Goal: Transaction & Acquisition: Purchase product/service

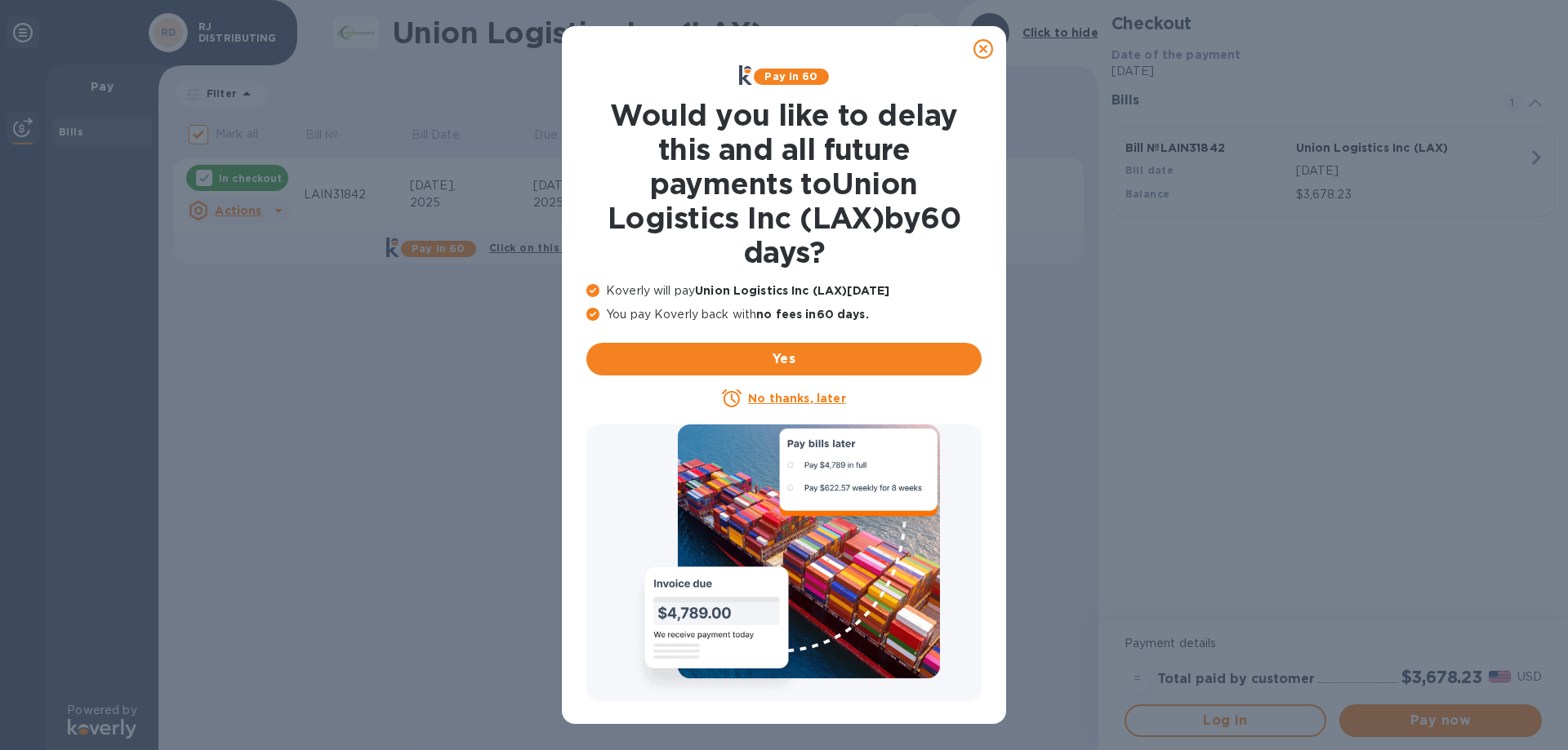
click at [985, 45] on icon at bounding box center [983, 48] width 20 height 20
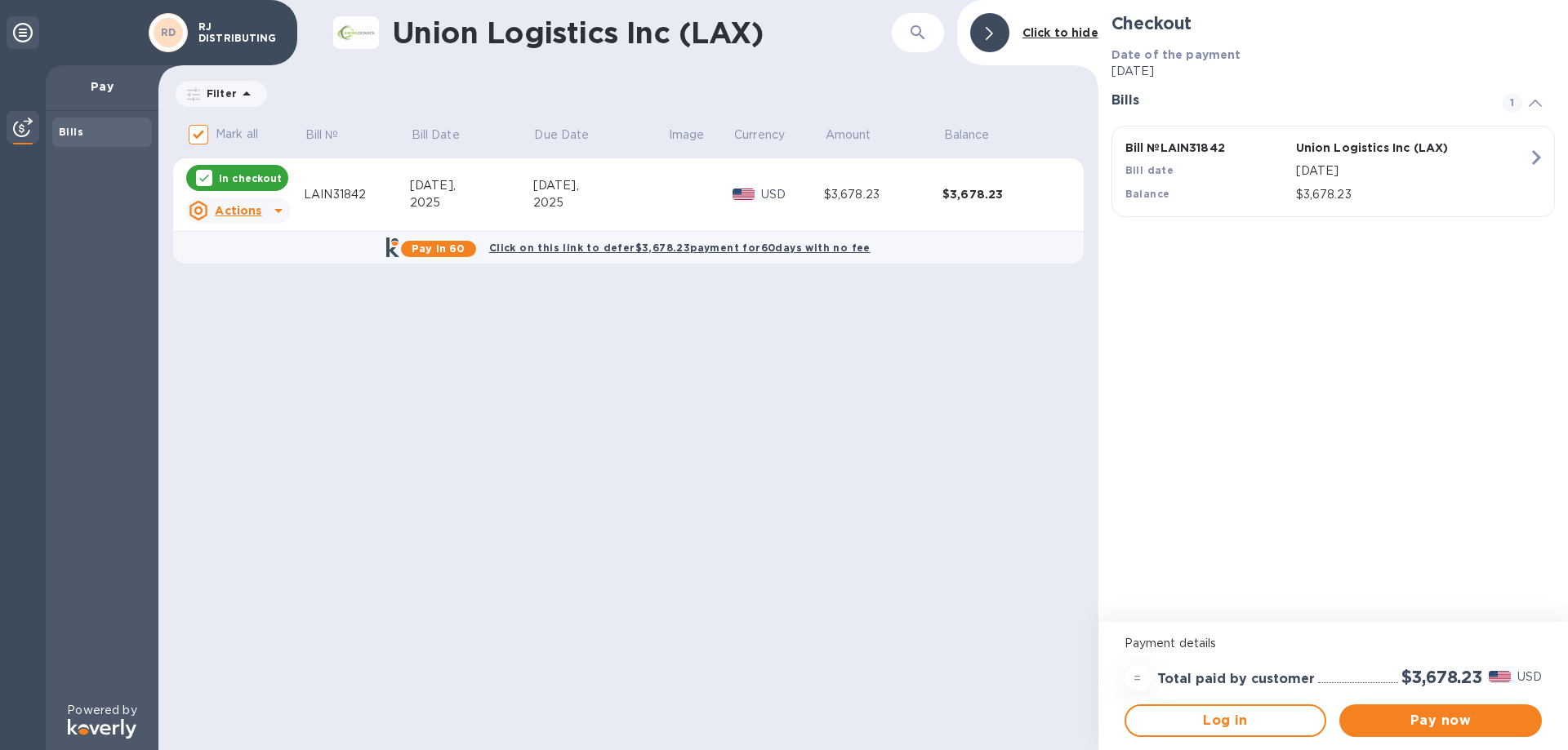
click at [16, 34] on icon at bounding box center [22, 32] width 20 height 20
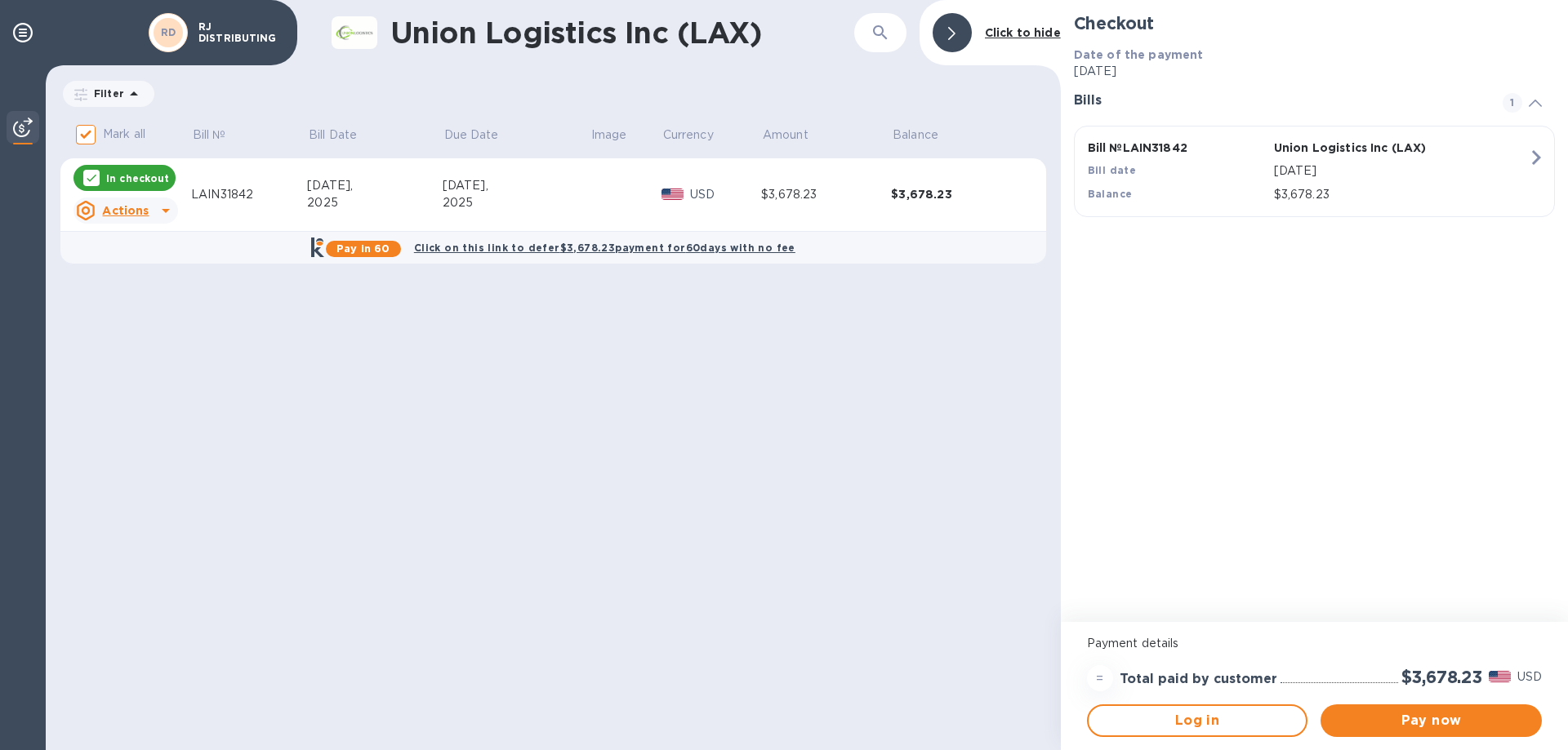
click at [809, 370] on div "Union Logistics Inc (LAX) ​ Click to hide Filter Amount Mark all Bill № Bill Da…" at bounding box center [553, 375] width 1015 height 750
click at [1012, 38] on b "Click to hide" at bounding box center [1023, 32] width 76 height 13
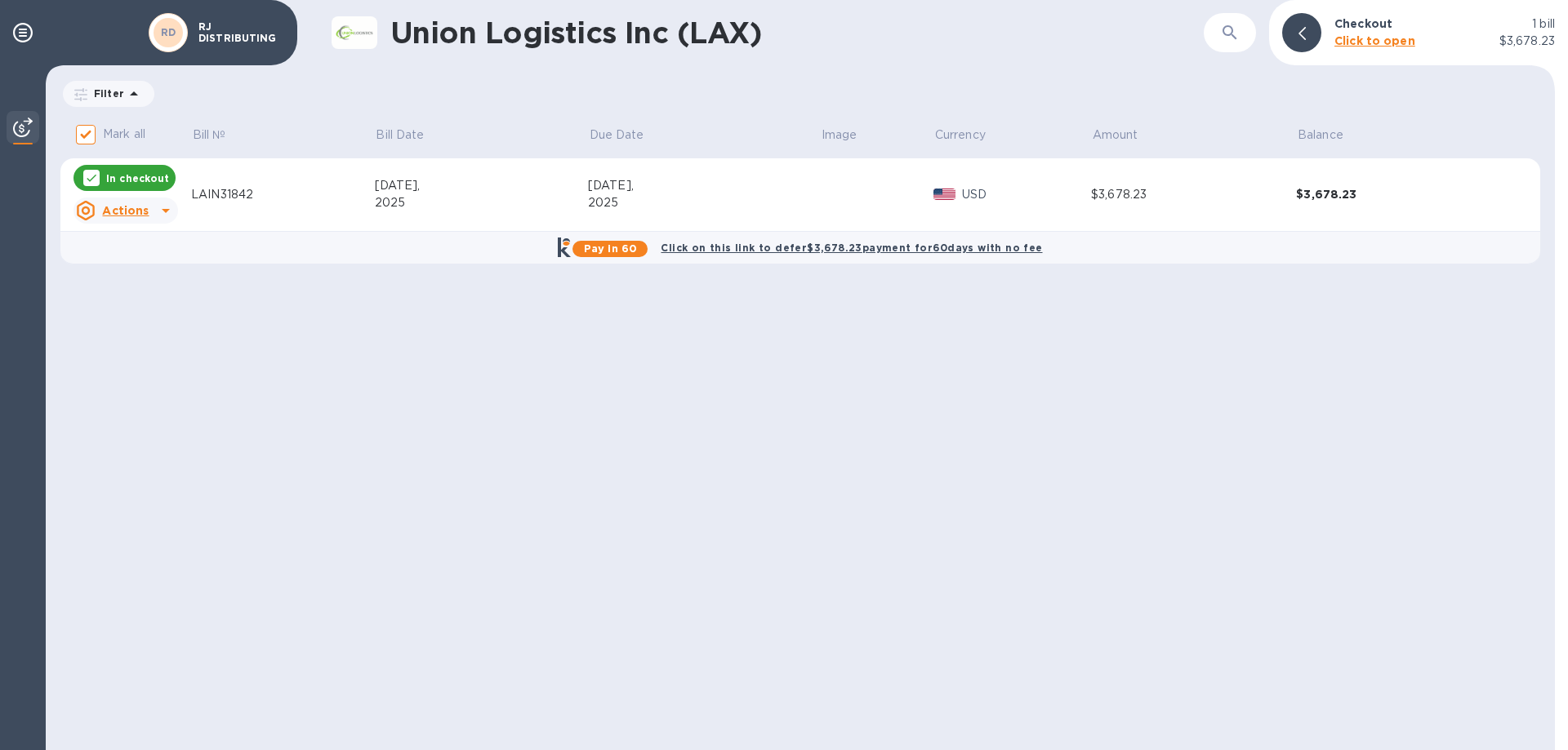
click at [138, 213] on u "Actions" at bounding box center [125, 210] width 47 height 13
click at [209, 328] on div at bounding box center [784, 375] width 1568 height 750
click at [22, 35] on icon at bounding box center [22, 32] width 20 height 20
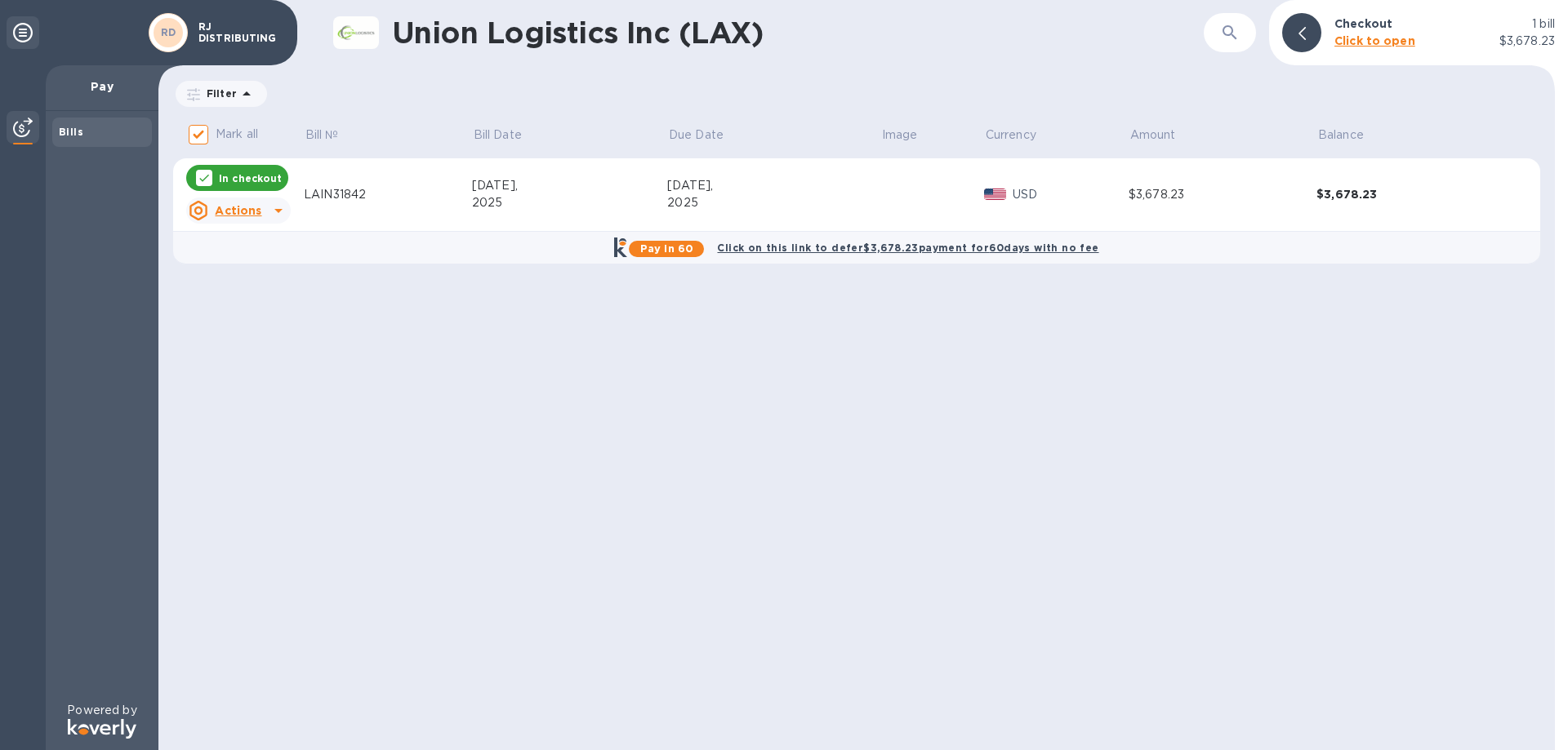
click at [235, 33] on p "RJ DISTRIBUTING" at bounding box center [239, 33] width 81 height 22
click at [708, 46] on h1 "Union Logistics Inc (LAX)" at bounding box center [798, 33] width 812 height 35
click at [893, 92] on div "Filter Amount" at bounding box center [857, 94] width 1367 height 31
click at [265, 181] on p "In checkout" at bounding box center [250, 178] width 63 height 14
checkbox input "false"
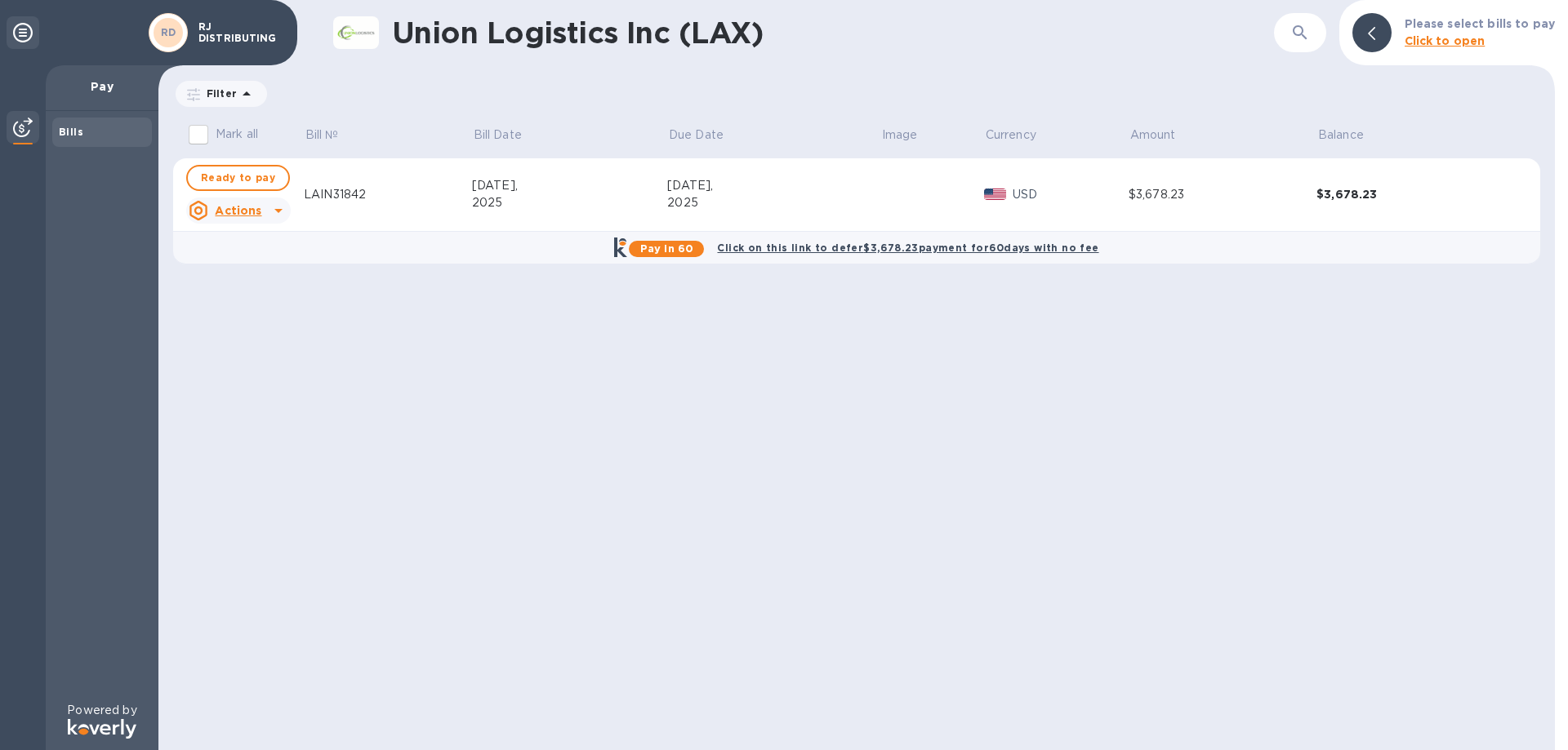
click at [761, 211] on div "2025" at bounding box center [774, 203] width 213 height 17
click at [1338, 188] on div "$3,678.23" at bounding box center [1411, 194] width 189 height 16
click at [1445, 49] on p "Click to open" at bounding box center [1480, 42] width 151 height 17
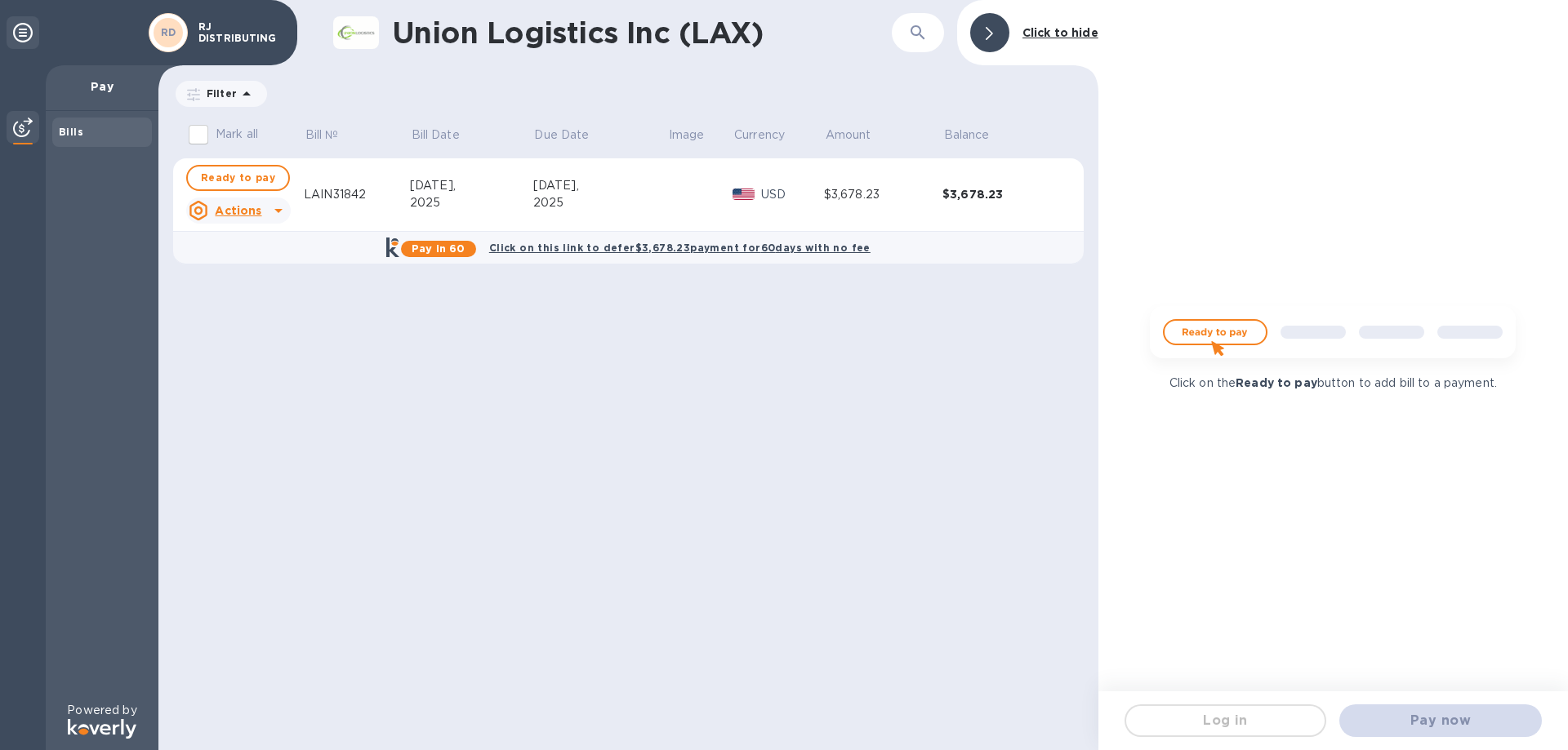
click at [1230, 336] on img at bounding box center [1333, 338] width 392 height 79
click at [1270, 336] on img at bounding box center [1333, 338] width 392 height 79
click at [350, 189] on div "LAIN31842" at bounding box center [357, 195] width 106 height 17
click at [260, 209] on u "Actions" at bounding box center [238, 210] width 47 height 13
click at [254, 283] on b "Open bill" at bounding box center [259, 276] width 55 height 13
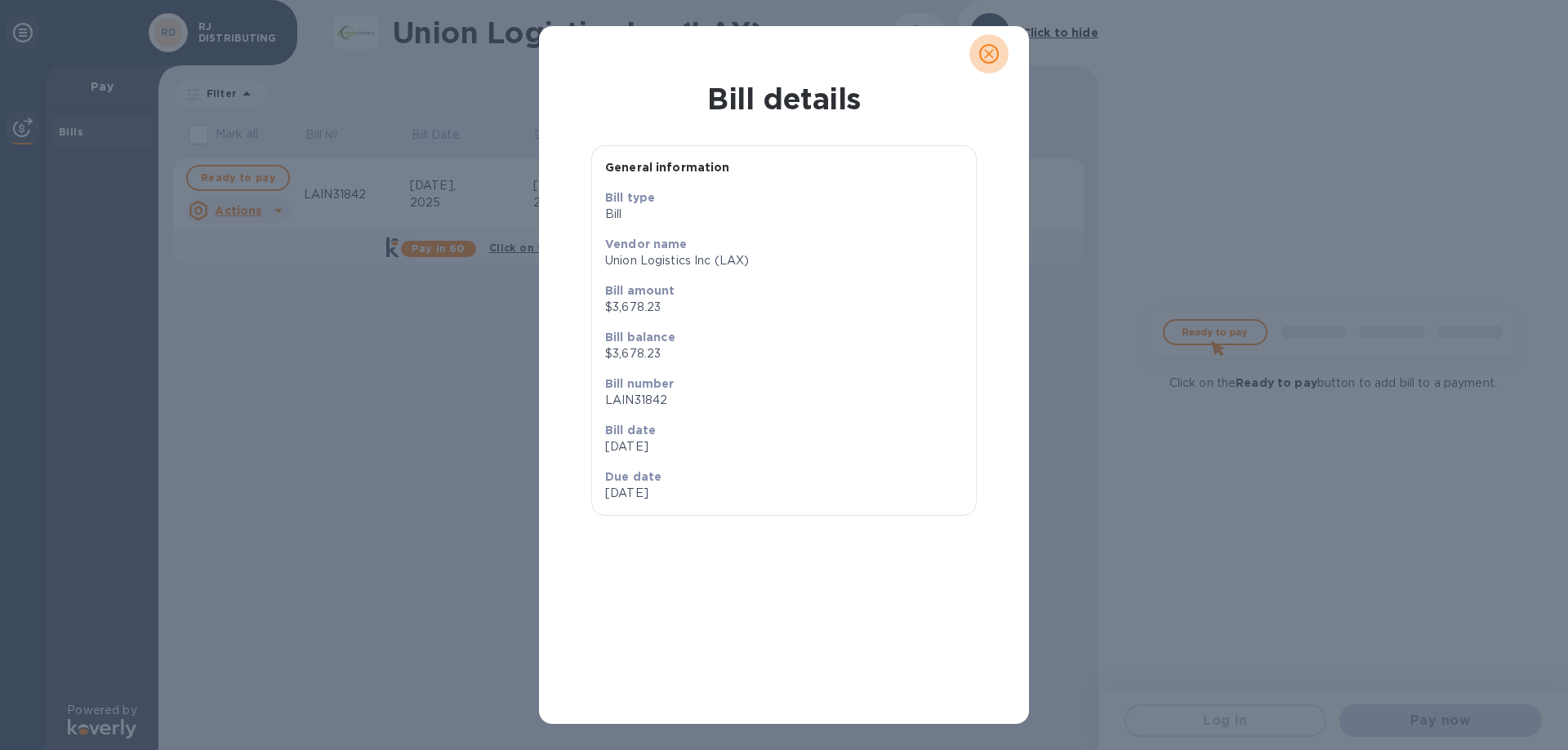
click at [993, 51] on icon "close" at bounding box center [988, 54] width 16 height 16
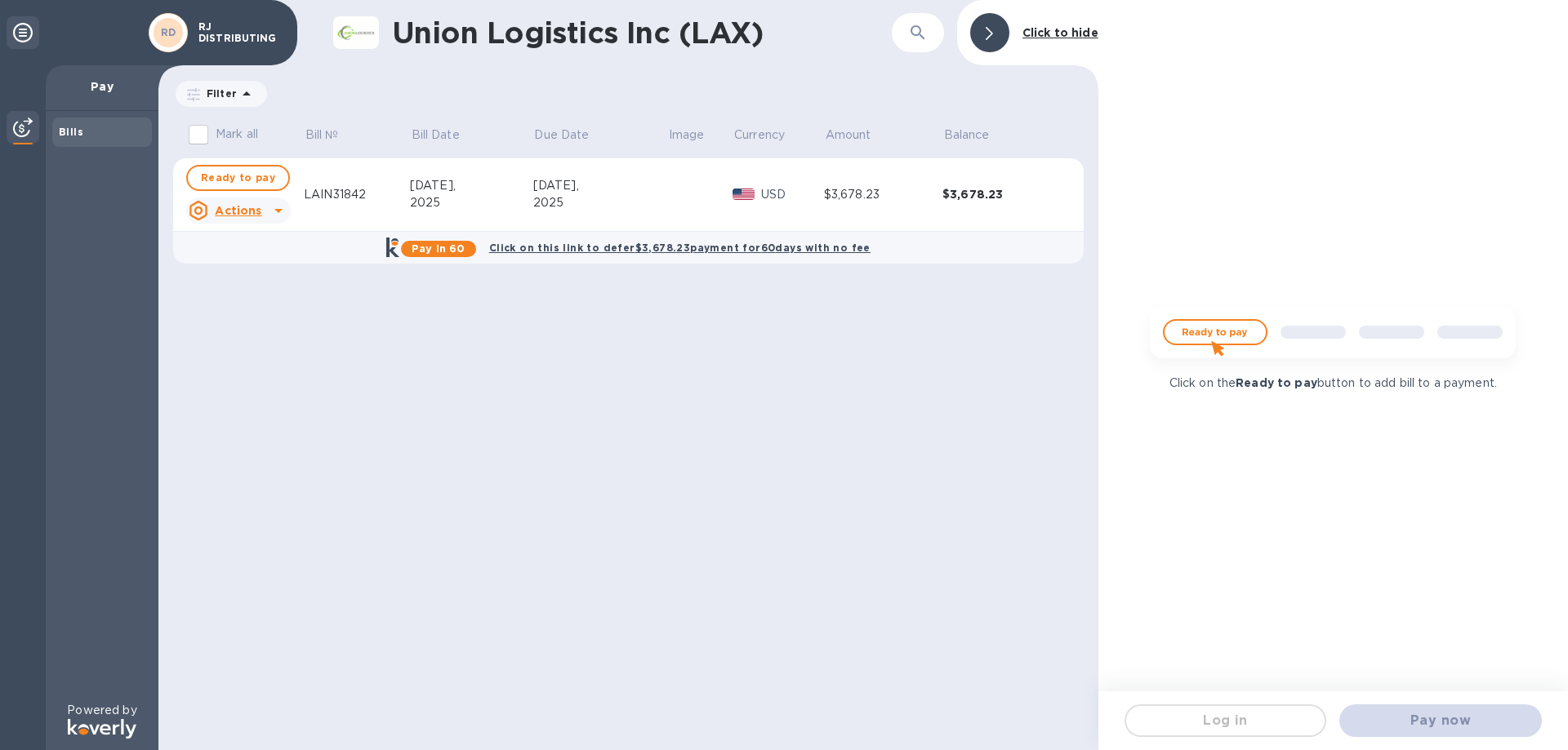
drag, startPoint x: 627, startPoint y: 458, endPoint x: 1340, endPoint y: 464, distance: 713.0
click at [627, 458] on div "Union Logistics Inc (LAX) ​ Click to hide Filter Amount Mark all Bill № Bill Da…" at bounding box center [628, 375] width 940 height 750
drag, startPoint x: 1425, startPoint y: 705, endPoint x: 1263, endPoint y: 395, distance: 349.8
click at [1417, 686] on div "Click on the Ready to pay button to add bill to a payment. Log in Pay now" at bounding box center [1333, 375] width 470 height 750
click at [1224, 334] on img at bounding box center [1333, 338] width 392 height 79
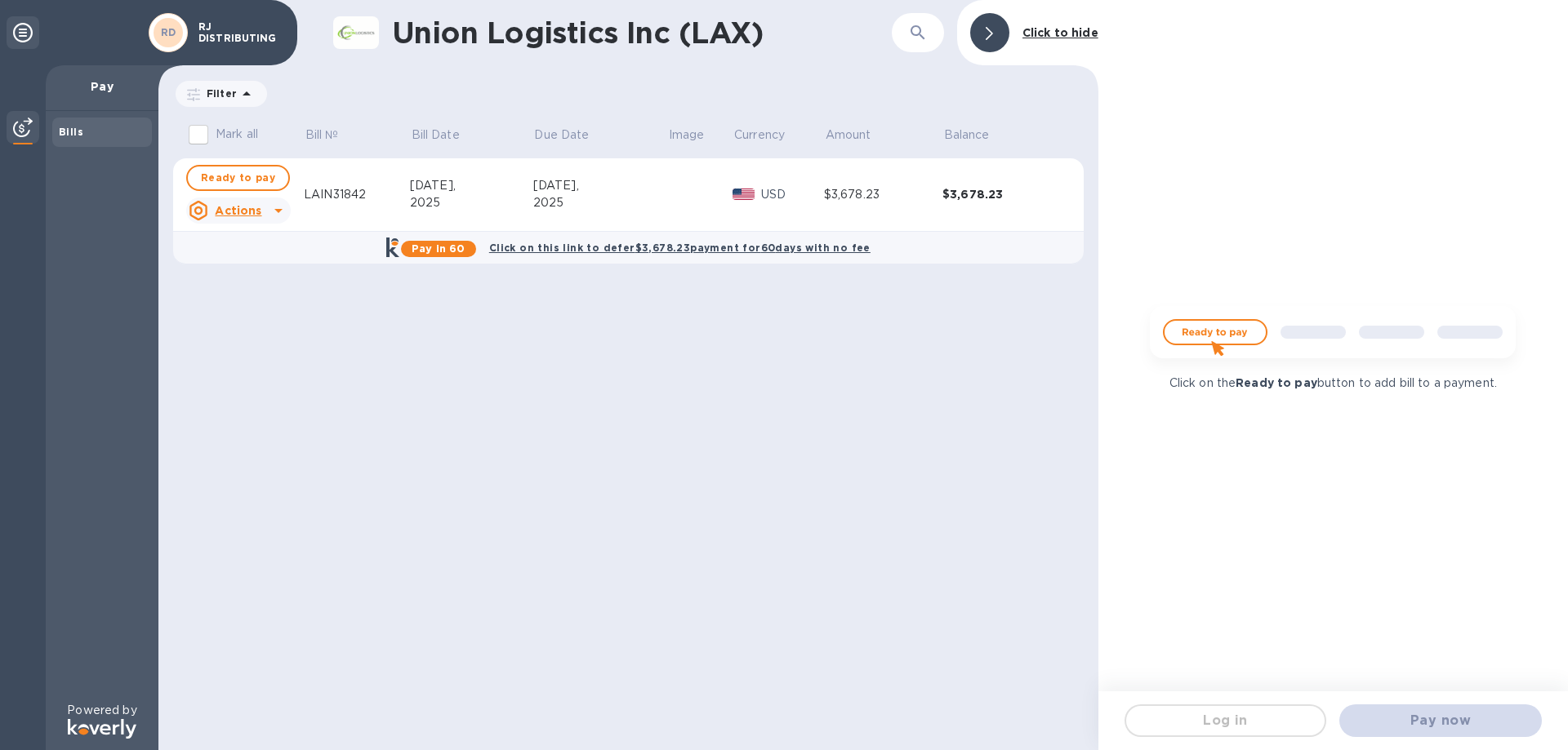
click at [1438, 390] on p "Click on the Ready to pay button to add bill to a payment." at bounding box center [1333, 383] width 327 height 17
click at [1279, 439] on div "Click on the Ready to pay button to add bill to a payment." at bounding box center [1333, 345] width 470 height 691
click at [805, 203] on div "USD" at bounding box center [793, 194] width 69 height 23
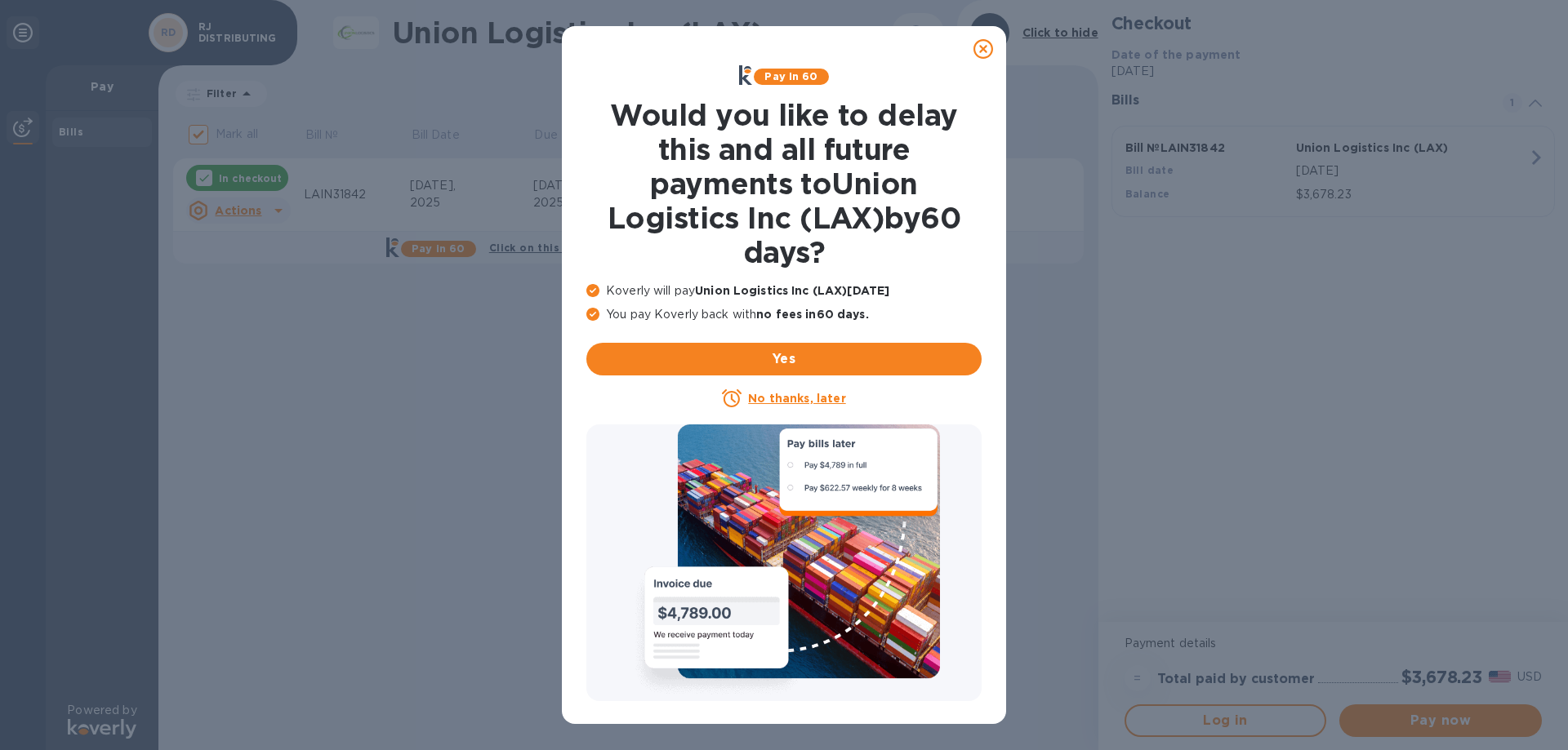
click at [985, 51] on icon at bounding box center [983, 48] width 20 height 20
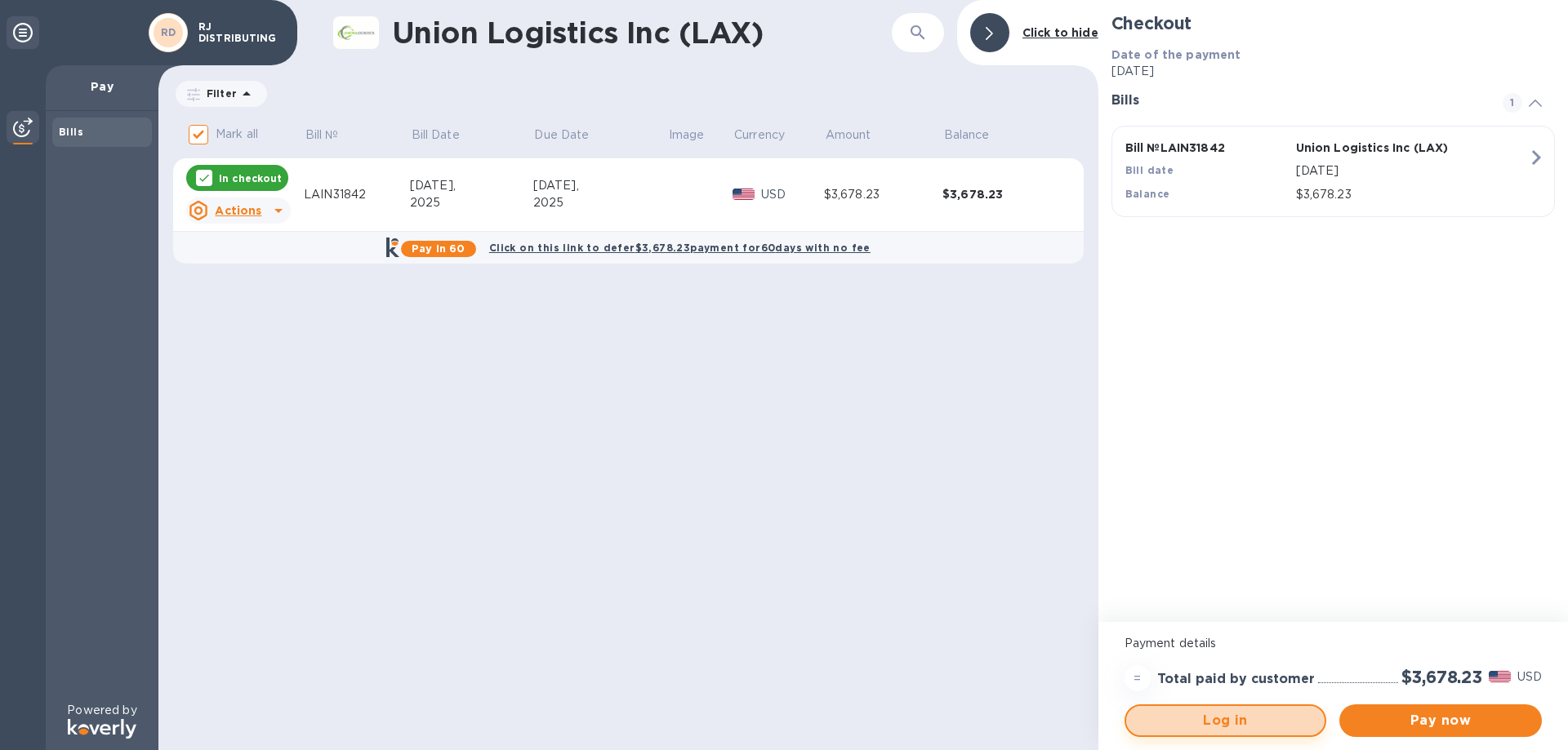
click at [1219, 728] on span "Log in" at bounding box center [1226, 721] width 173 height 20
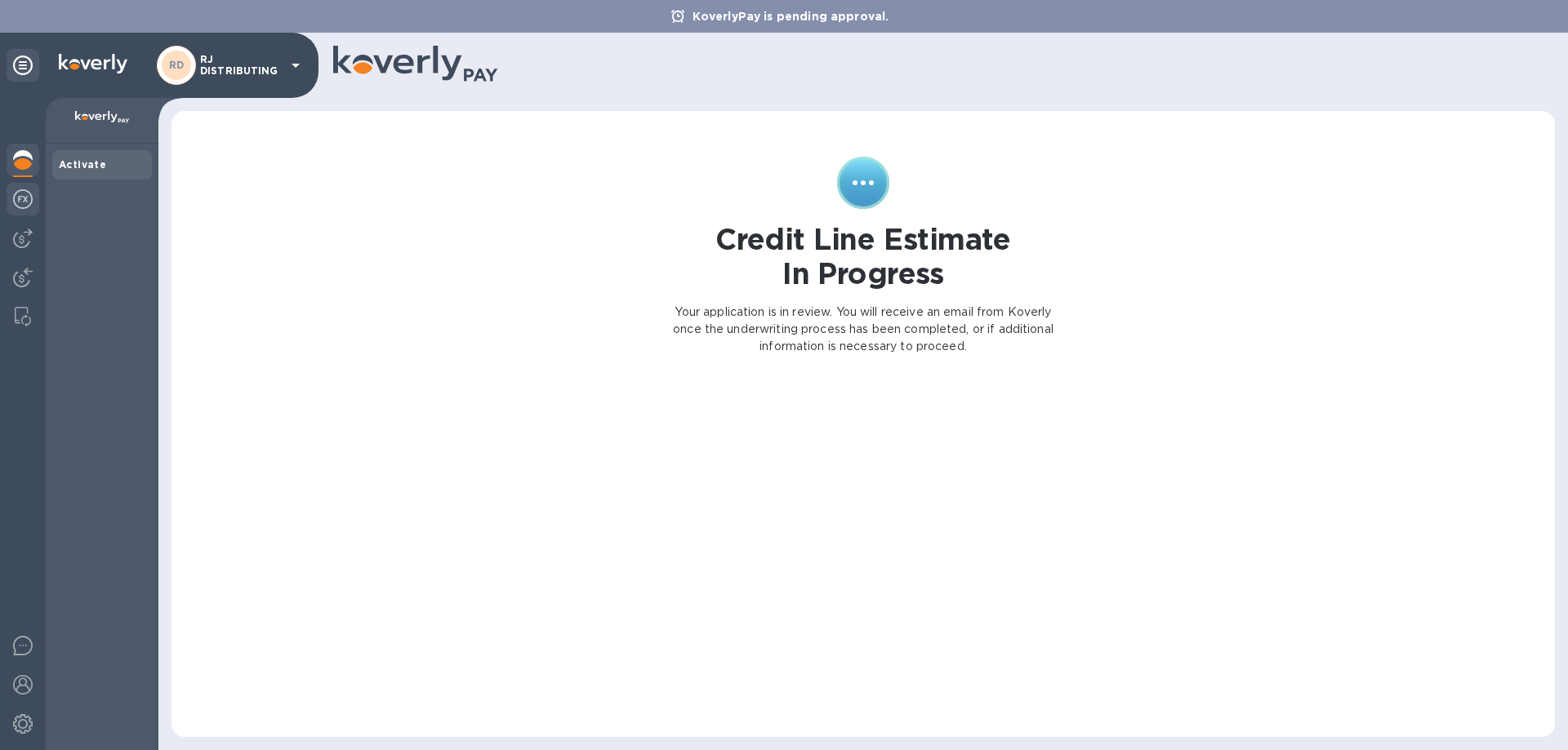
click at [18, 198] on img at bounding box center [22, 199] width 20 height 20
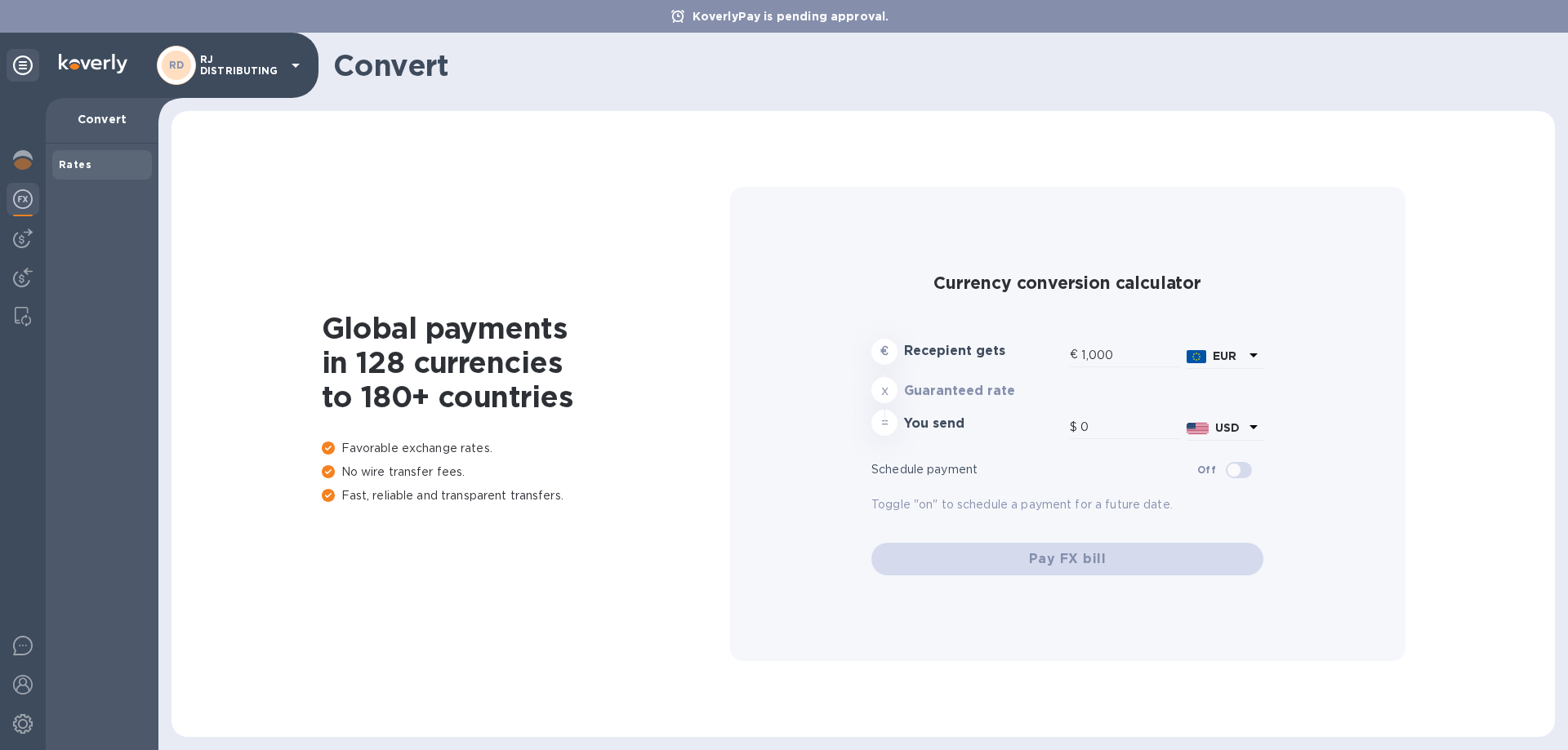
type input "1,169.33"
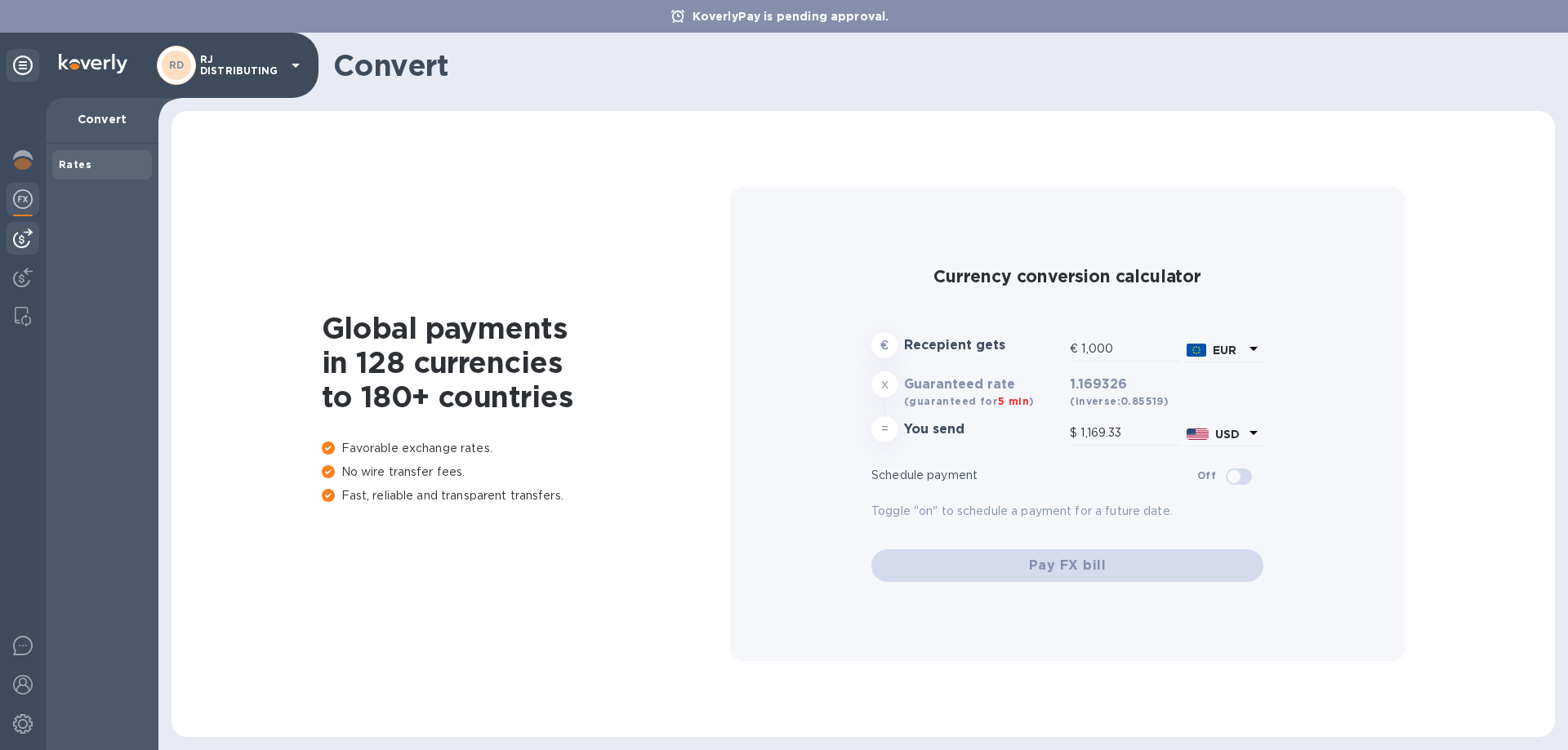
click at [12, 240] on div at bounding box center [23, 239] width 33 height 33
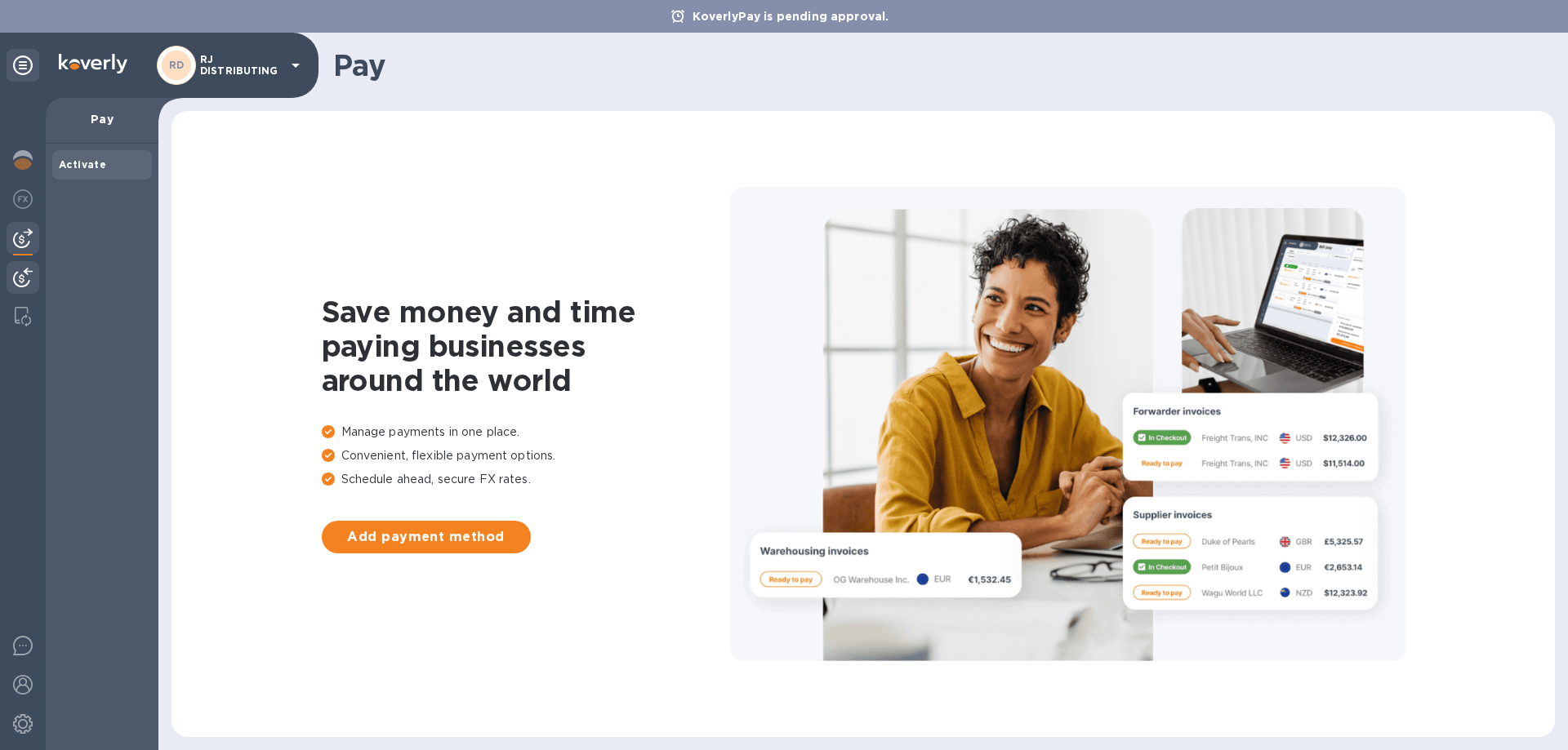
click at [29, 272] on img at bounding box center [22, 278] width 20 height 20
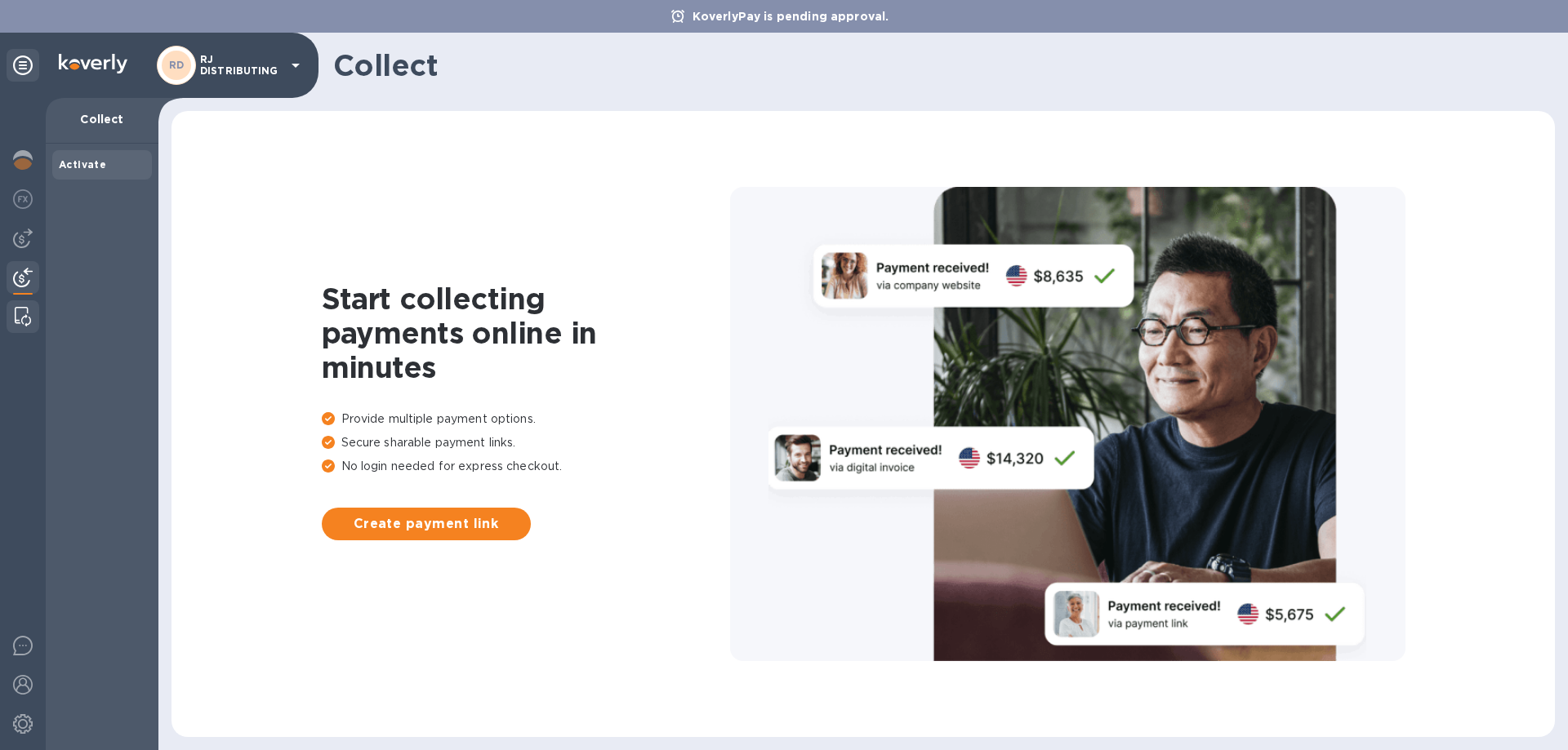
click at [17, 309] on img at bounding box center [22, 317] width 16 height 20
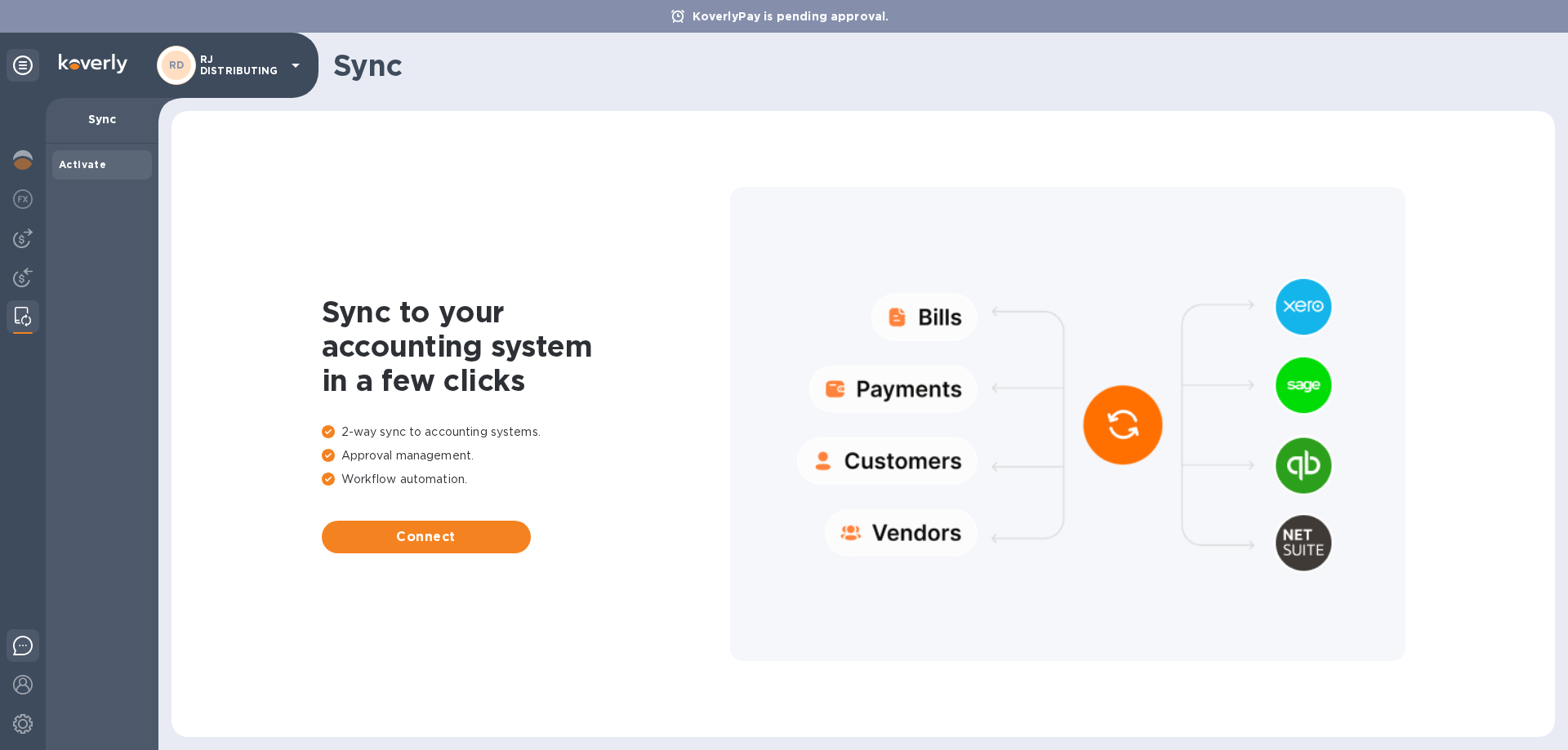
click at [22, 650] on img at bounding box center [22, 645] width 20 height 20
click at [26, 683] on img at bounding box center [22, 685] width 20 height 20
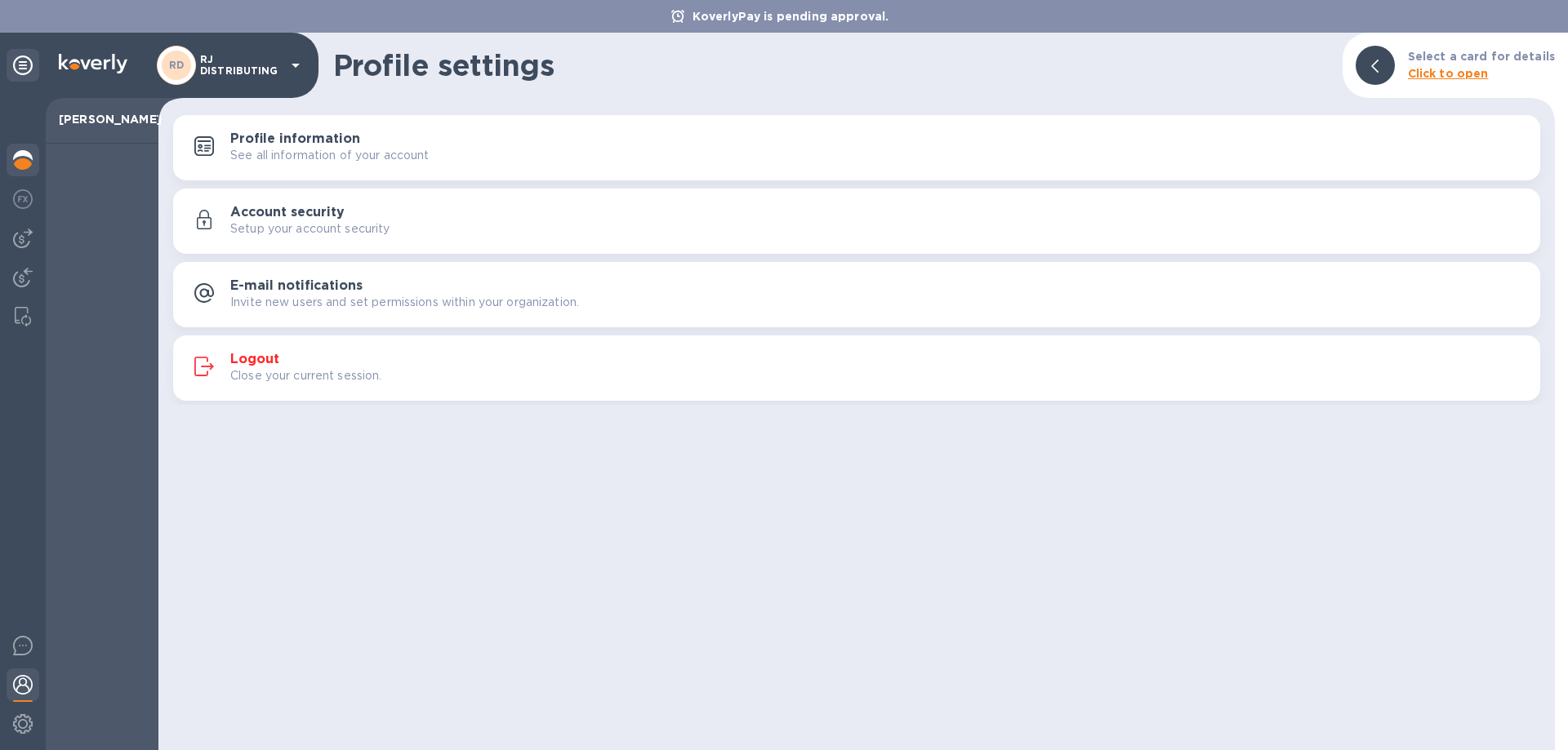
click at [21, 168] on img at bounding box center [22, 160] width 20 height 20
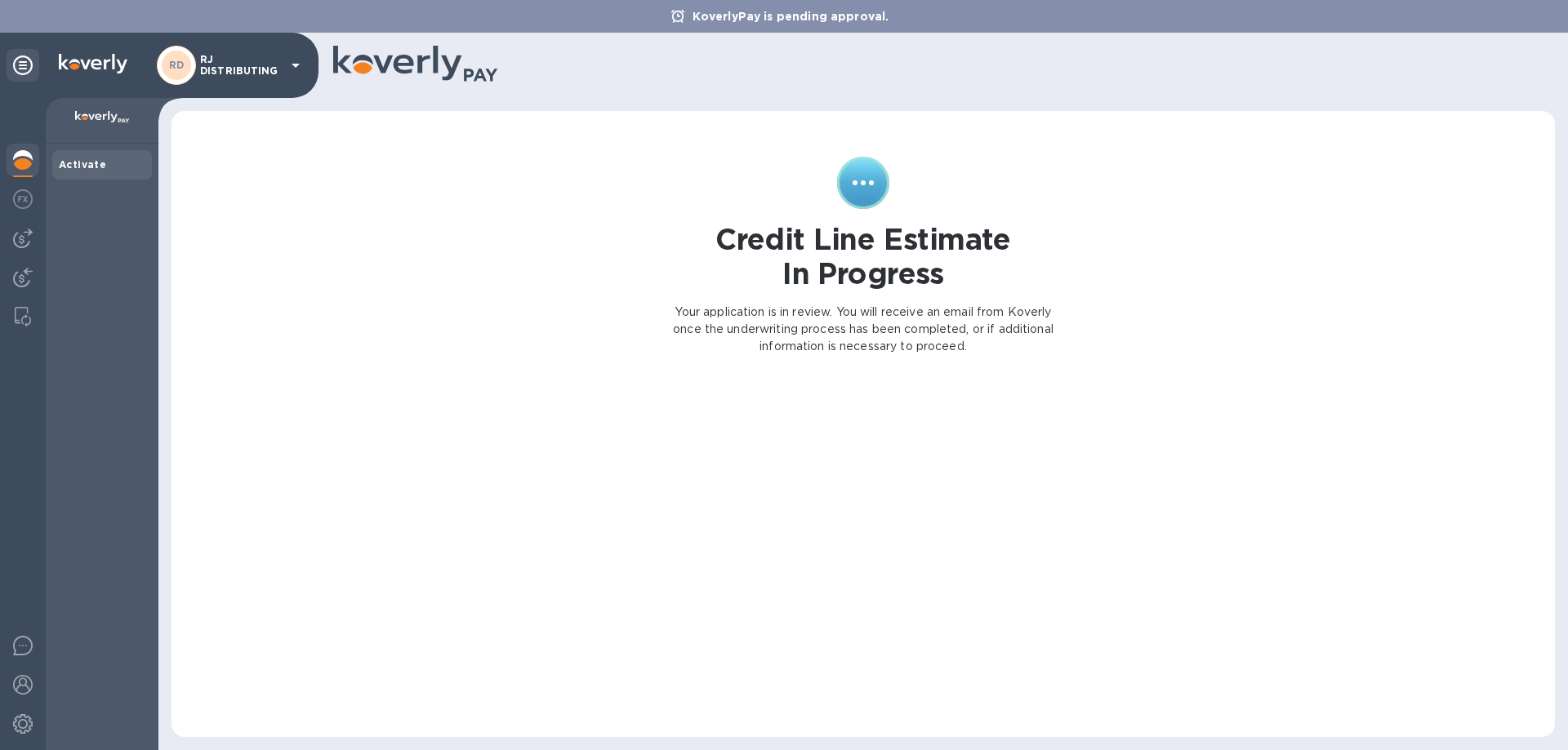
click at [79, 163] on b "Activate" at bounding box center [82, 164] width 48 height 12
click at [247, 62] on p "RJ DISTRIBUTING" at bounding box center [241, 65] width 81 height 22
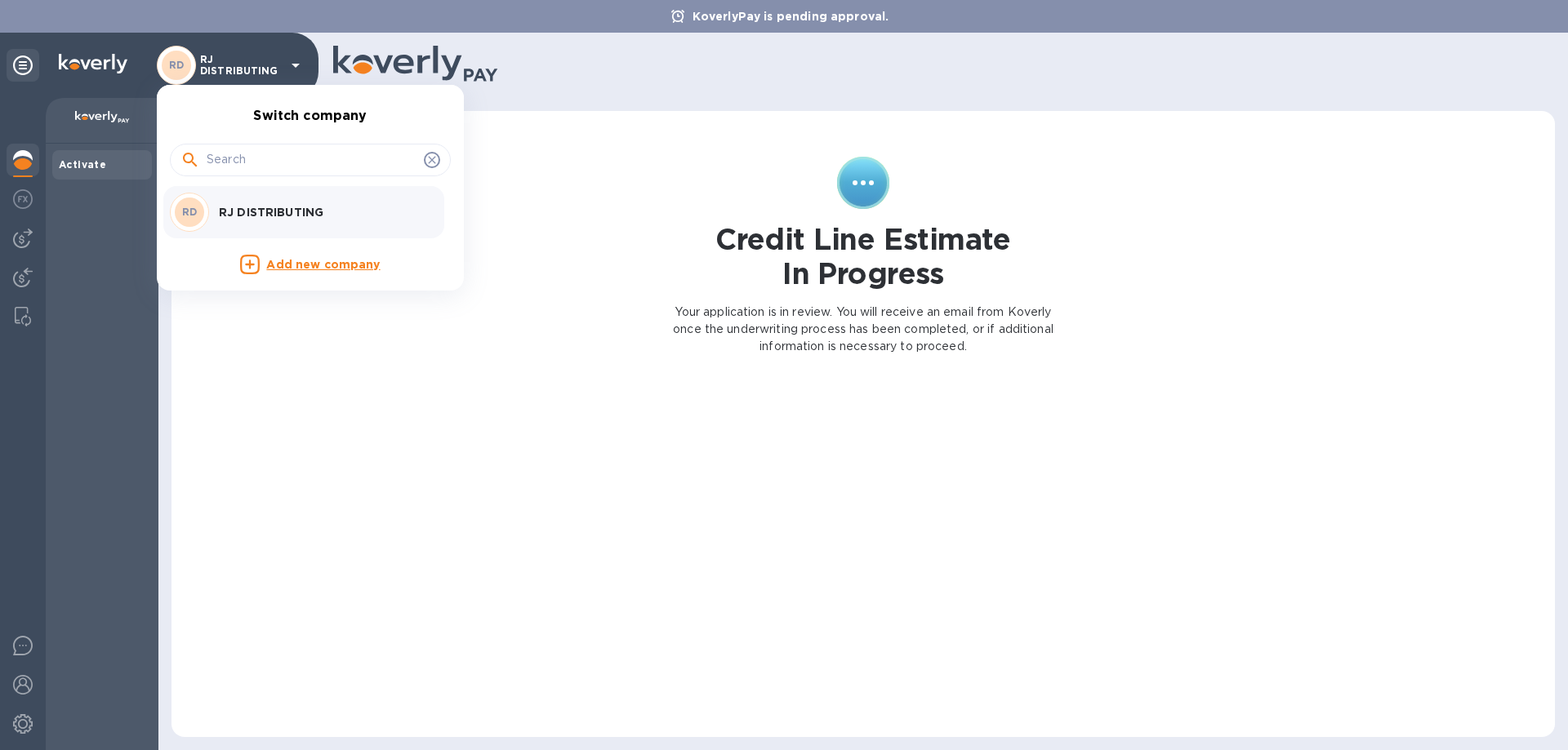
click at [336, 366] on div at bounding box center [784, 375] width 1568 height 750
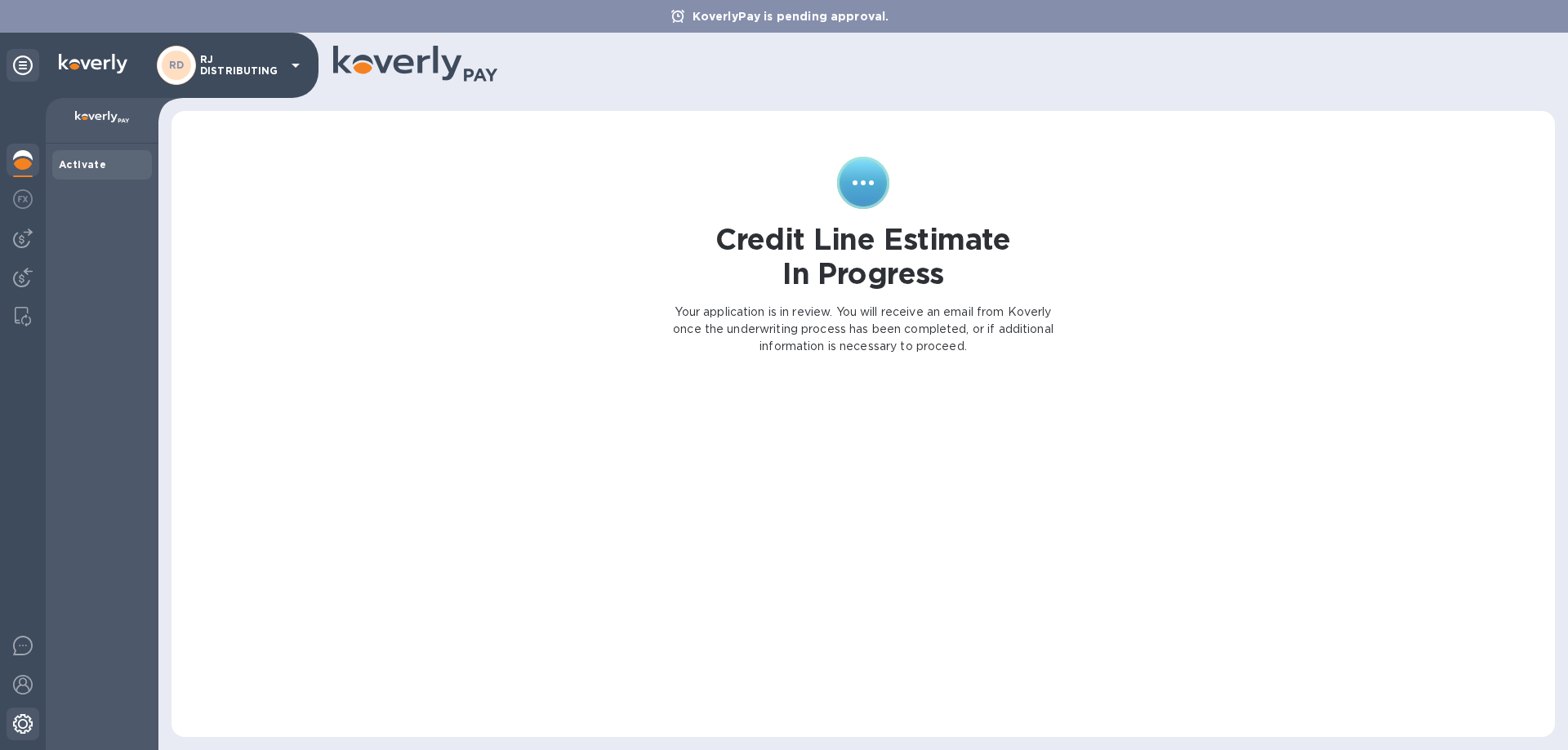
click at [21, 719] on img at bounding box center [22, 724] width 20 height 20
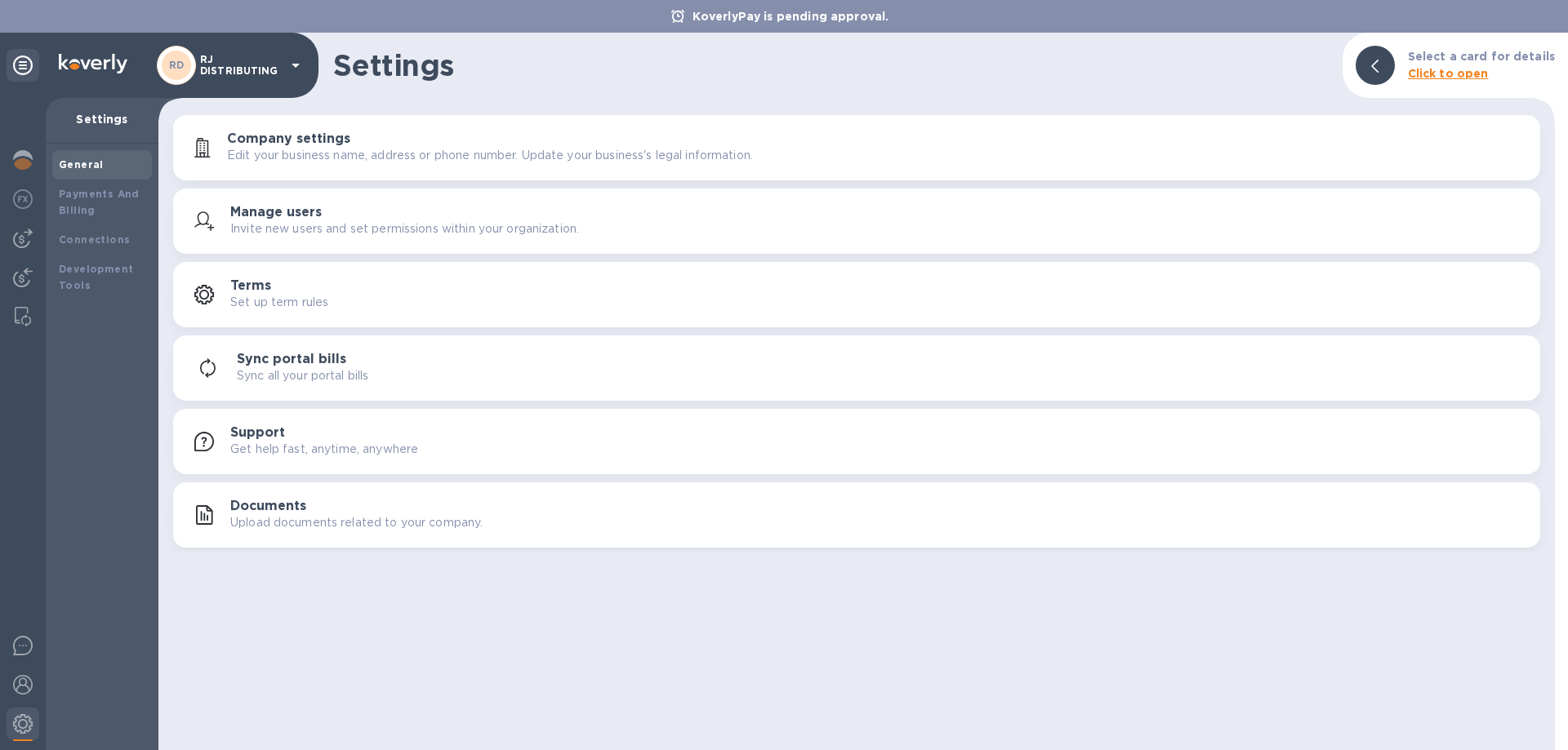
click at [1395, 61] on div at bounding box center [1375, 65] width 39 height 39
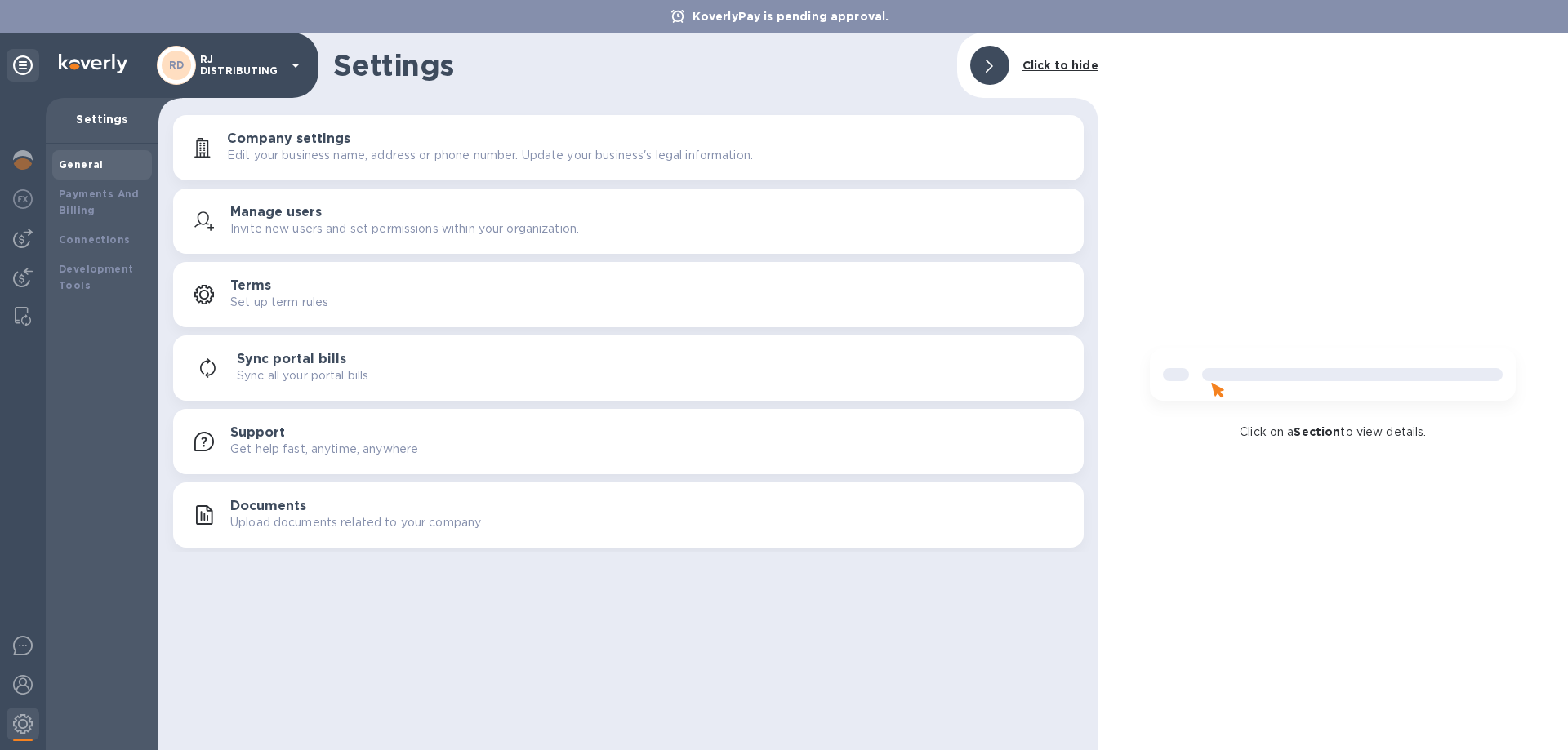
click at [1068, 75] on div "Click to hide" at bounding box center [1060, 66] width 89 height 30
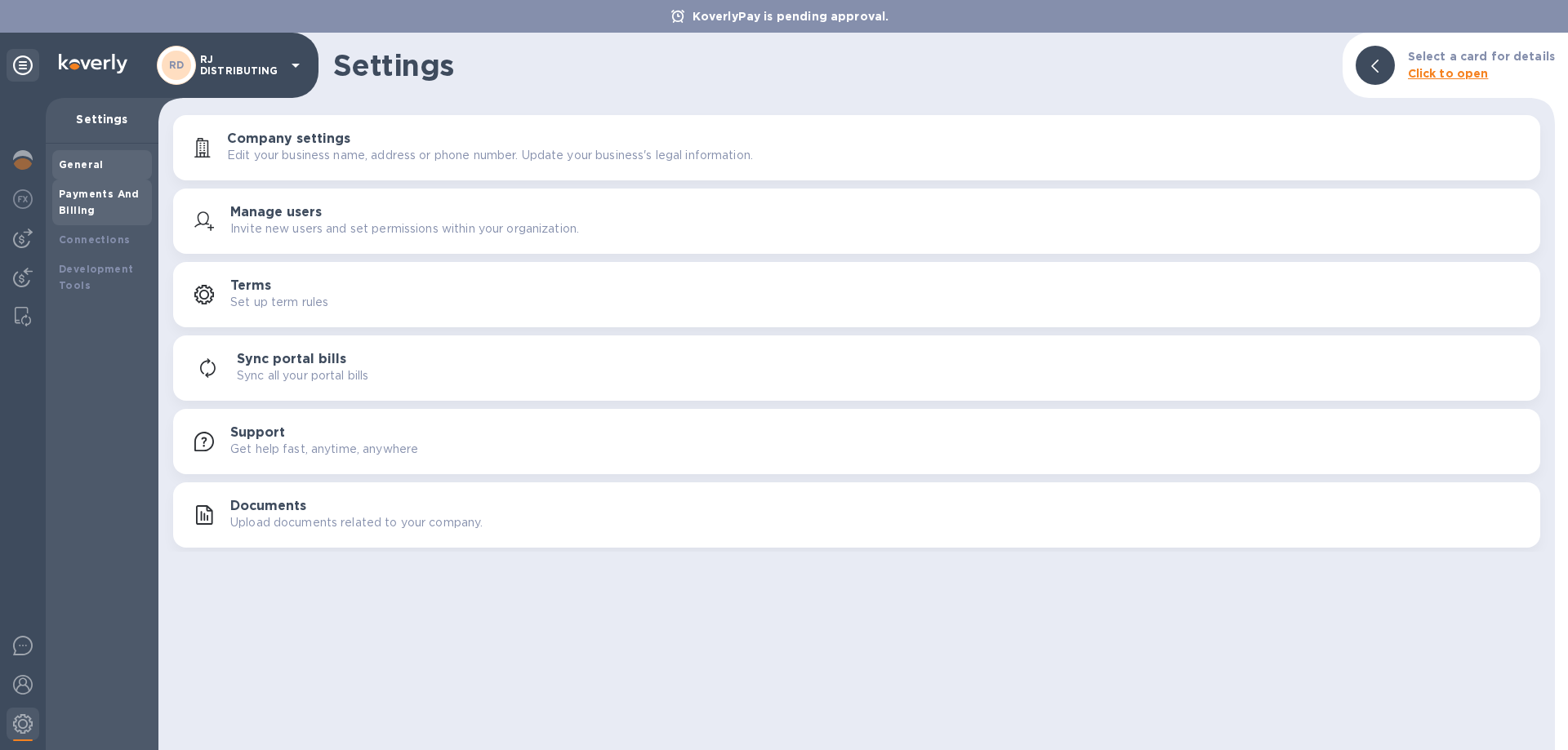
click at [90, 216] on div "Payments And Billing" at bounding box center [102, 202] width 87 height 33
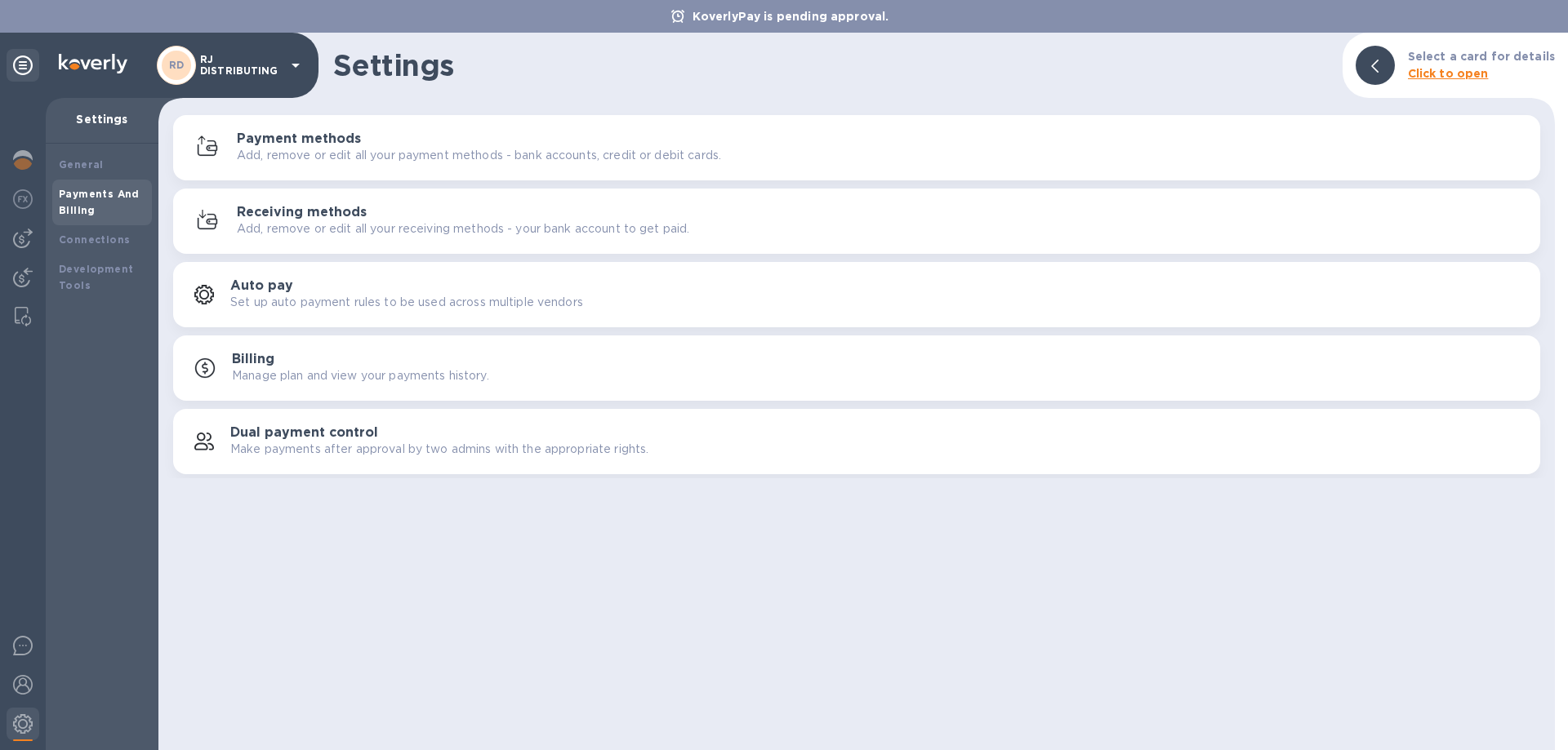
click at [83, 203] on b "Payments And Billing" at bounding box center [99, 202] width 80 height 29
click at [437, 381] on p "Manage plan and view your payments history." at bounding box center [360, 376] width 257 height 17
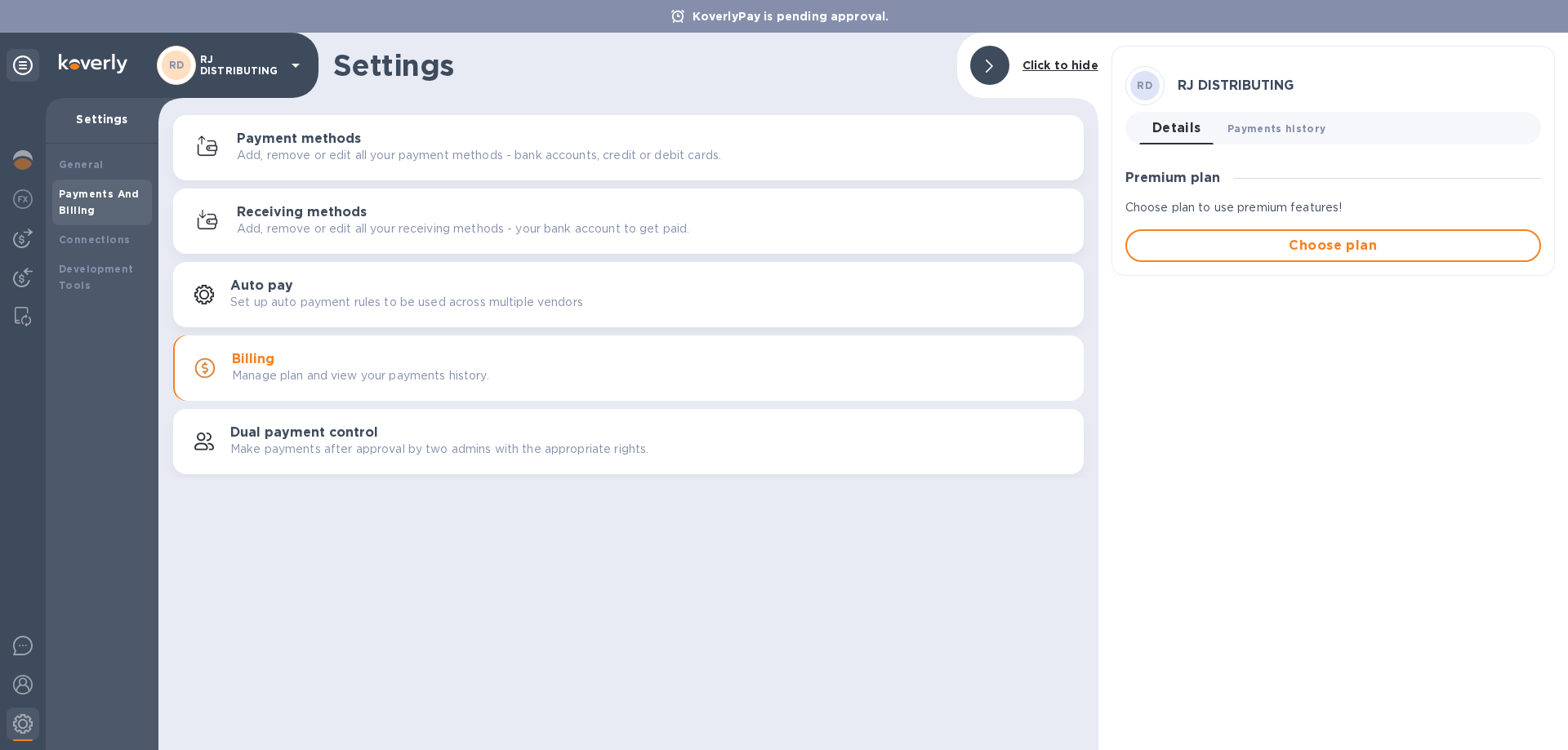
click at [1247, 132] on span "Payments history 0" at bounding box center [1277, 129] width 99 height 17
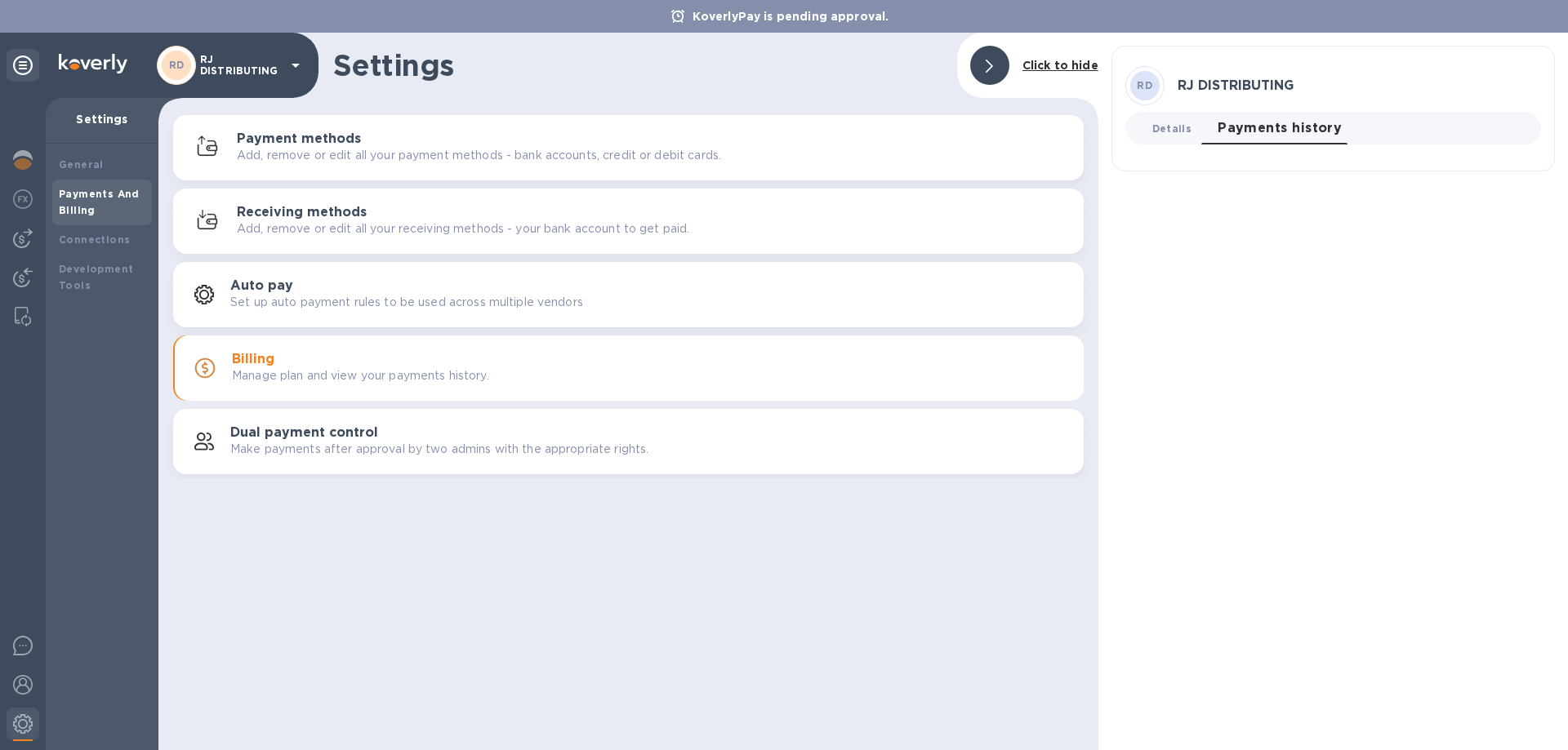
click at [1165, 134] on span "Details 0" at bounding box center [1172, 129] width 39 height 17
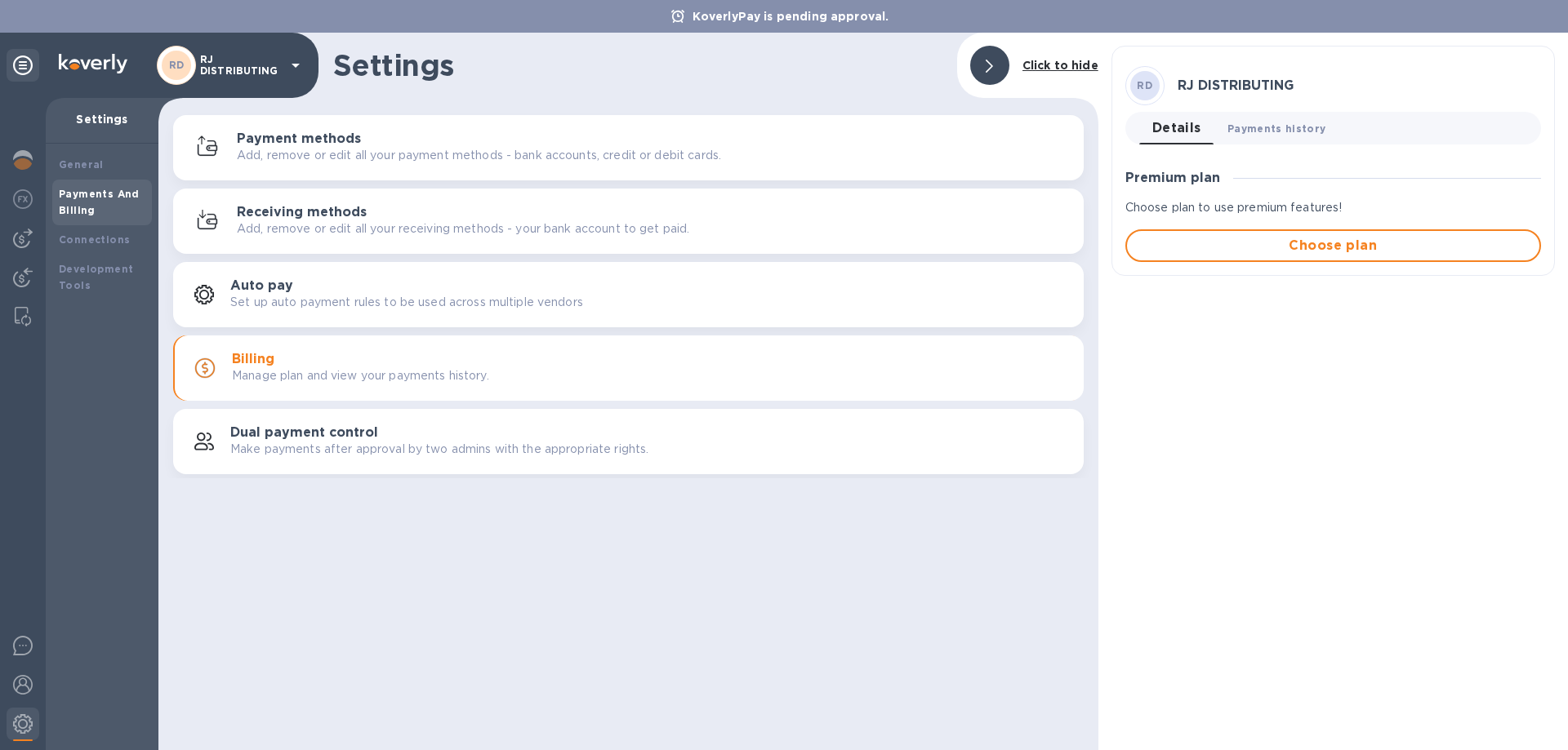
click at [1264, 138] on button "Payments history 0" at bounding box center [1276, 128] width 125 height 33
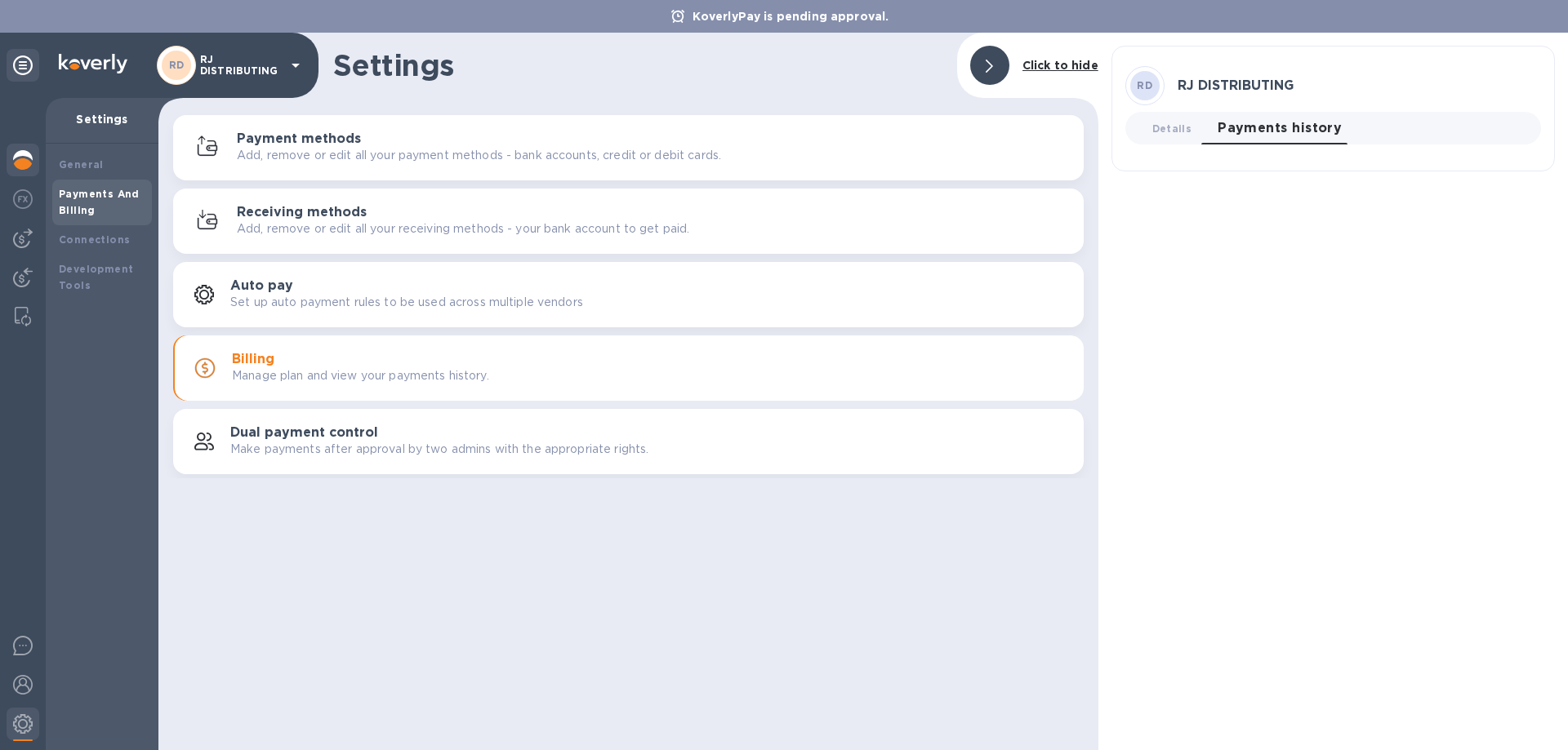
click at [23, 153] on img at bounding box center [22, 160] width 20 height 20
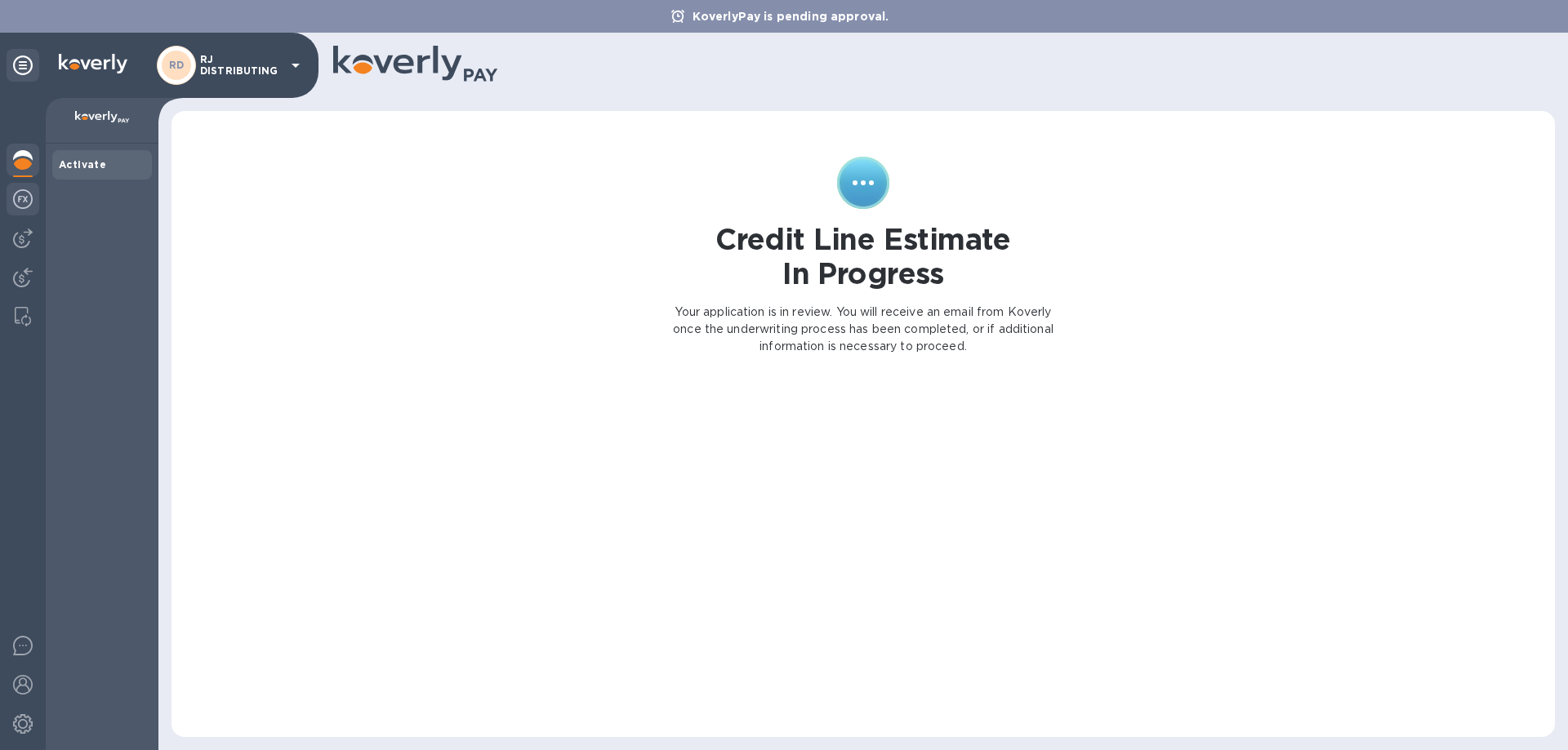
click at [11, 202] on div at bounding box center [23, 201] width 33 height 36
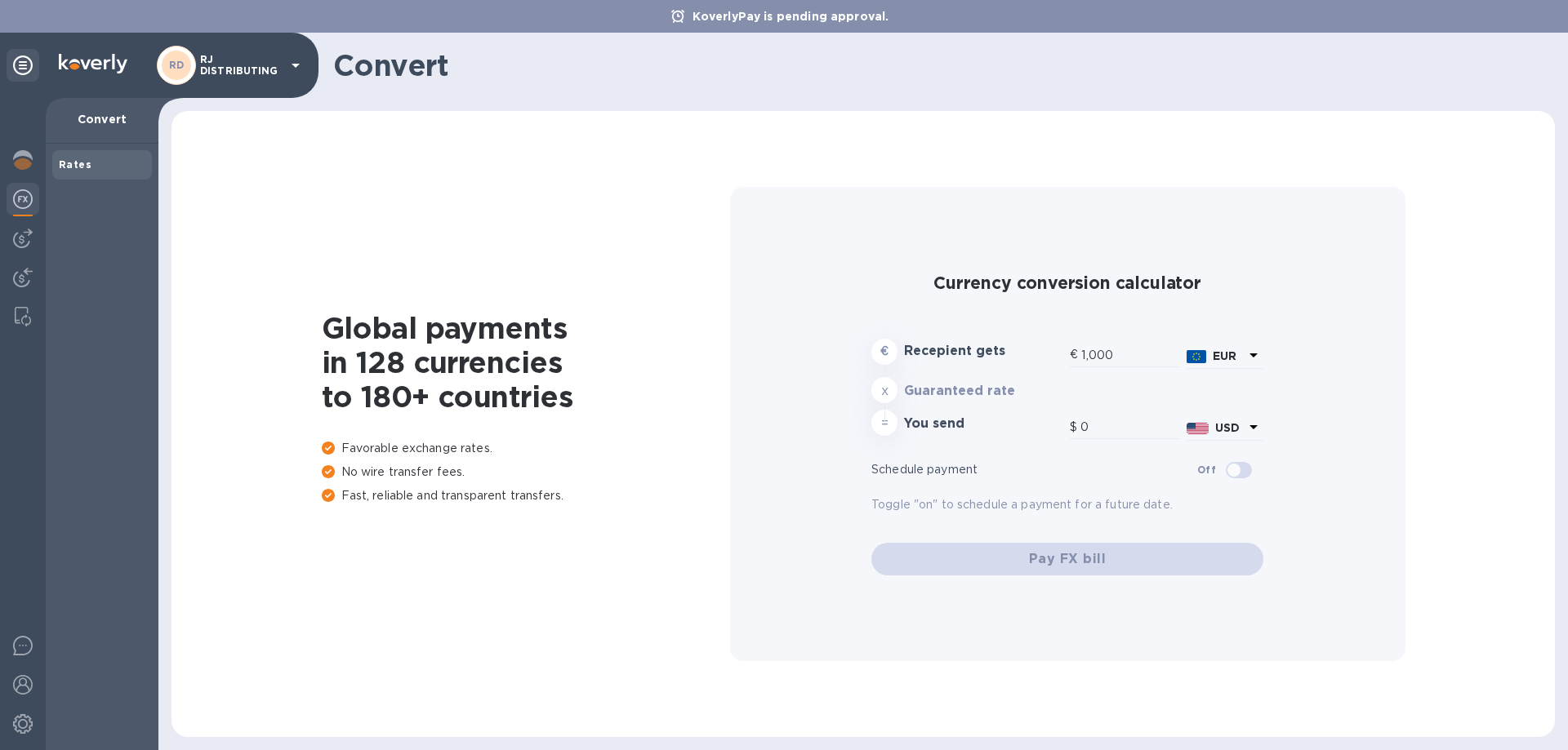
type input "1,169.33"
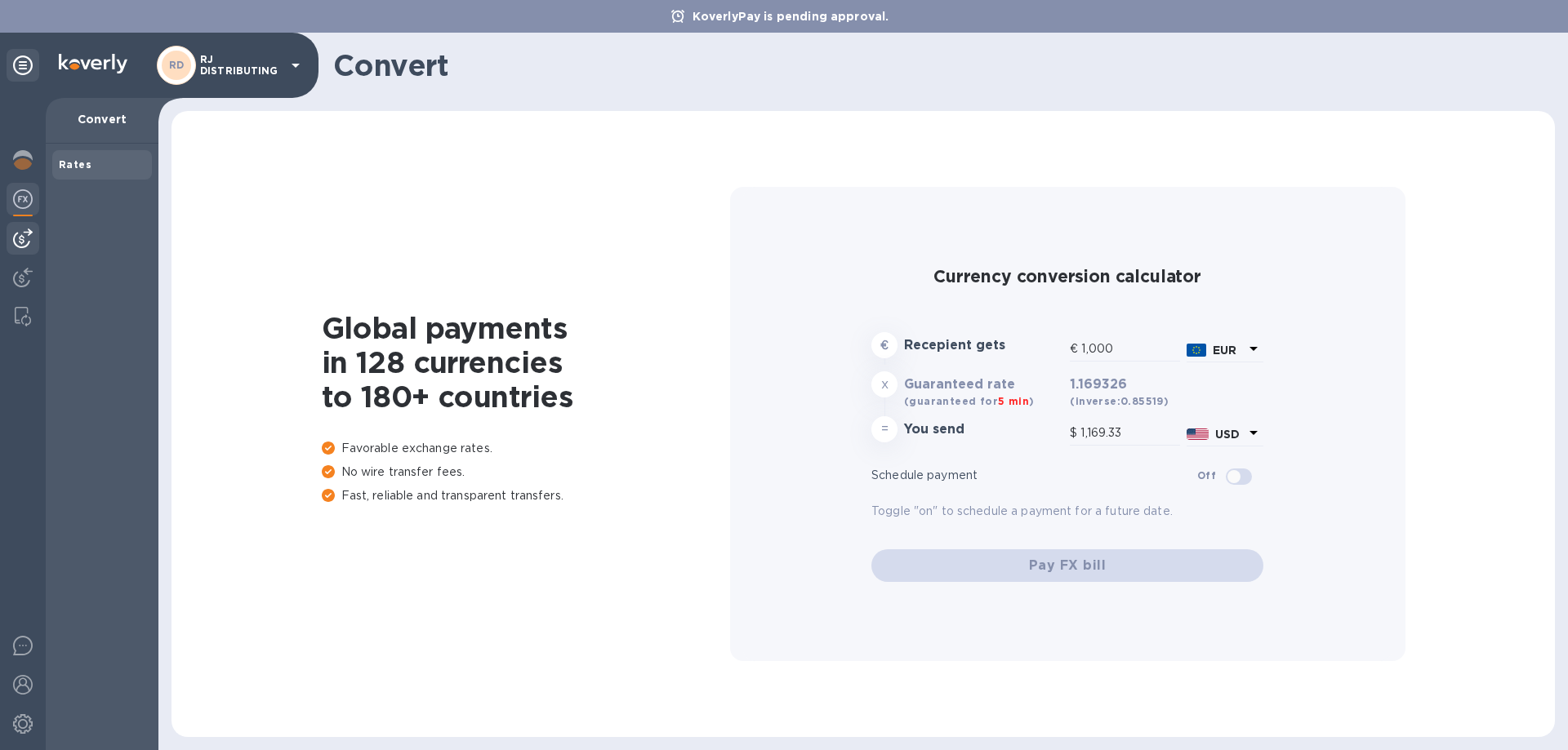
click at [25, 235] on img at bounding box center [22, 238] width 20 height 20
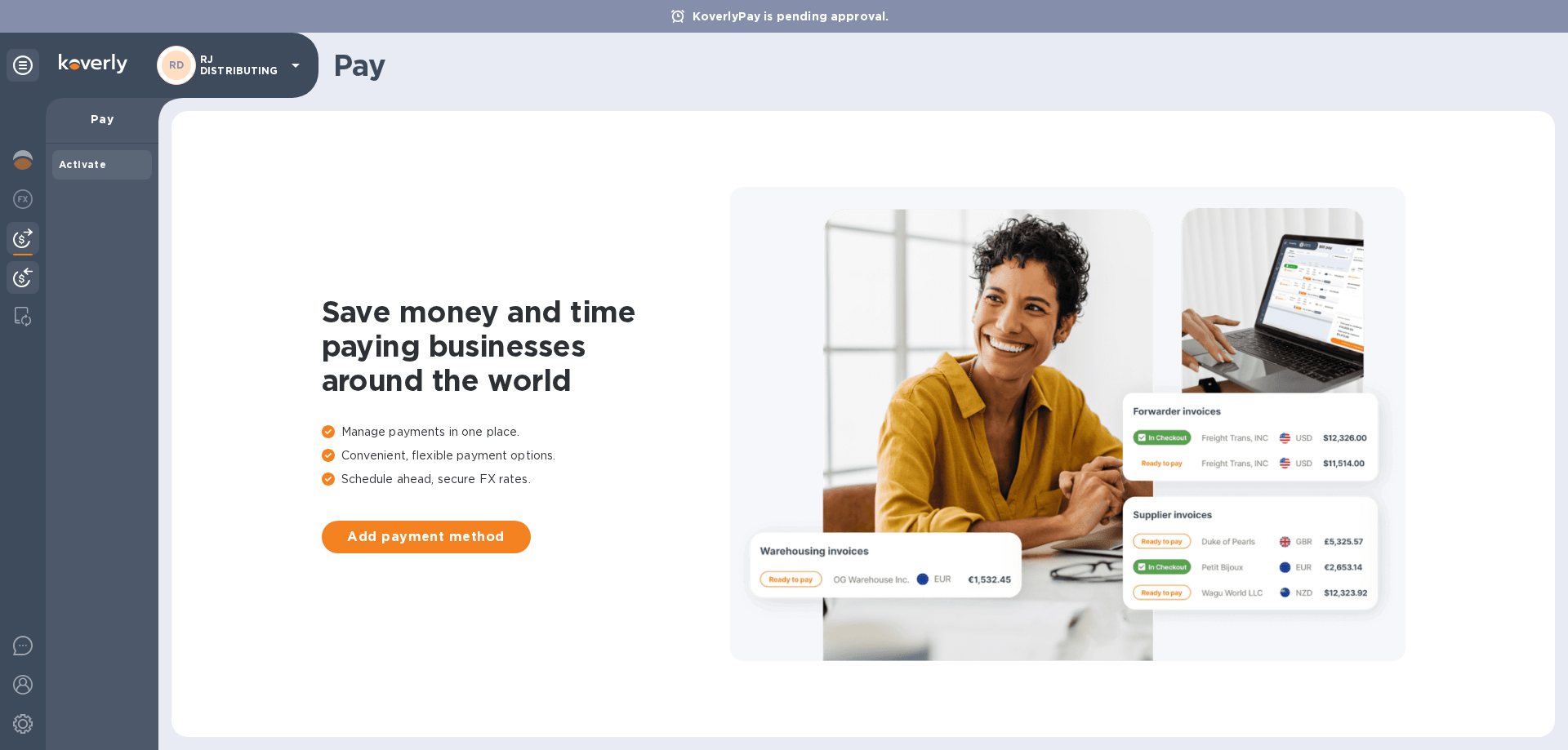
click at [34, 291] on div at bounding box center [23, 279] width 33 height 36
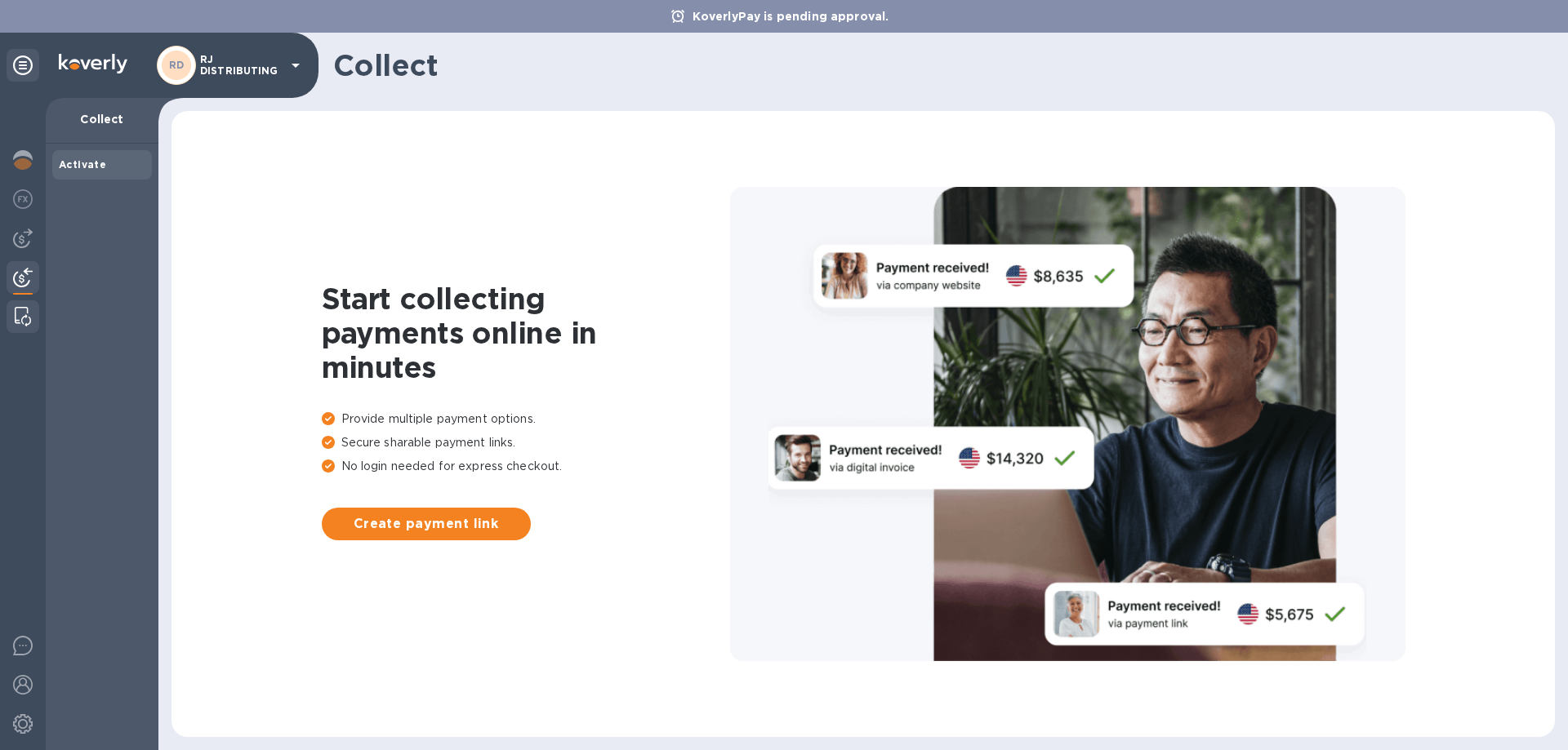
click at [21, 313] on img at bounding box center [22, 317] width 16 height 20
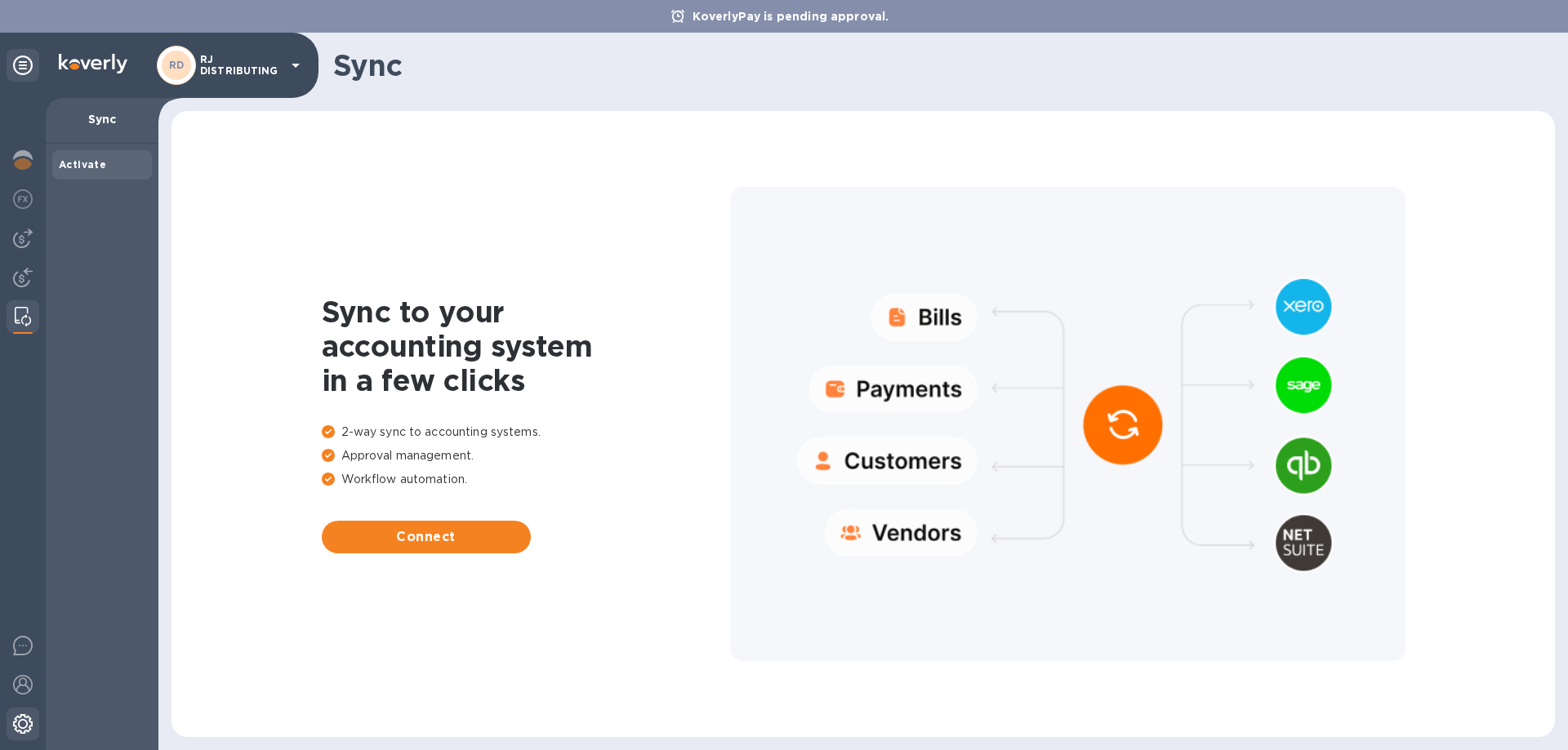
click at [18, 732] on img at bounding box center [22, 724] width 20 height 20
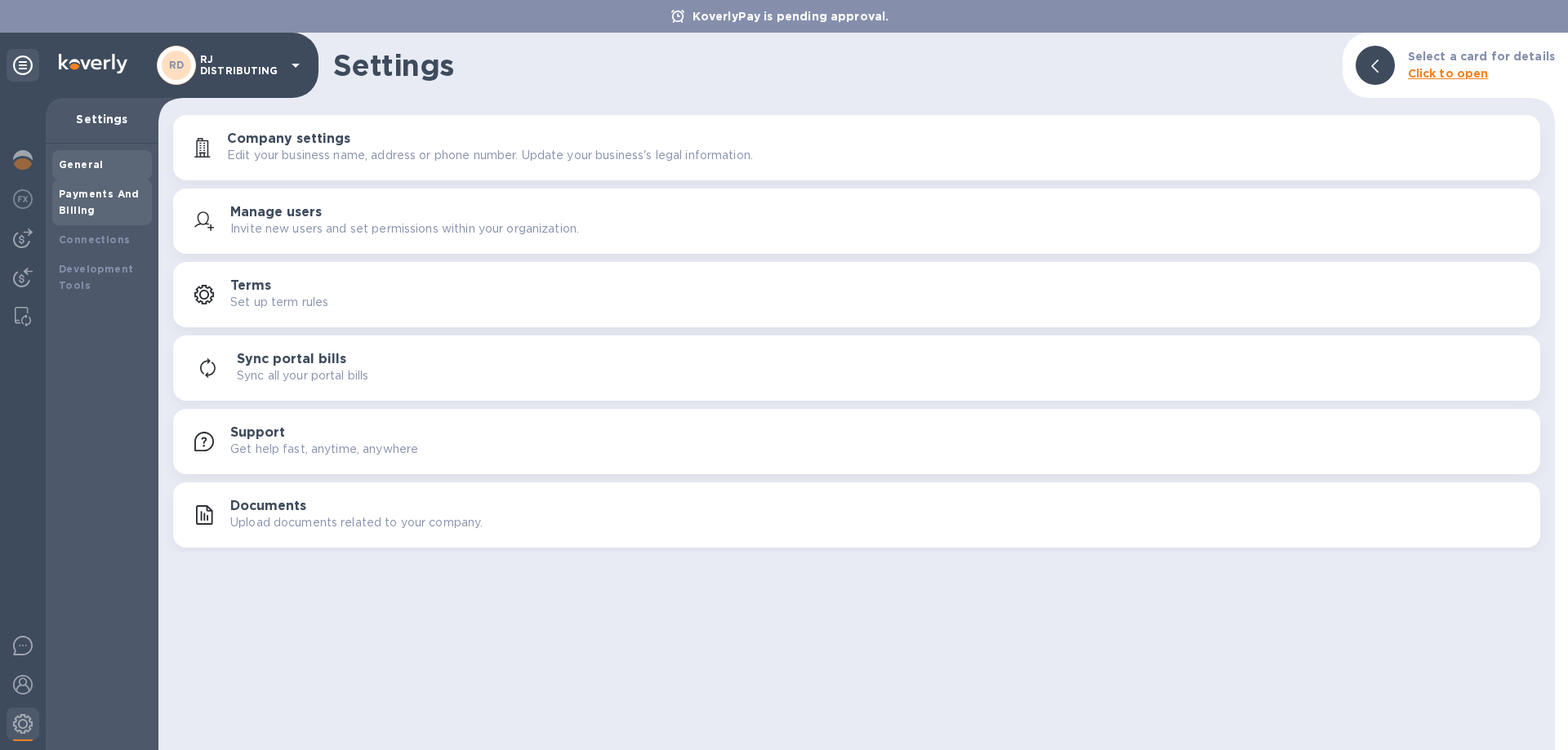
click at [102, 202] on div "Payments And Billing" at bounding box center [102, 202] width 87 height 33
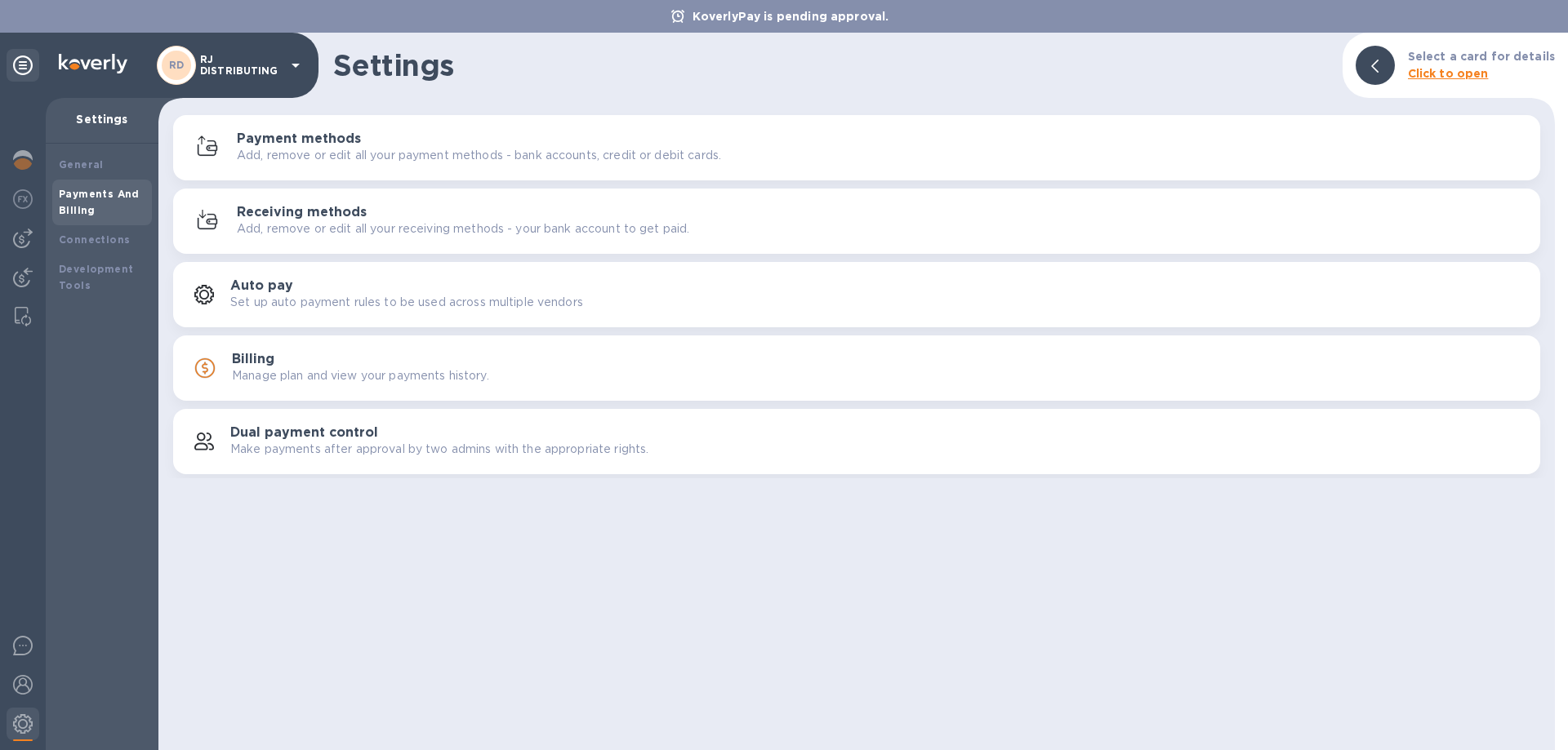
drag, startPoint x: 279, startPoint y: 375, endPoint x: 291, endPoint y: 378, distance: 12.4
click at [279, 375] on p "Manage plan and view your payments history." at bounding box center [360, 376] width 257 height 17
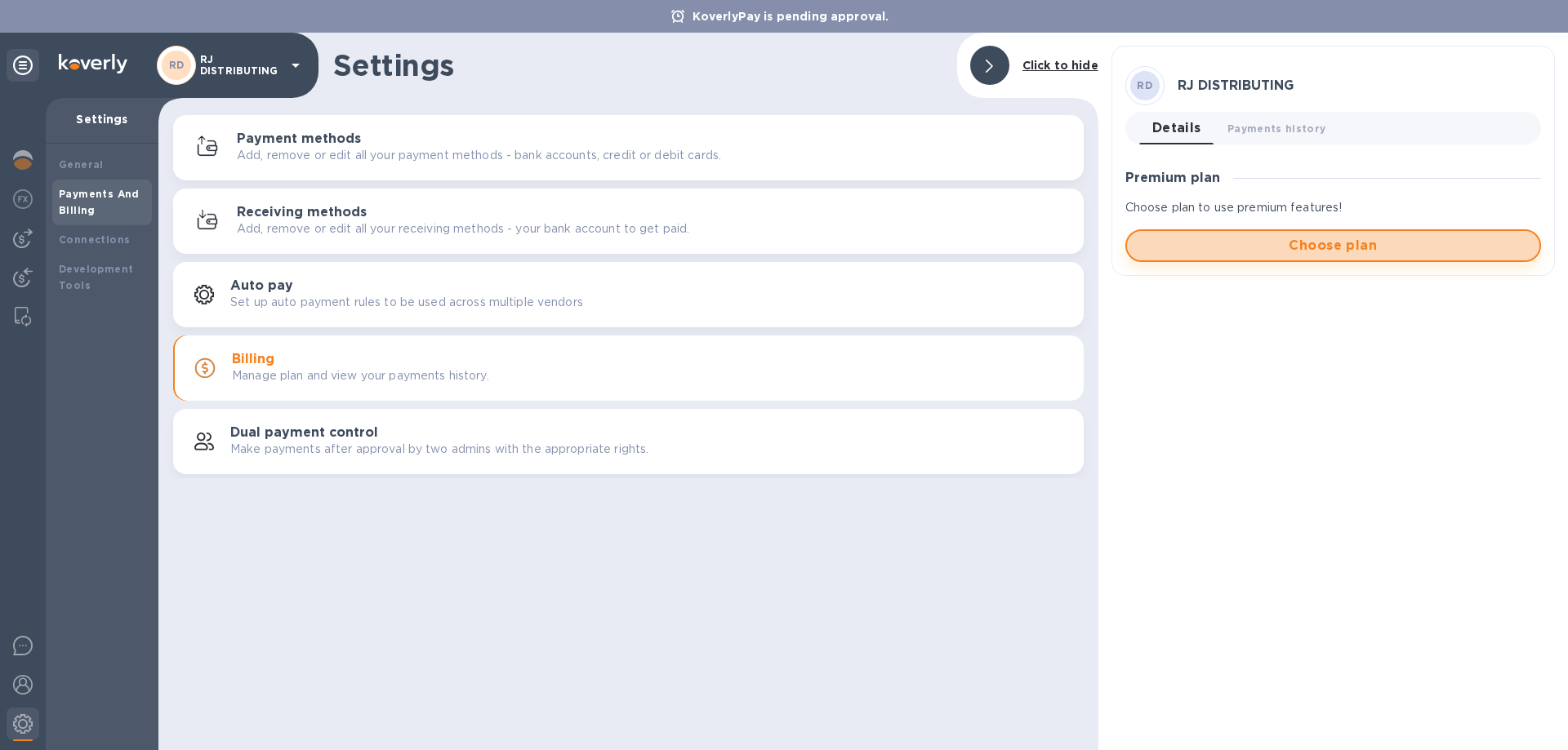
click at [1314, 249] on span "Choose plan" at bounding box center [1333, 246] width 386 height 20
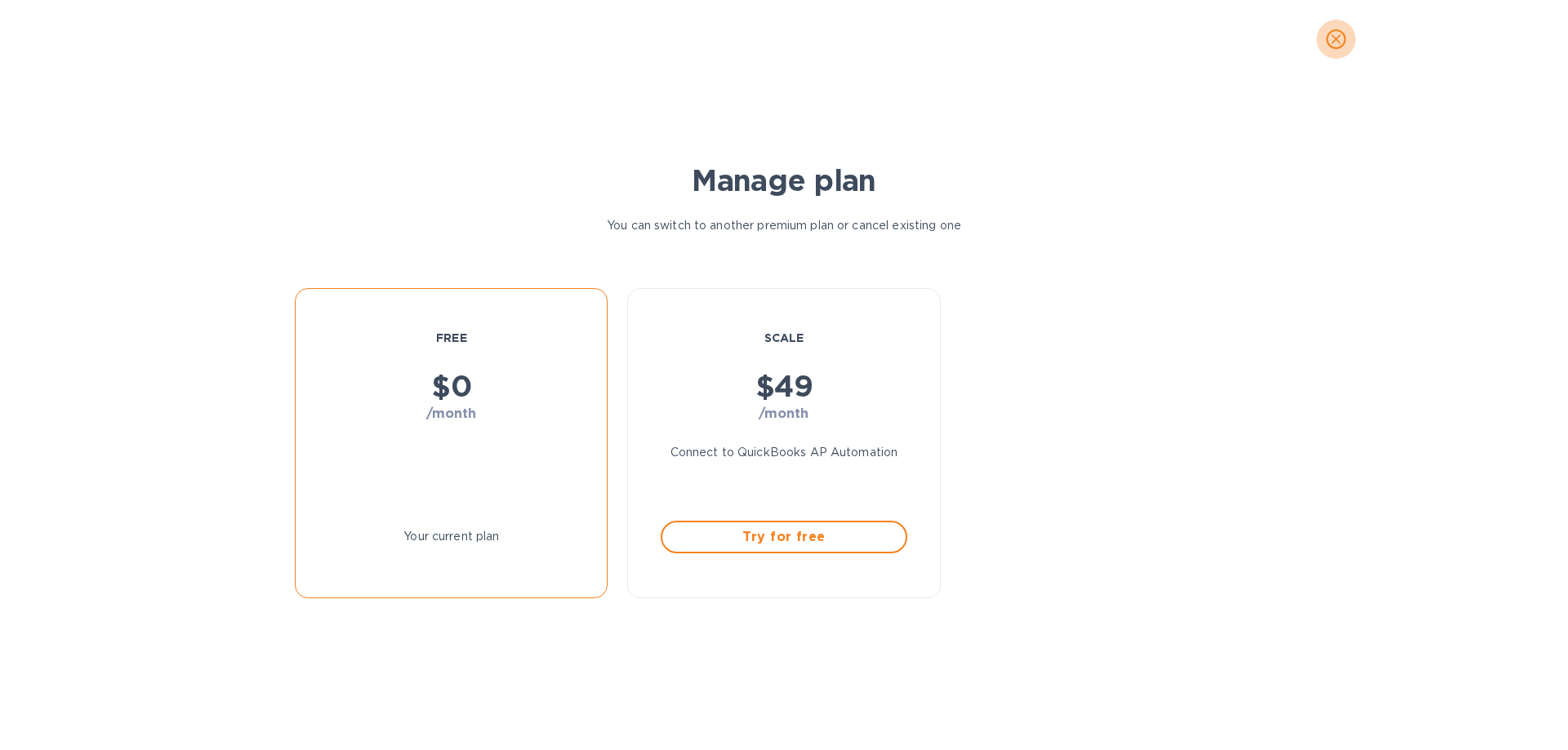
click at [1335, 42] on icon "close" at bounding box center [1336, 39] width 16 height 16
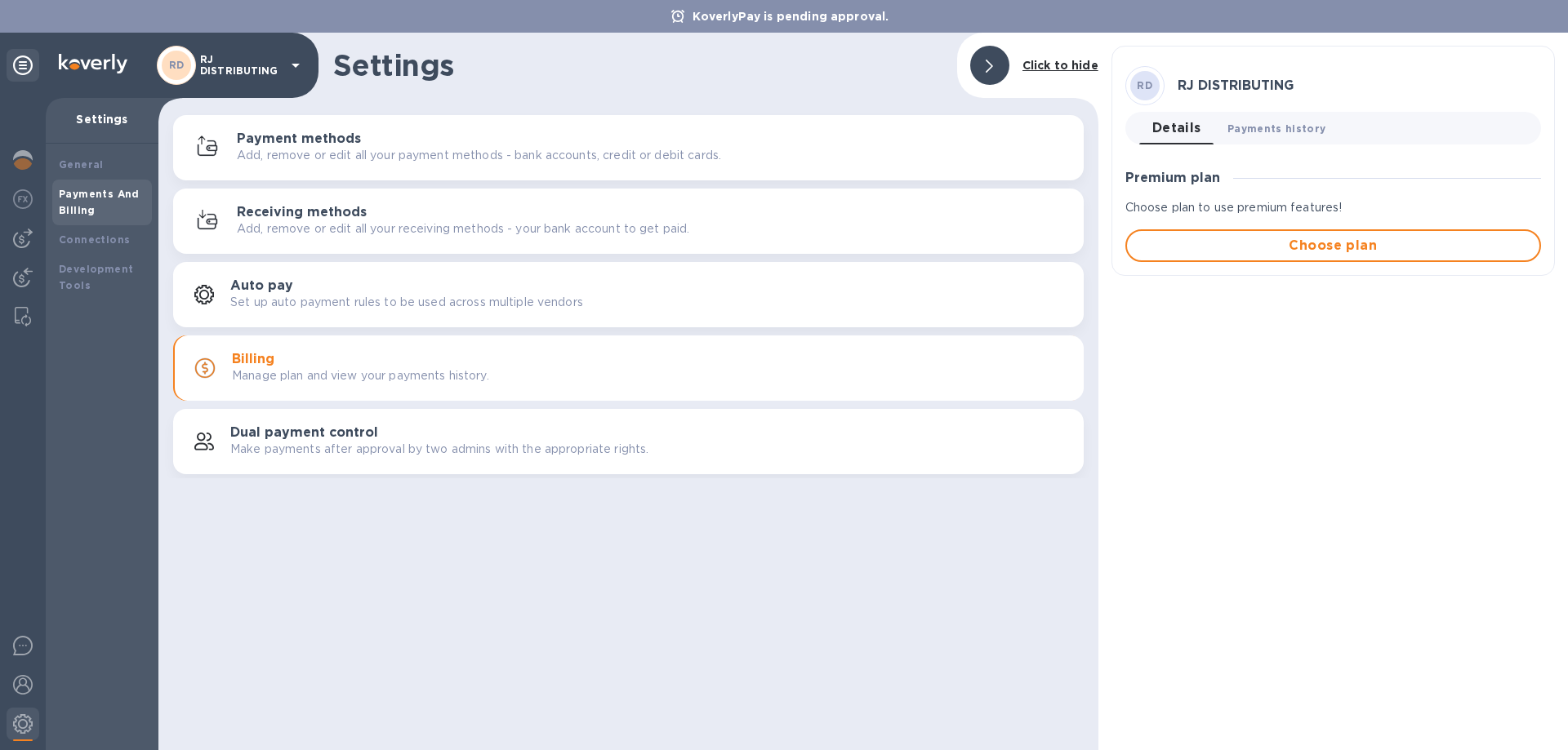
click at [1286, 121] on span "Payments history 0" at bounding box center [1277, 129] width 99 height 17
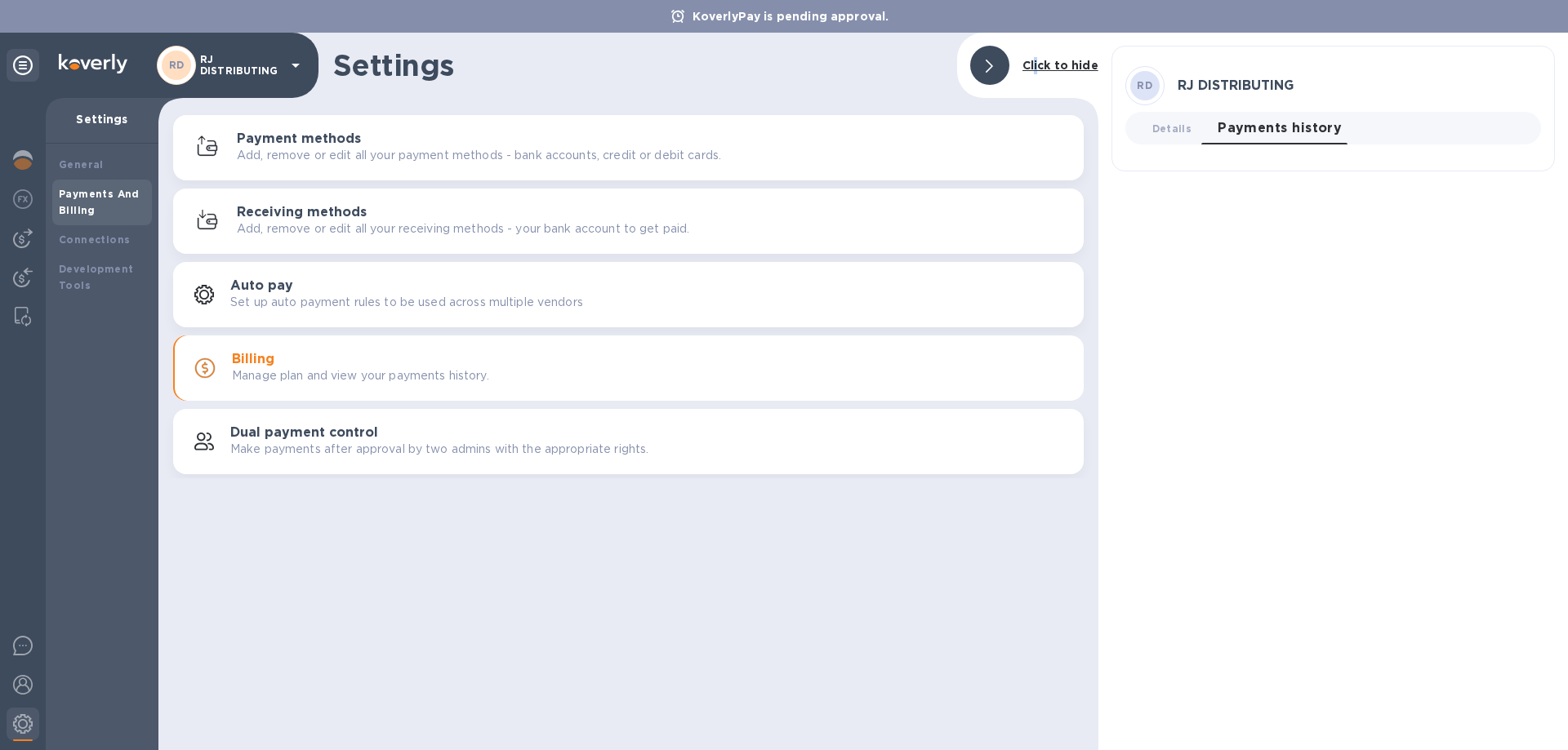
click at [1038, 69] on b "Click to hide" at bounding box center [1061, 65] width 76 height 13
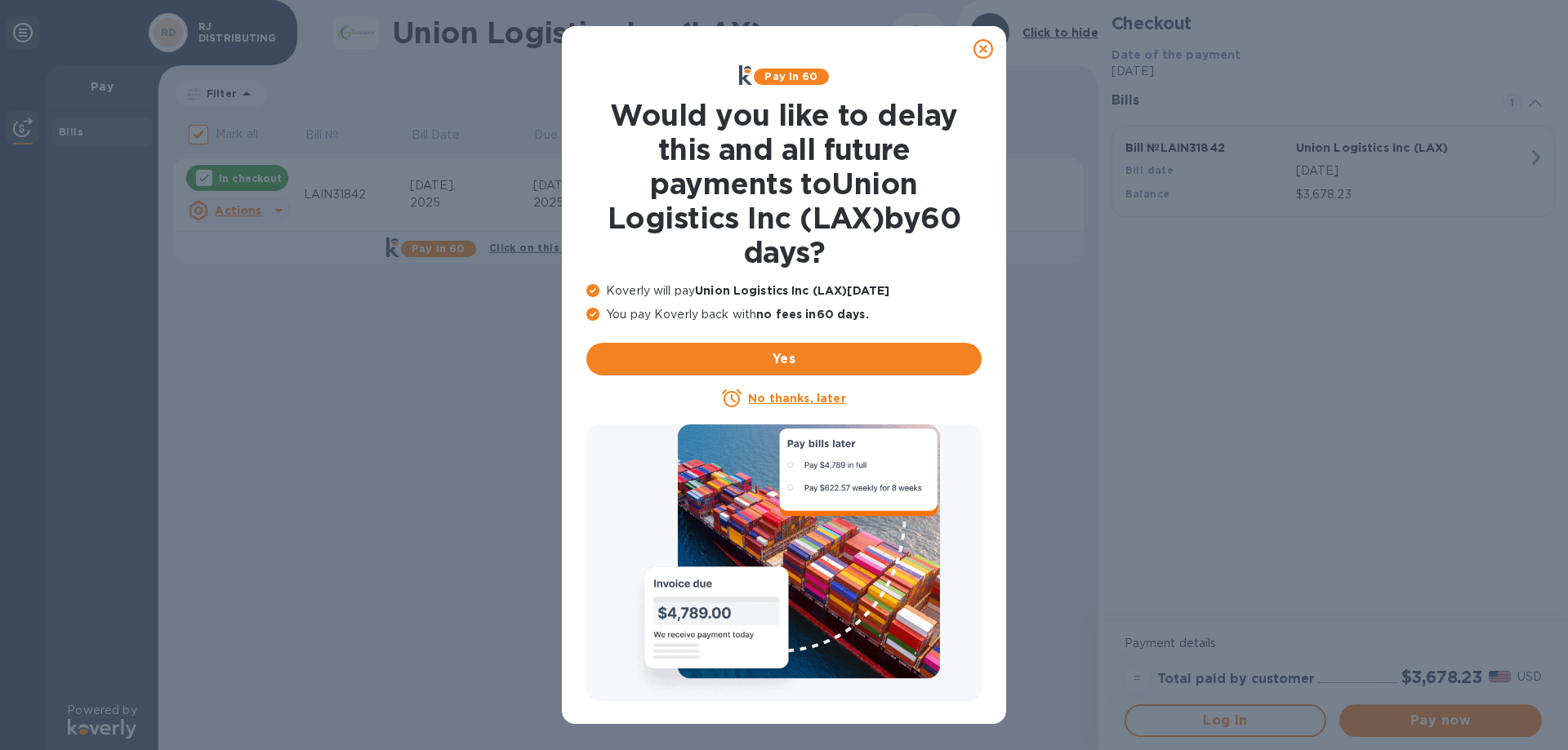
click at [983, 50] on icon at bounding box center [983, 48] width 20 height 20
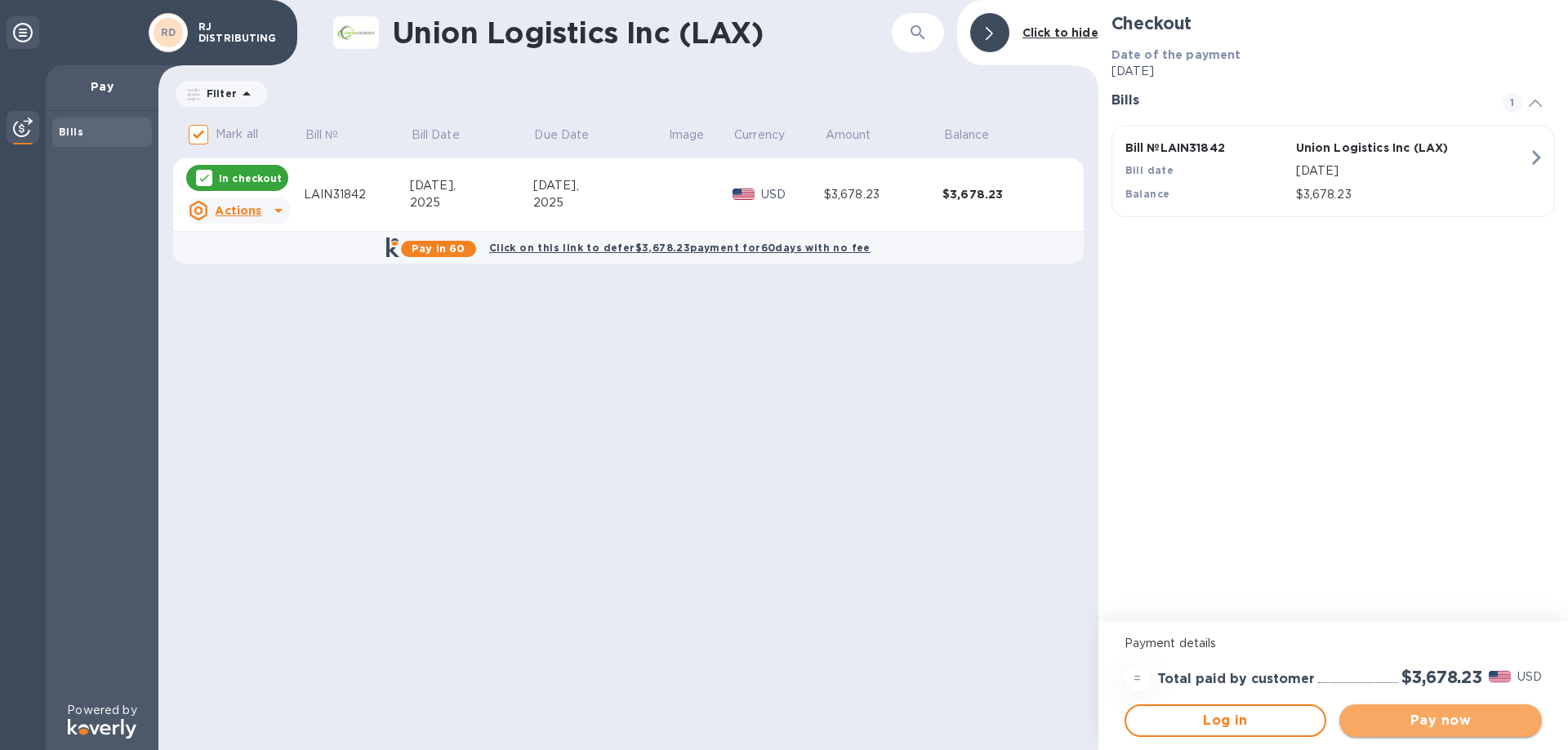
click at [1423, 719] on span "Pay now" at bounding box center [1441, 721] width 177 height 20
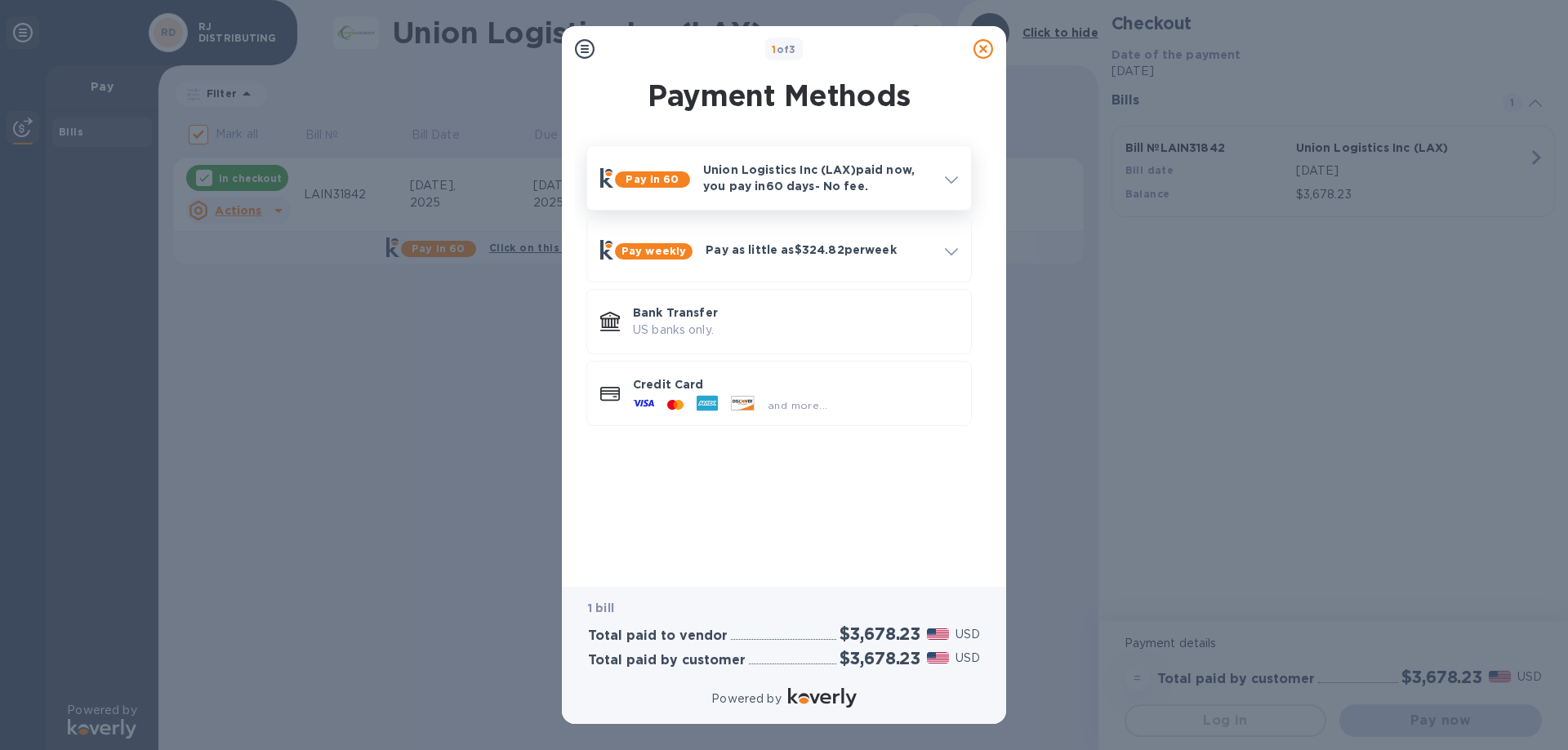
click at [869, 187] on p "Union Logistics Inc (LAX) paid now, you pay in 60 days - No fee." at bounding box center [818, 178] width 228 height 33
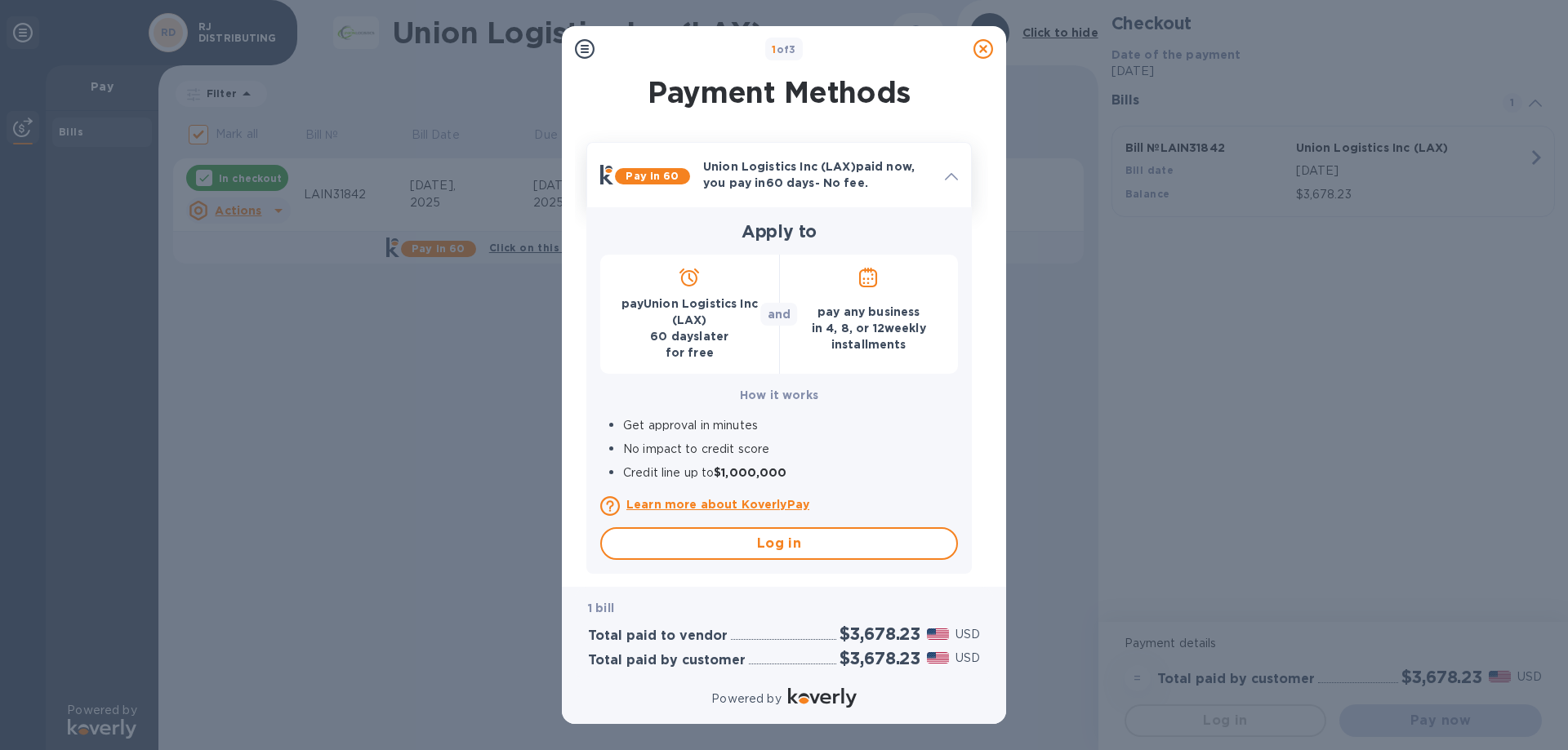
click at [950, 175] on icon at bounding box center [951, 176] width 13 height 7
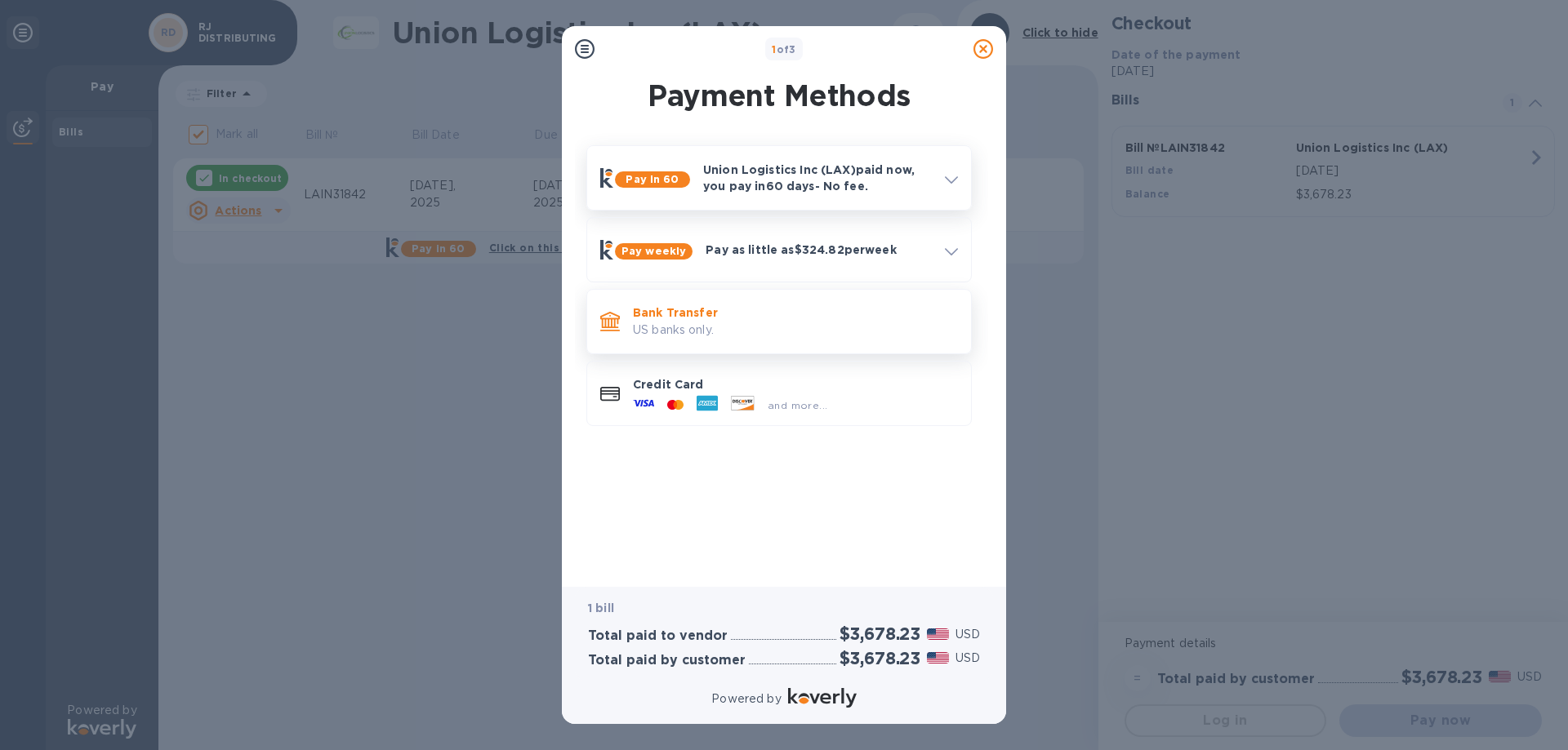
click at [741, 323] on p "US banks only." at bounding box center [795, 330] width 325 height 17
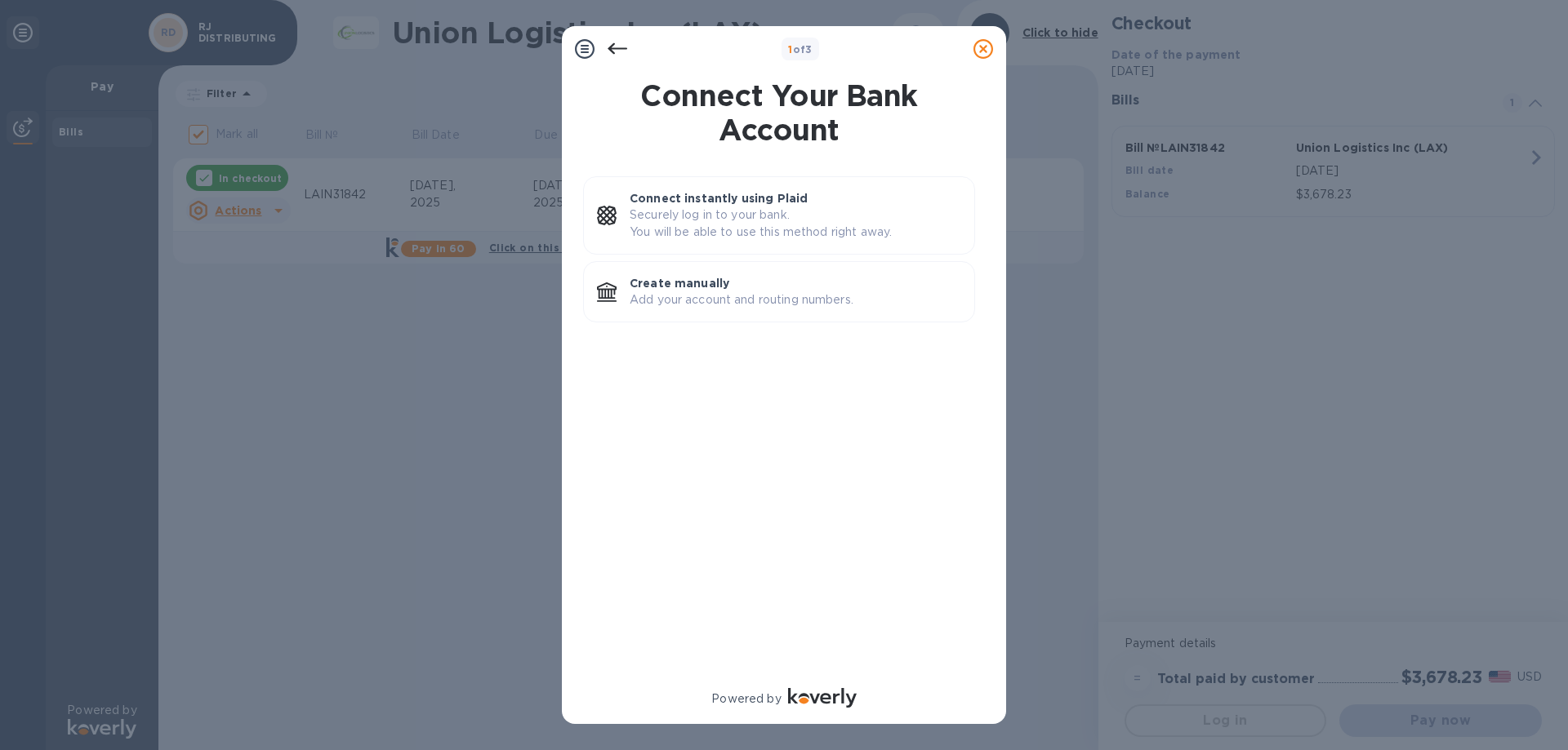
click at [618, 53] on icon at bounding box center [617, 48] width 20 height 20
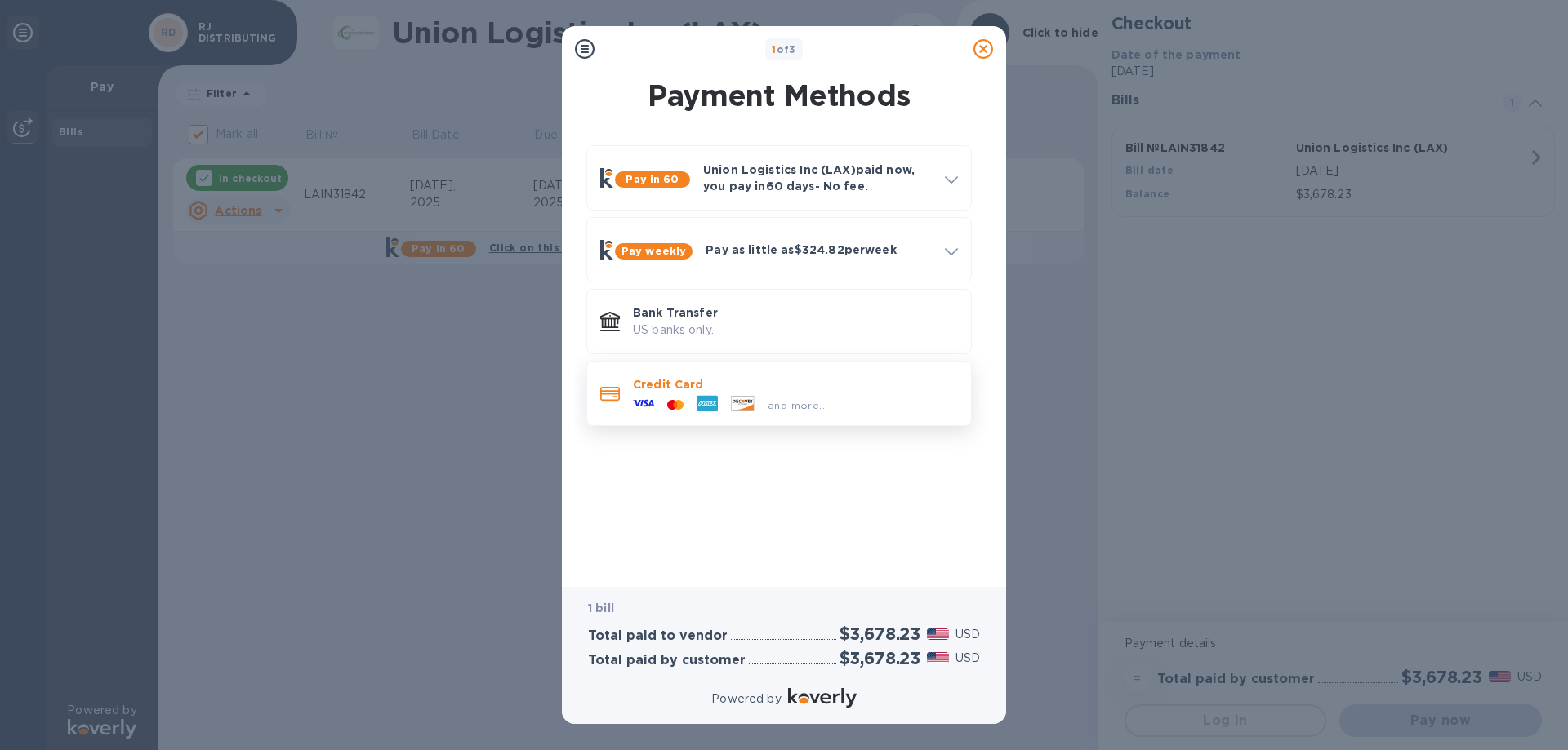
click at [771, 386] on p "Credit Card" at bounding box center [795, 384] width 325 height 16
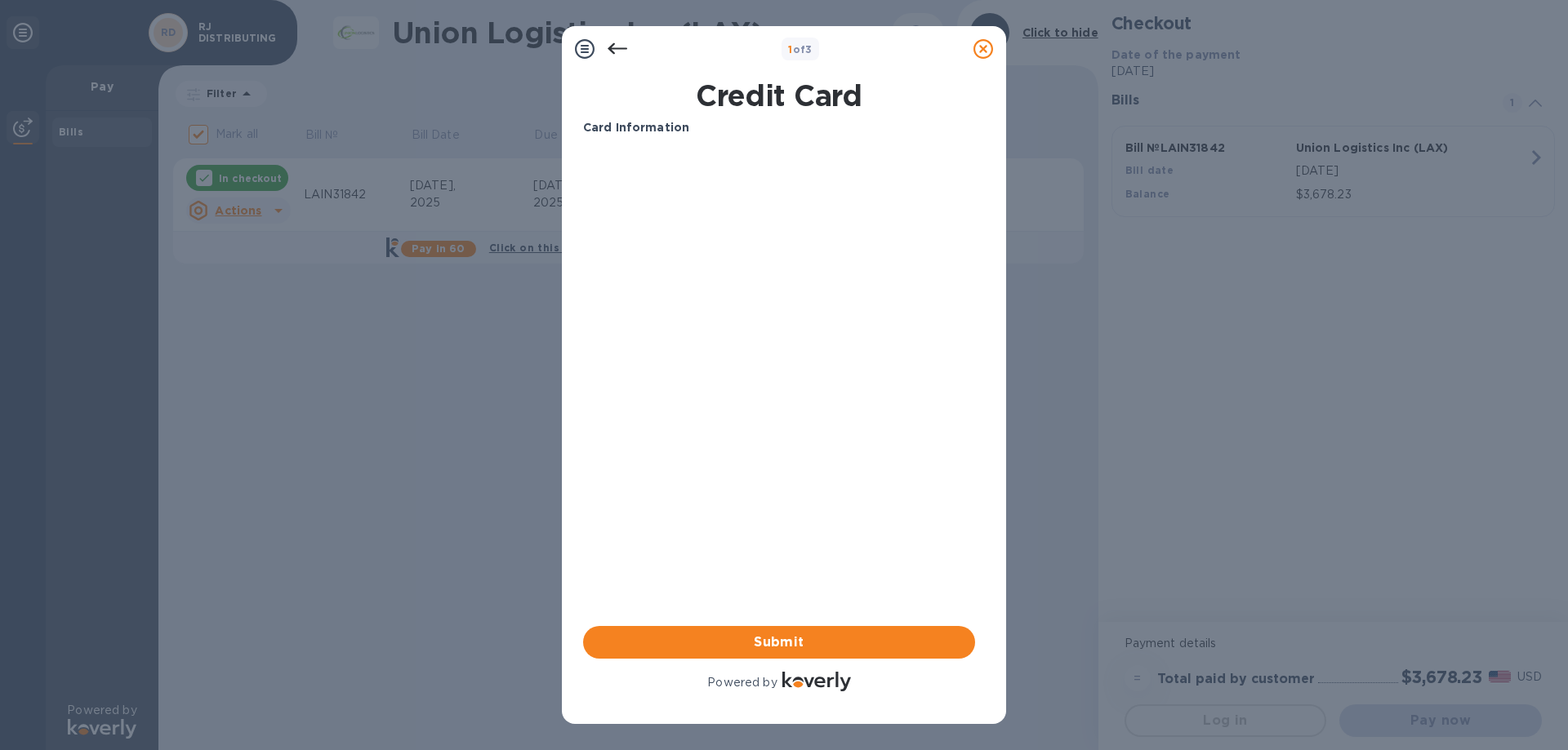
click at [614, 50] on icon at bounding box center [617, 48] width 20 height 20
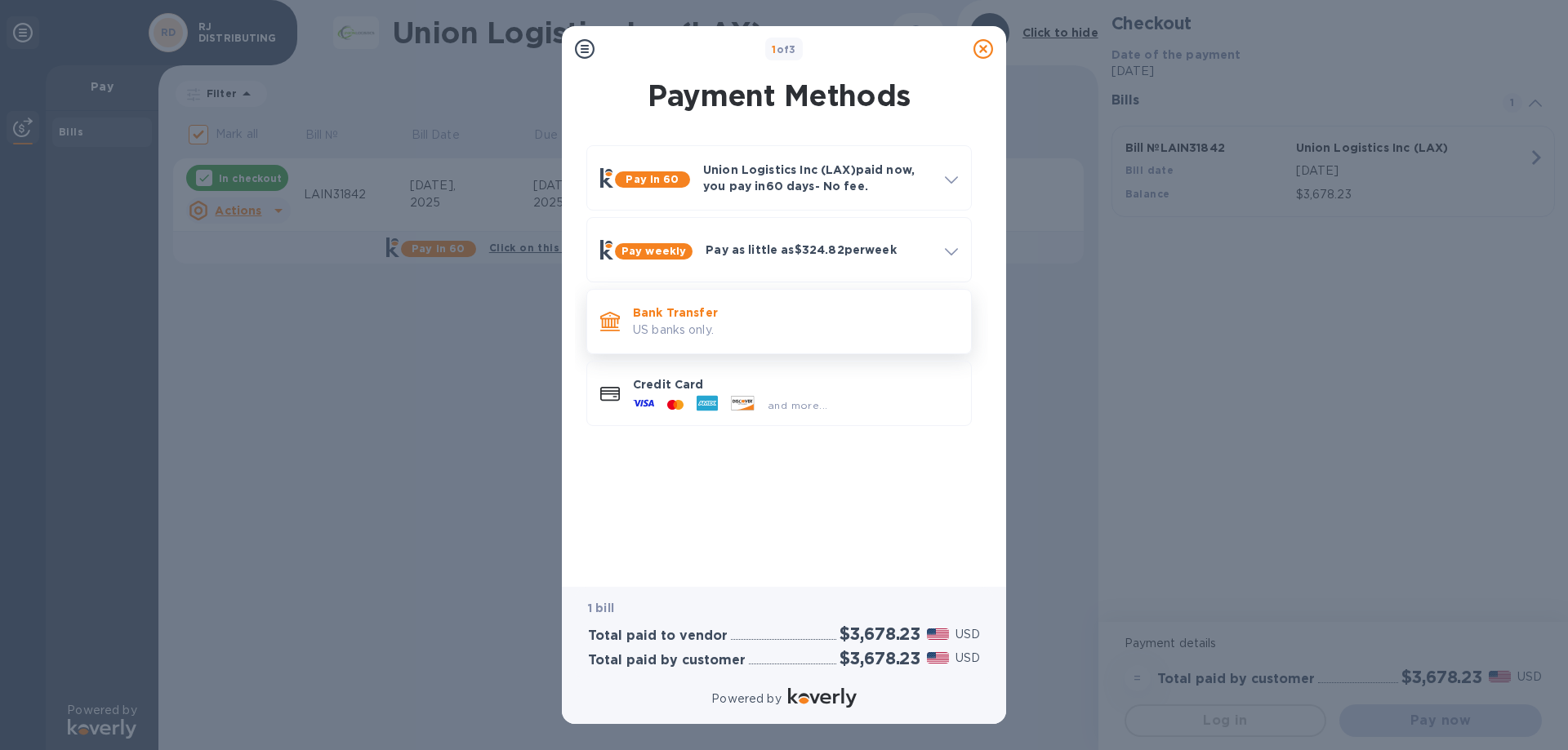
click at [749, 327] on p "US banks only." at bounding box center [795, 330] width 325 height 17
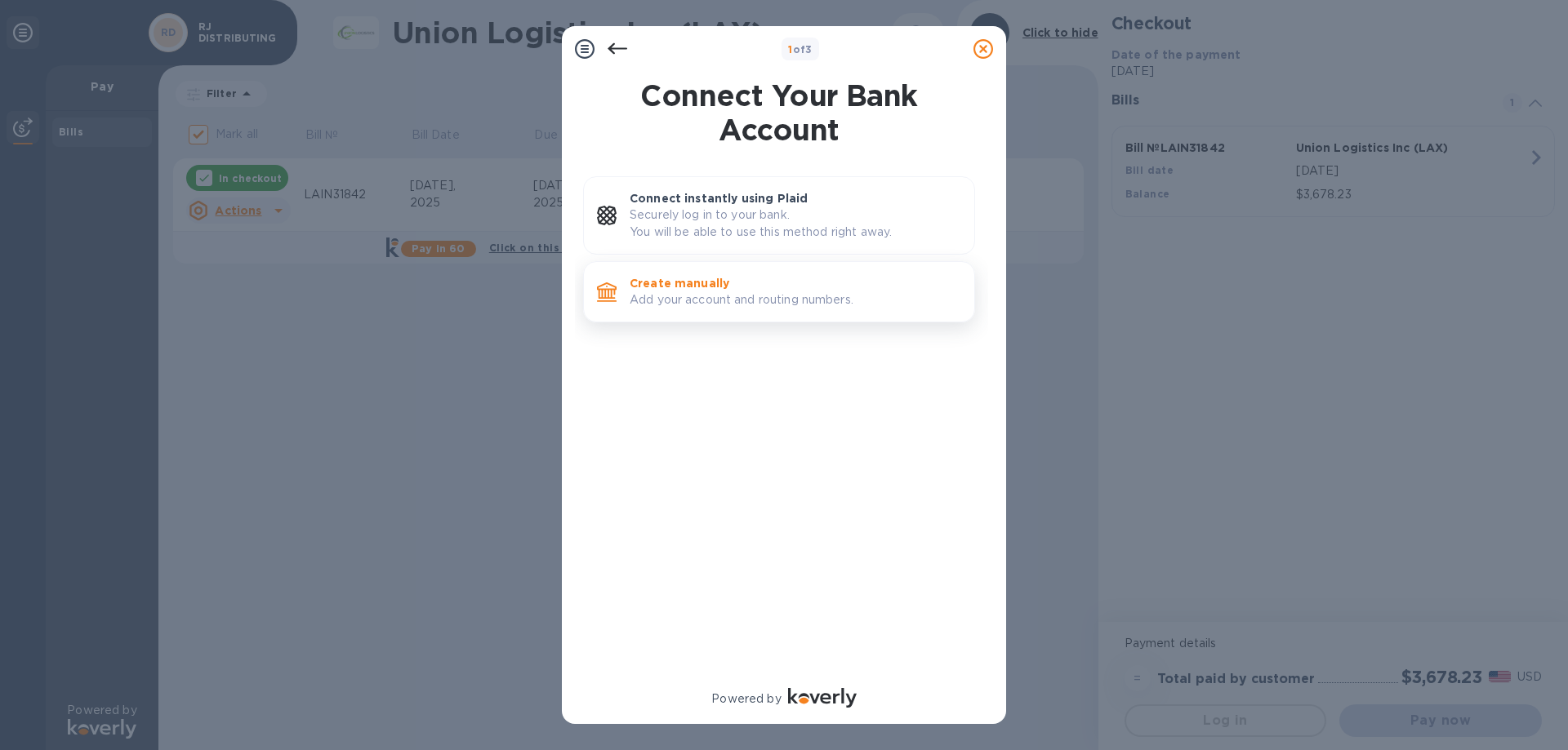
click at [736, 297] on p "Add your account and routing numbers." at bounding box center [795, 300] width 331 height 17
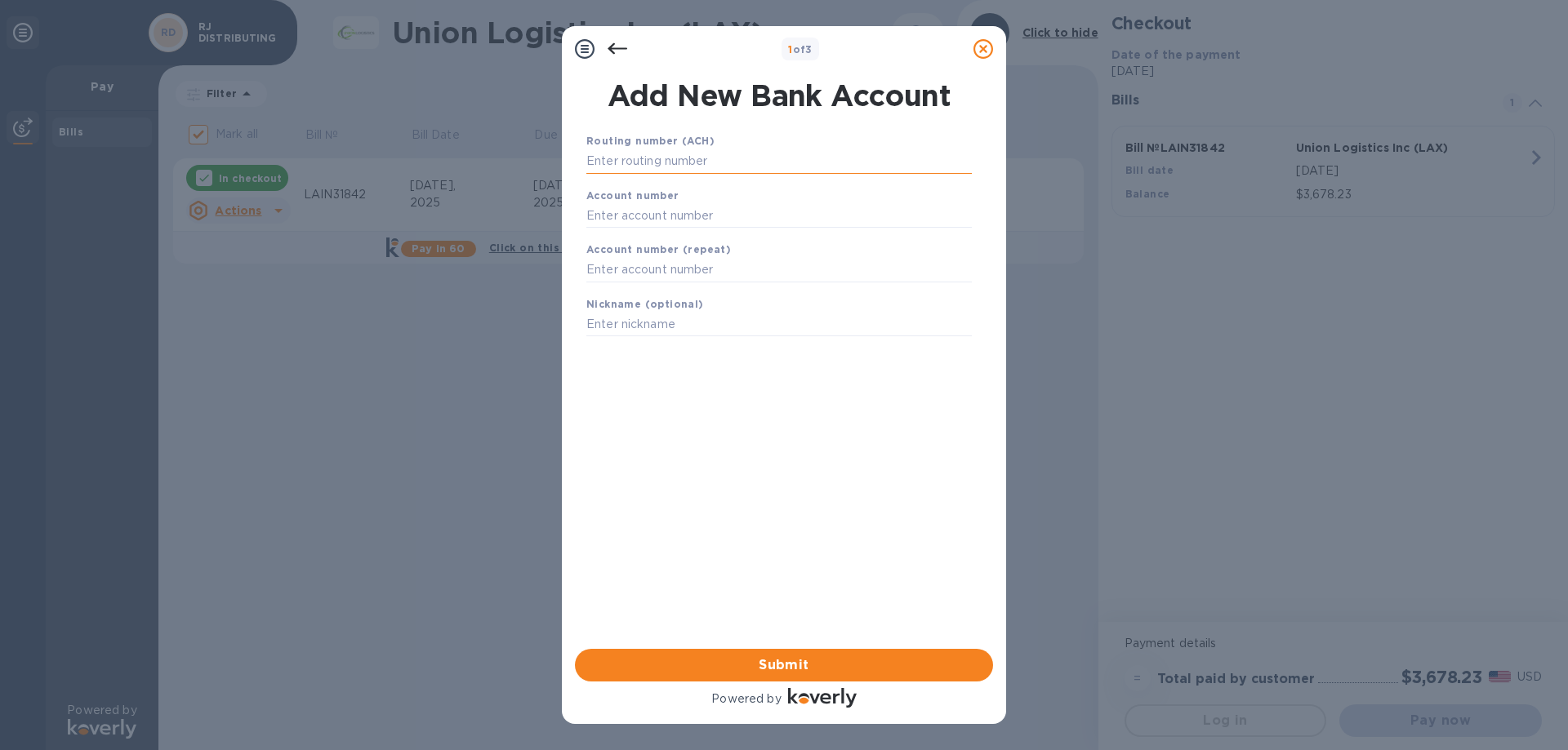
click at [705, 156] on input "text" at bounding box center [779, 162] width 385 height 24
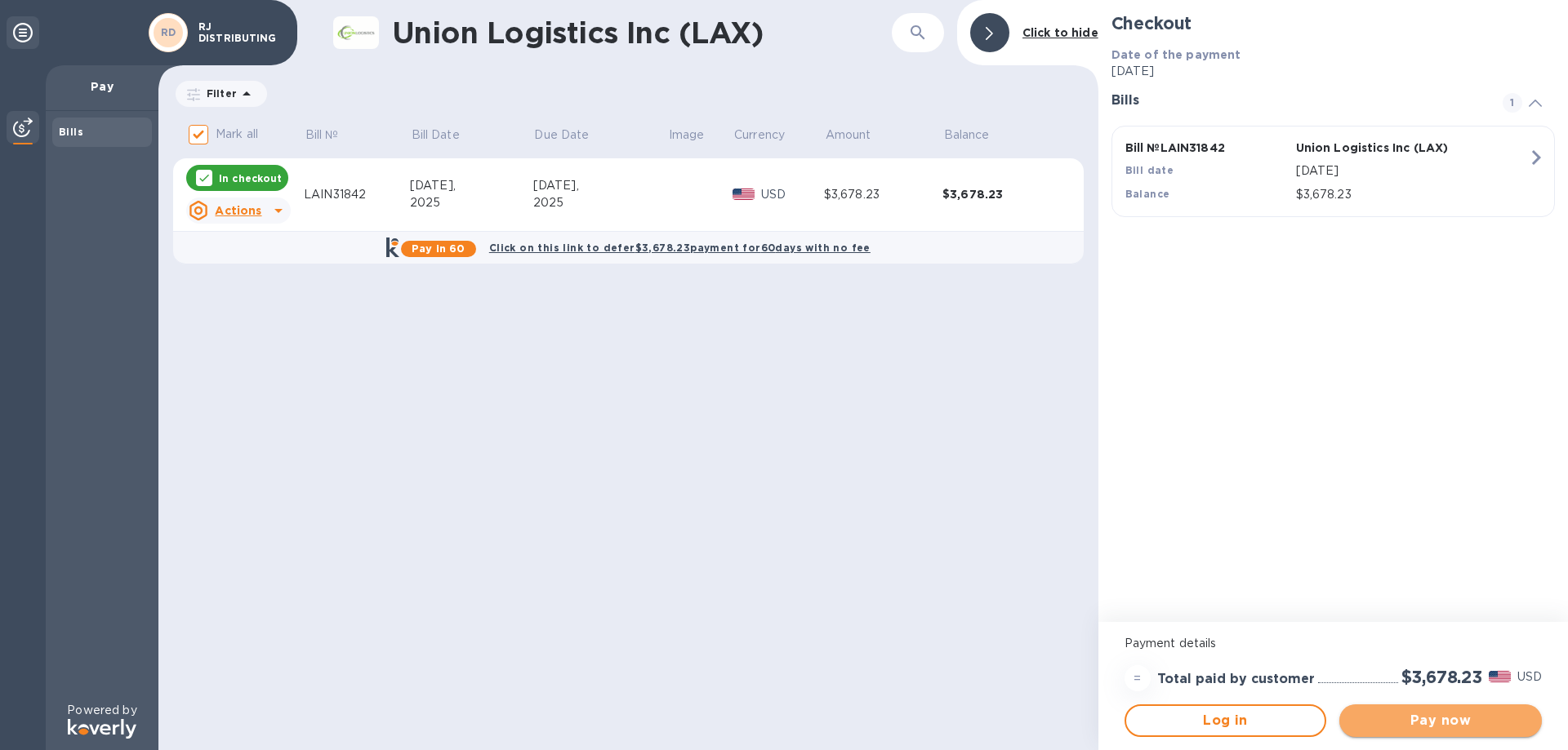
click at [1424, 711] on span "Pay now" at bounding box center [1441, 721] width 177 height 20
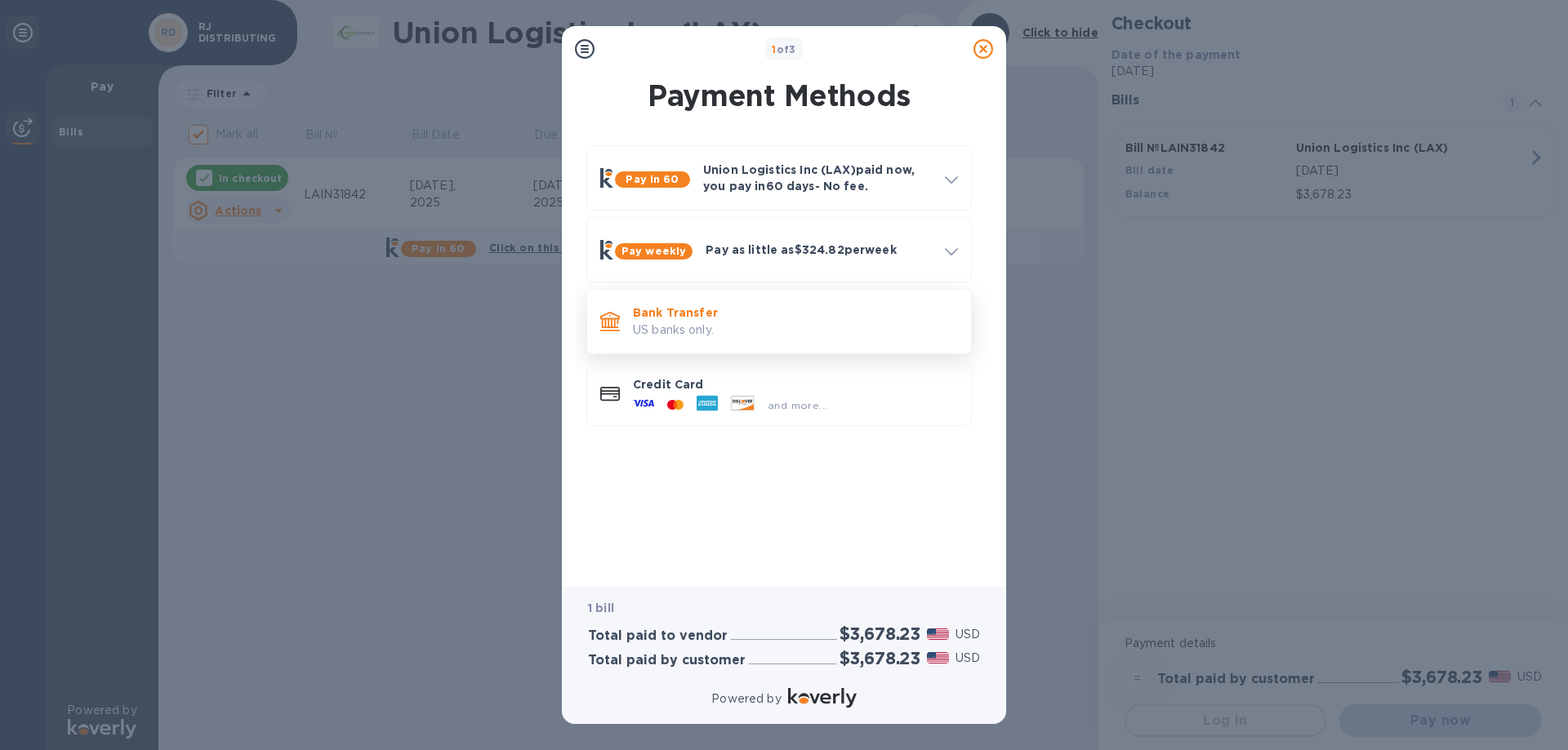
click at [778, 325] on p "US banks only." at bounding box center [795, 330] width 325 height 17
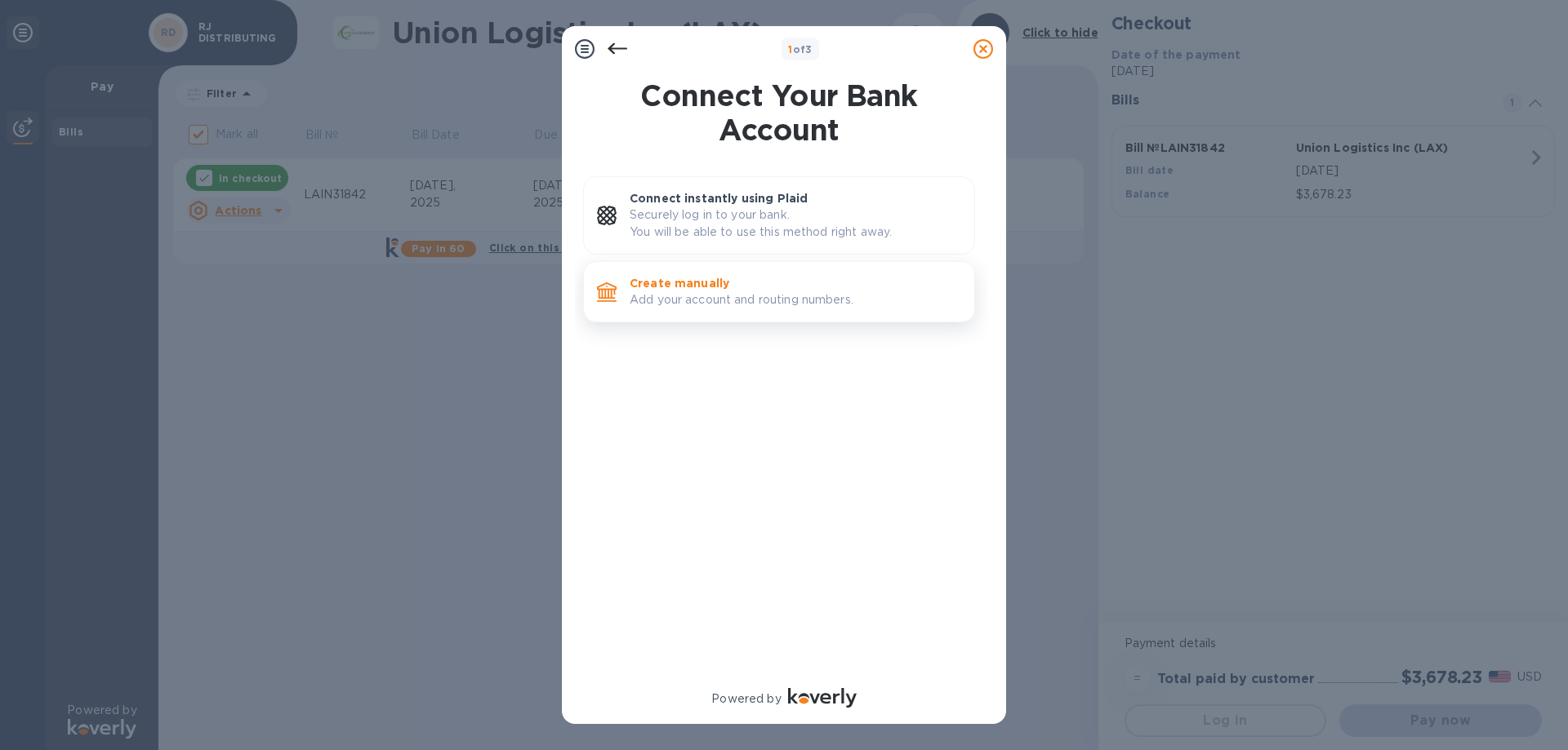
click at [737, 298] on p "Add your account and routing numbers." at bounding box center [795, 300] width 331 height 17
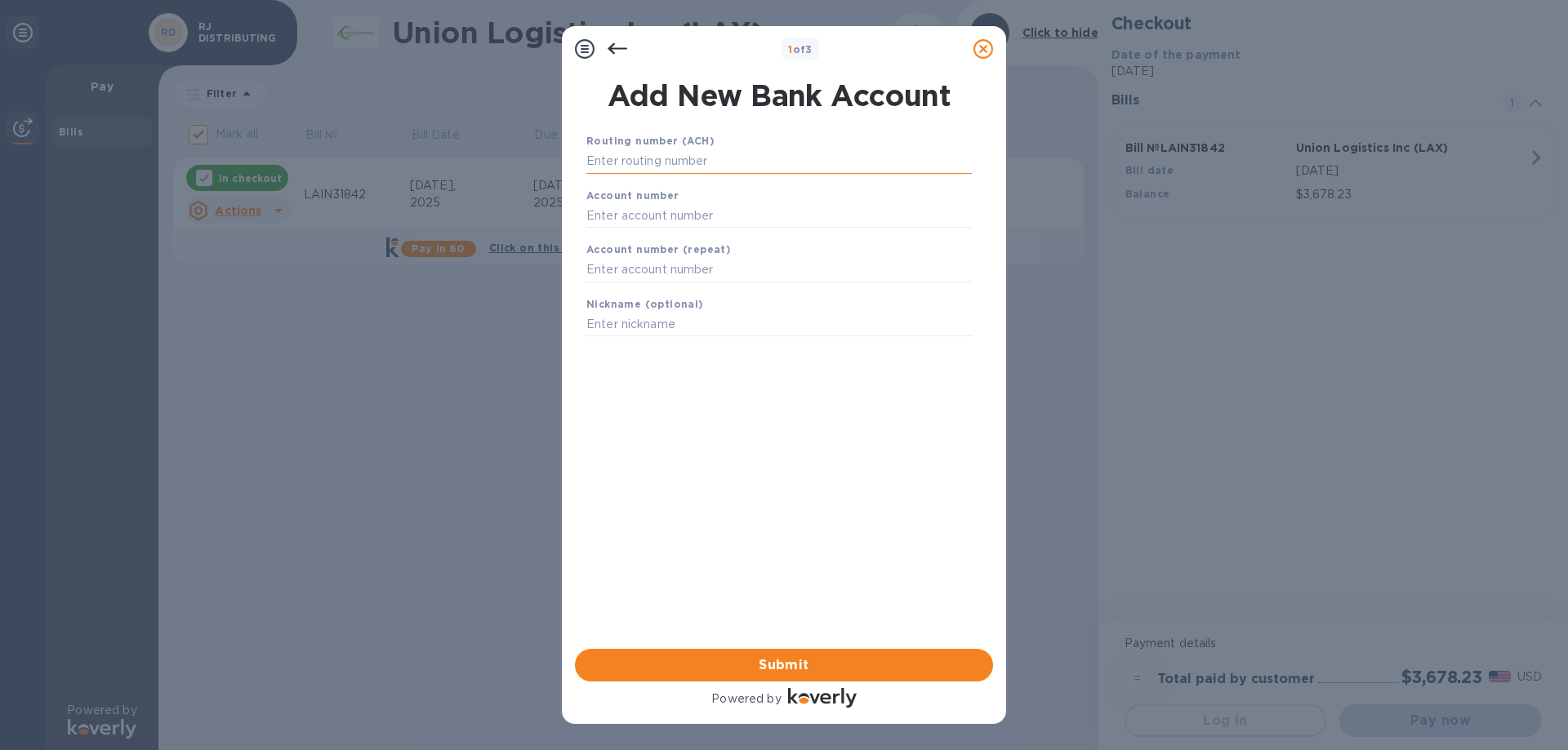
click at [740, 163] on input "text" at bounding box center [779, 162] width 385 height 24
click at [740, 161] on input "text" at bounding box center [779, 162] width 385 height 24
click at [630, 160] on input "text" at bounding box center [779, 162] width 385 height 24
paste input "031000053"
type input "031000053"
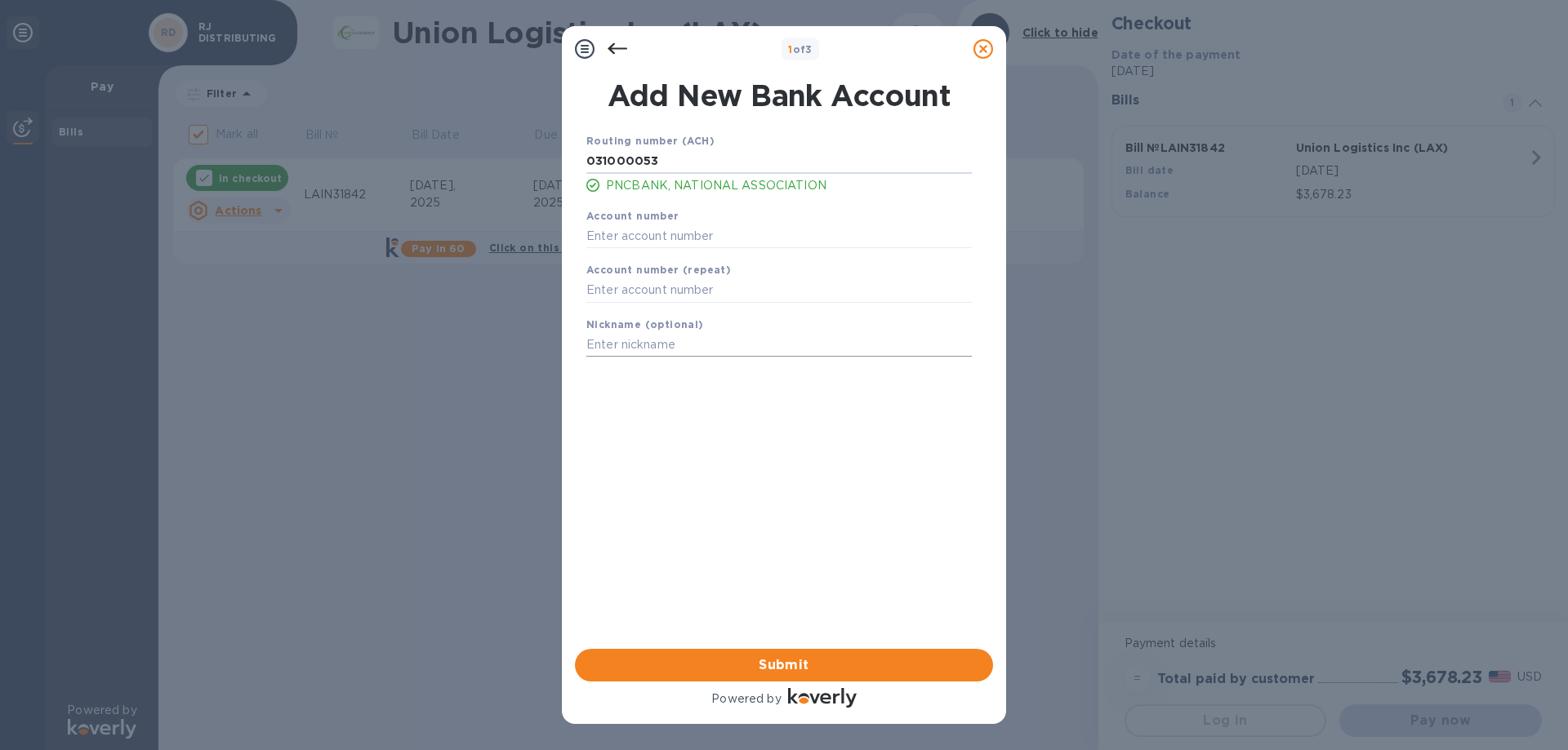
click at [680, 346] on input "text" at bounding box center [779, 345] width 385 height 24
type input "PNC RJ CORP"
click at [708, 419] on div "Routing number (ACH) 031000053 PNCBANK, NATIONAL ASSOCIATION Account number Acc…" at bounding box center [779, 369] width 418 height 501
click at [705, 243] on input "text" at bounding box center [779, 236] width 385 height 24
paste input "8629160868"
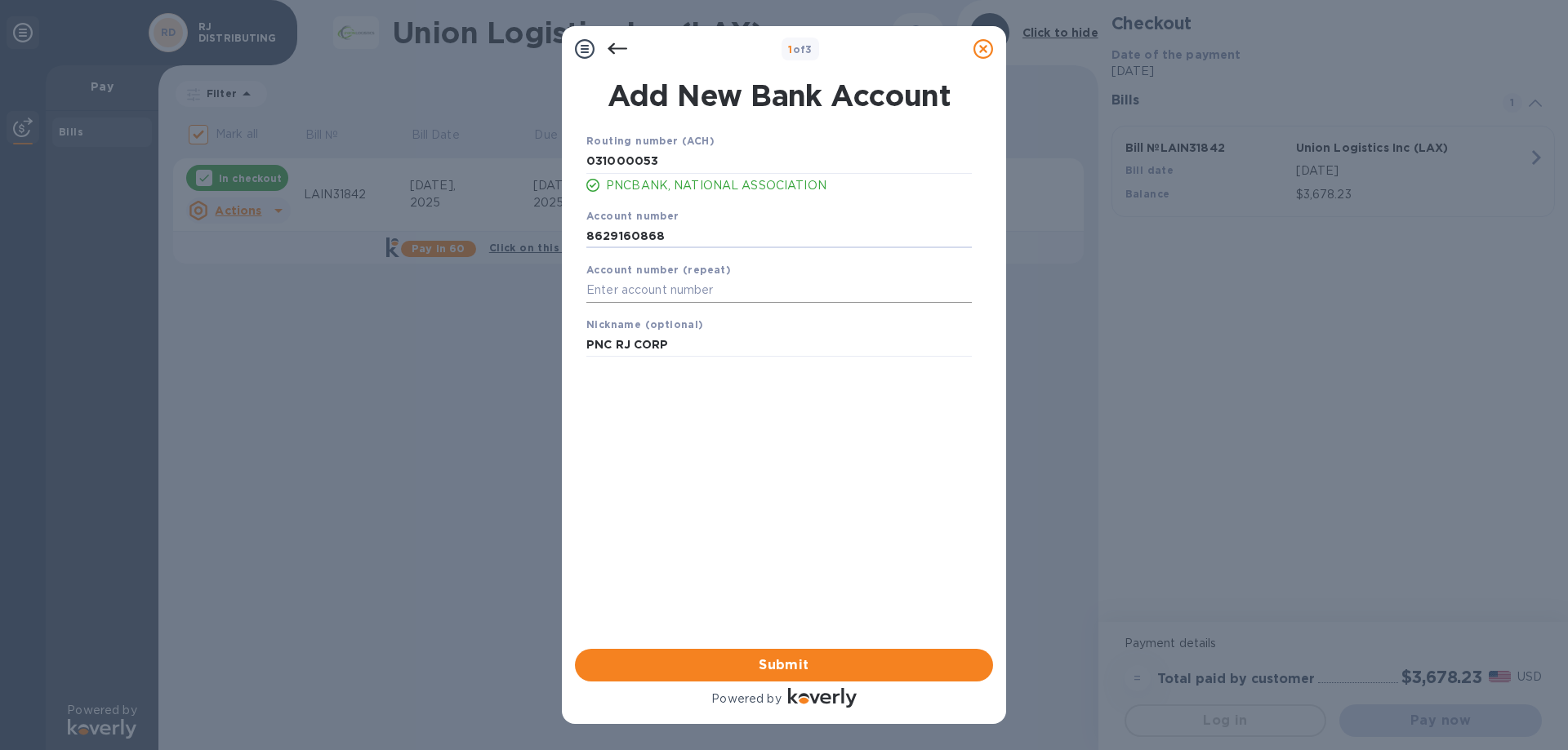
type input "8629160868"
click at [698, 285] on input "text" at bounding box center [779, 291] width 385 height 24
paste input "8629160868"
type input "8629160868"
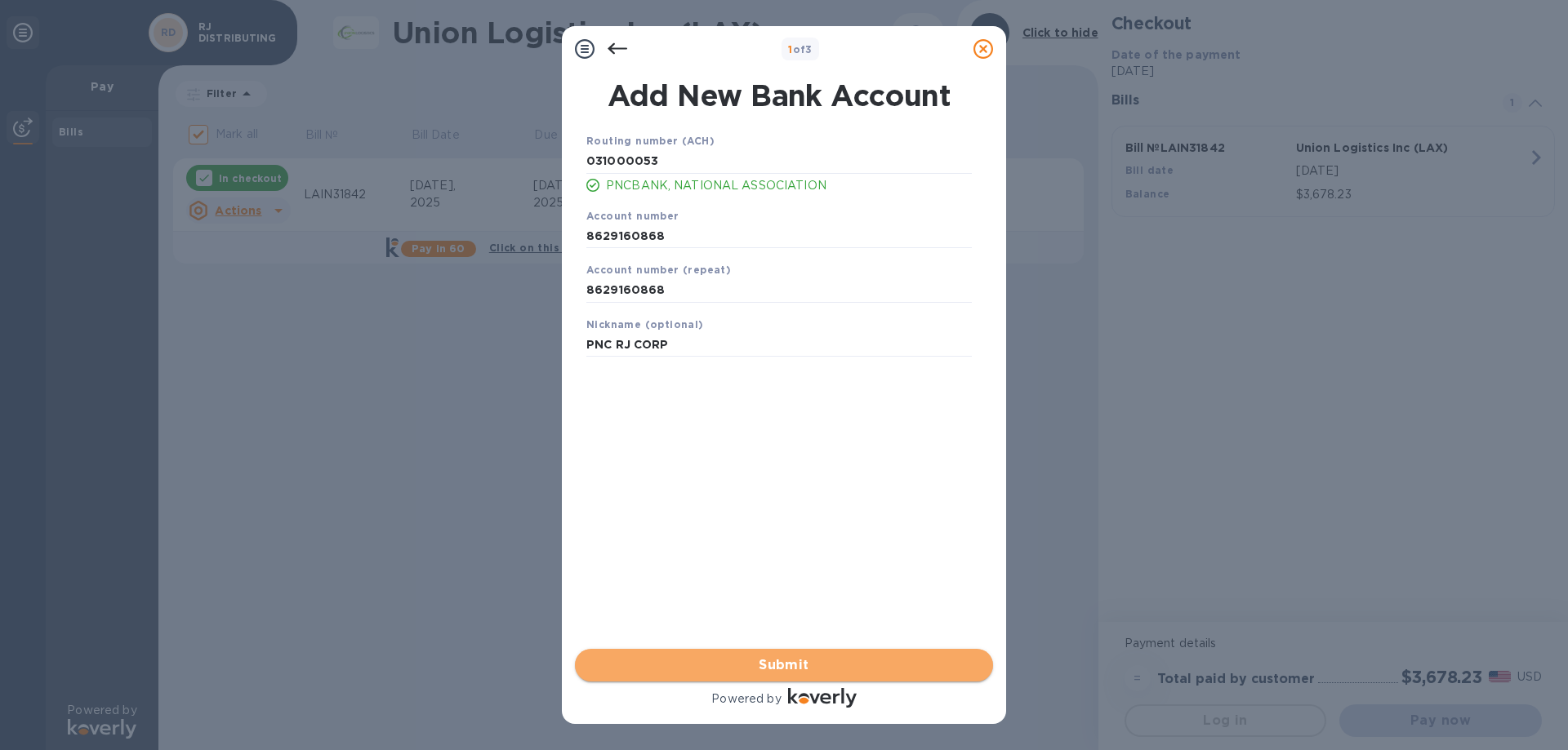
click at [800, 672] on span "Submit" at bounding box center [784, 665] width 392 height 20
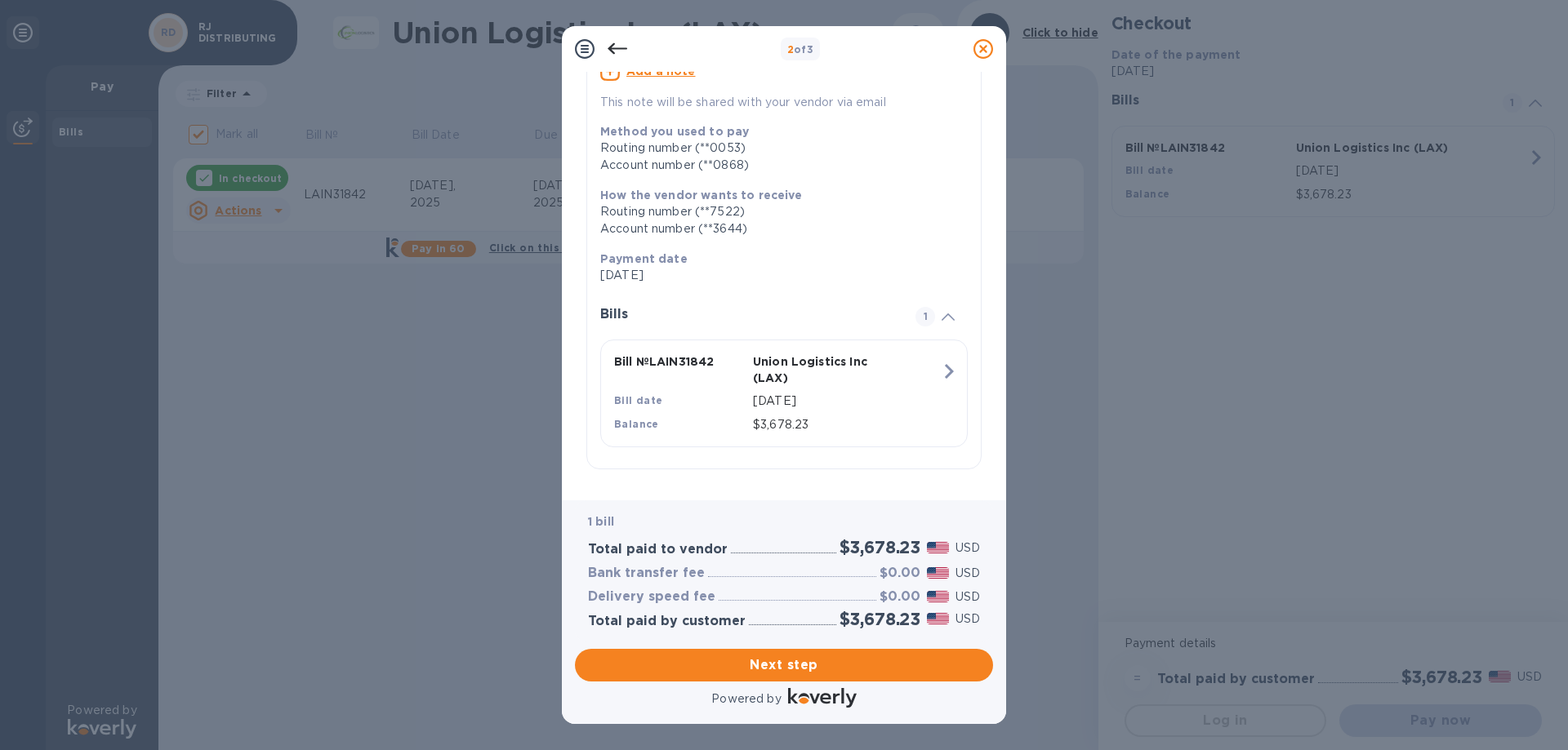
scroll to position [160, 0]
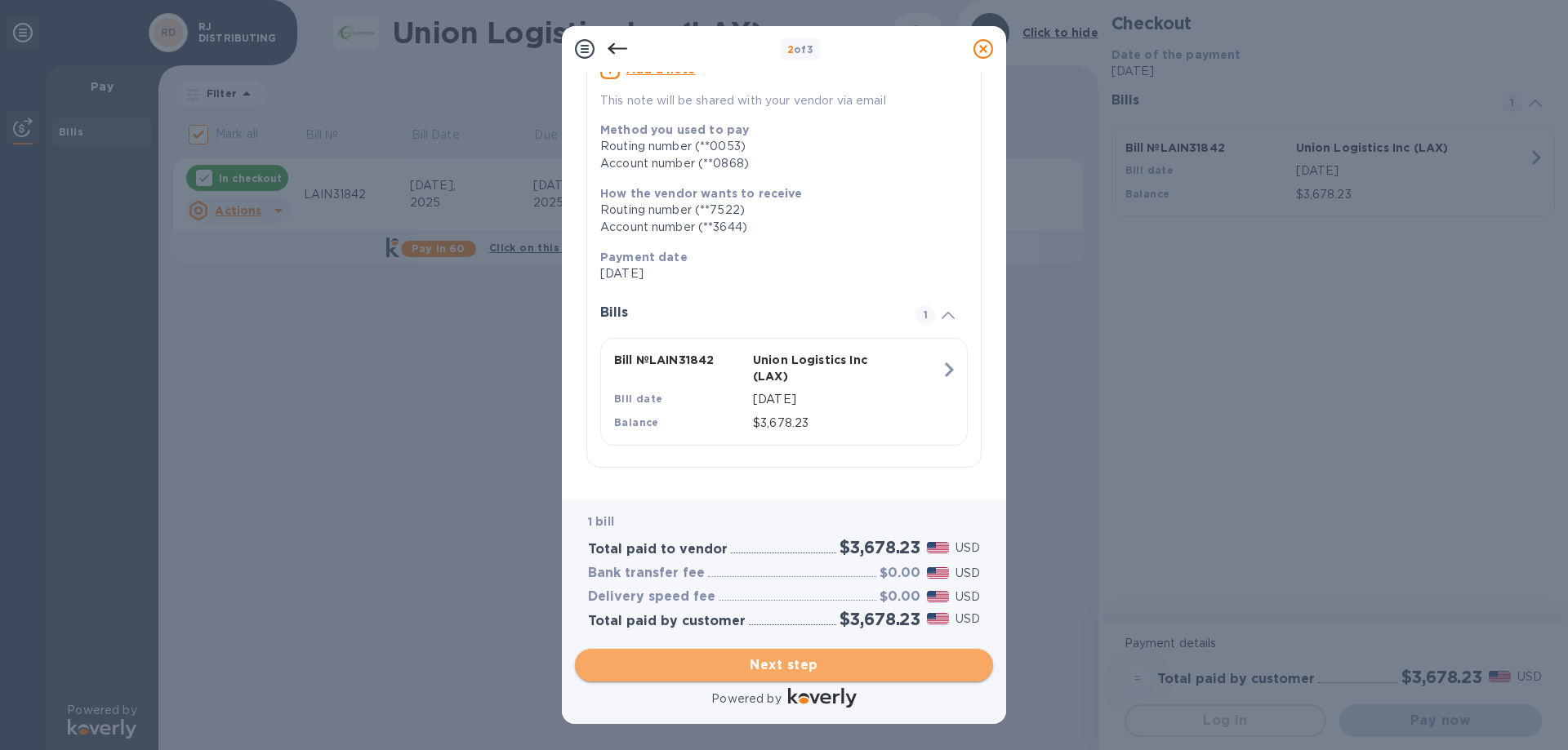
click at [788, 666] on span "Next step" at bounding box center [784, 665] width 392 height 20
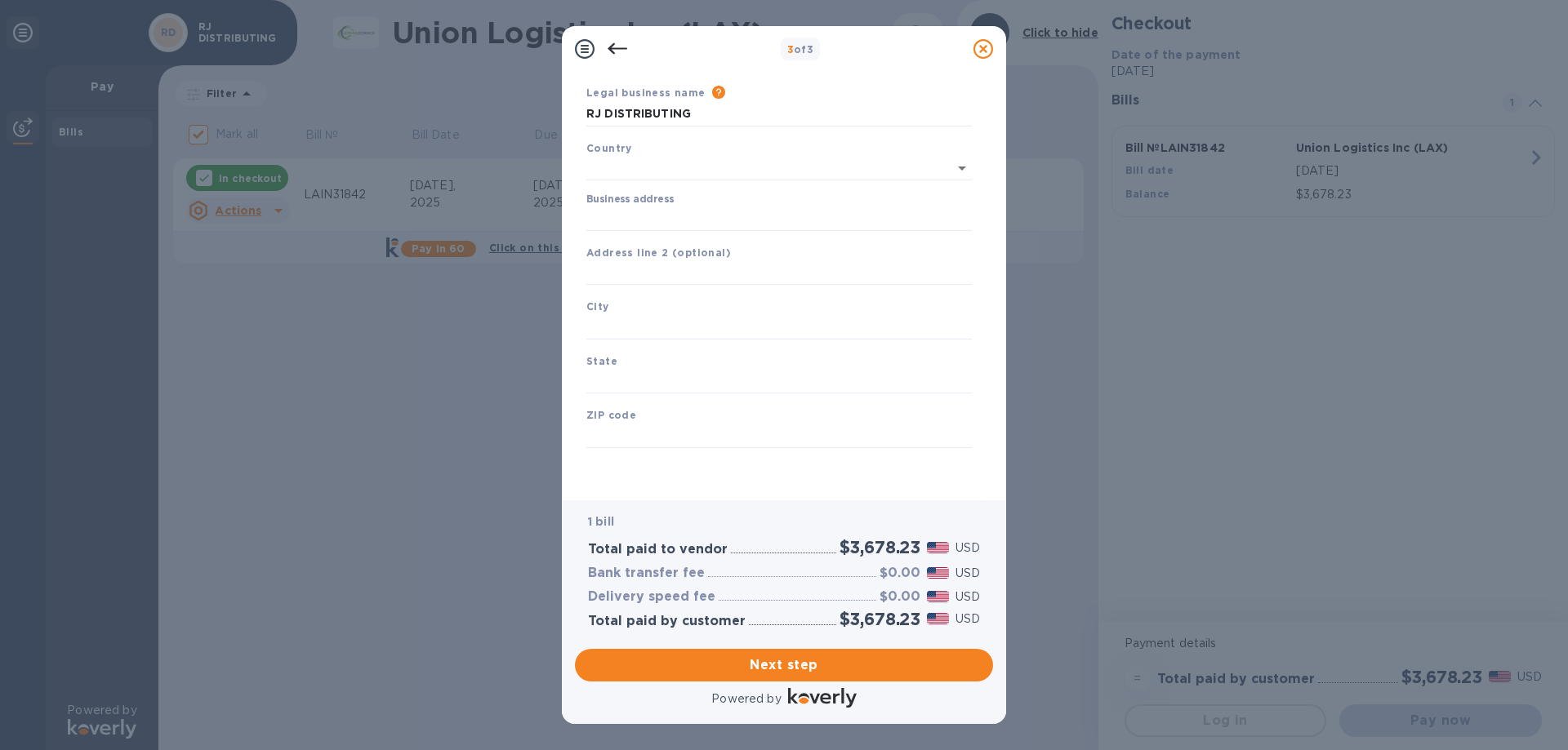
type input "United States"
click at [681, 213] on input "Business address" at bounding box center [779, 219] width 385 height 24
type input "241 West Wyoming Avenue"
click at [648, 321] on input "text" at bounding box center [779, 327] width 385 height 24
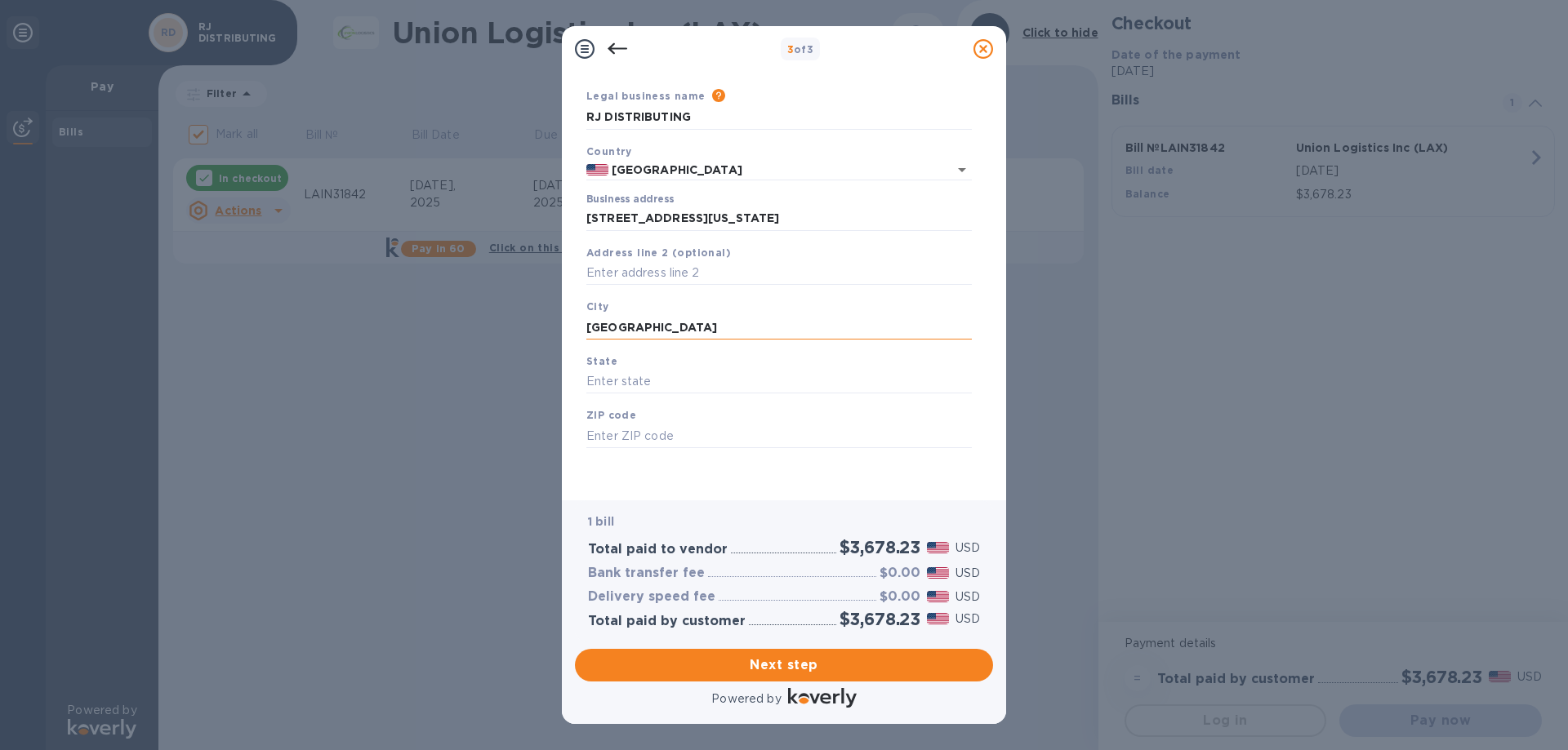
type input "Philadelphia"
type input "PA"
type input "19140"
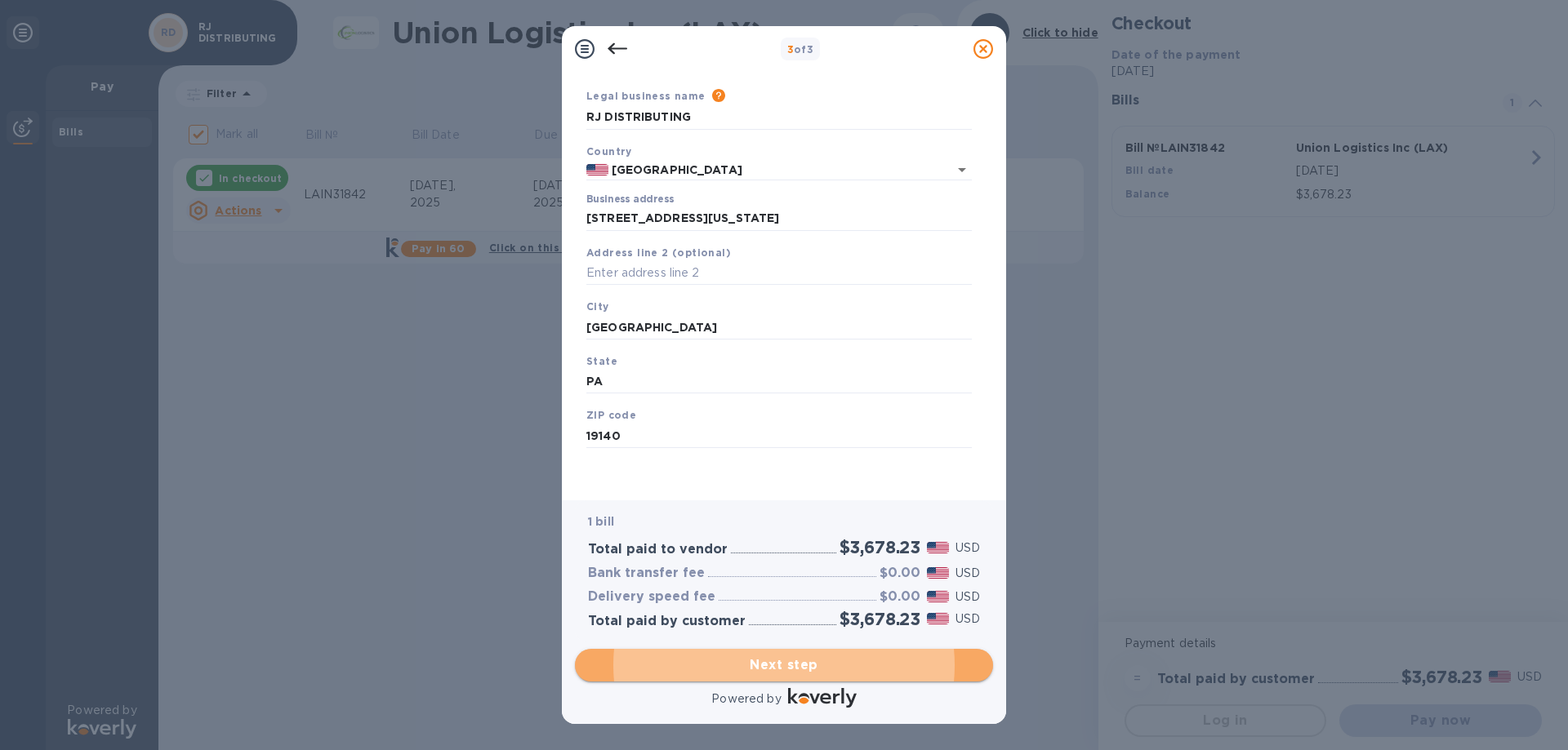
click at [777, 658] on span "Next step" at bounding box center [784, 665] width 392 height 20
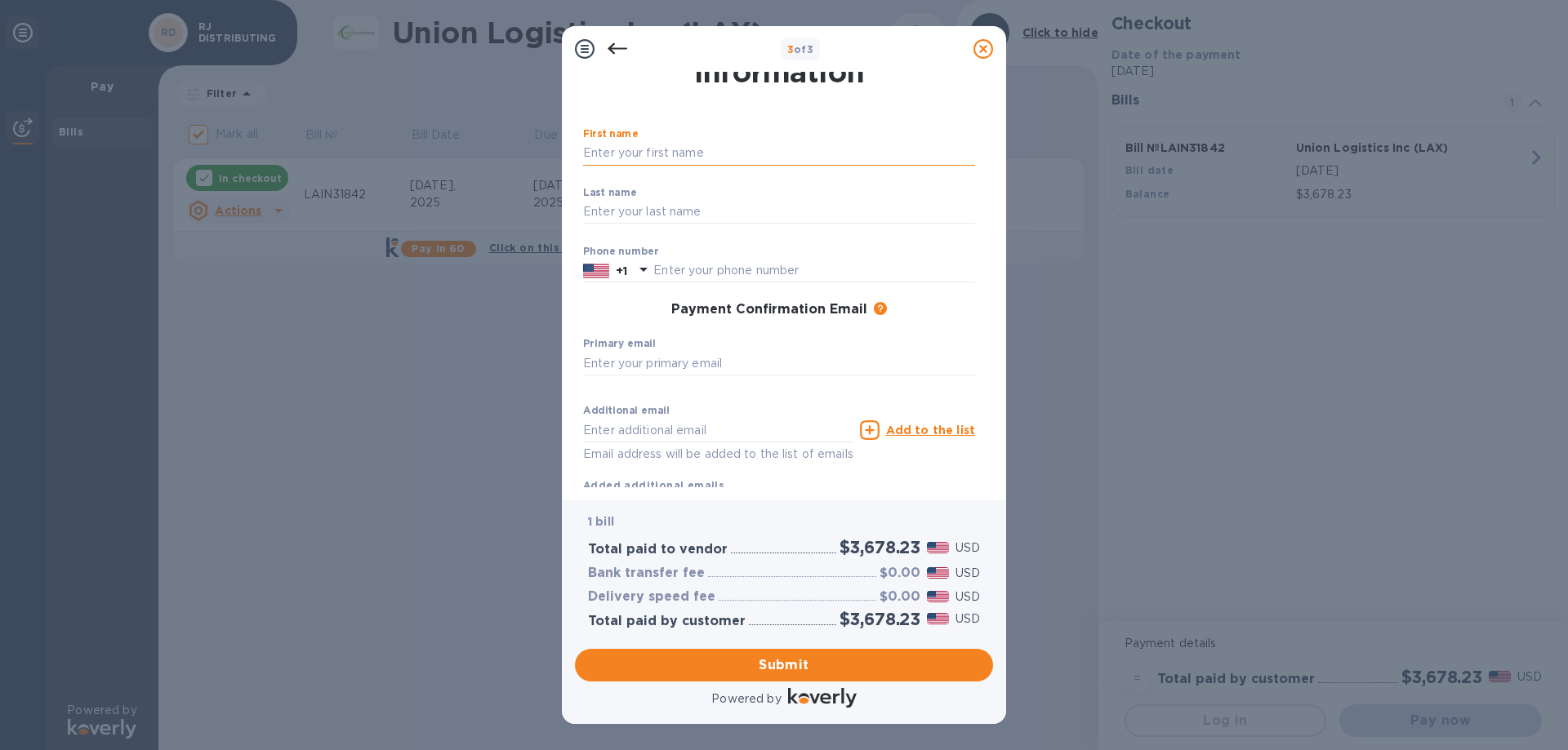
click at [662, 154] on input "text" at bounding box center [779, 153] width 392 height 24
type input "chaminda"
type input "2153958055"
type input "ras@rjdistributingusa.com"
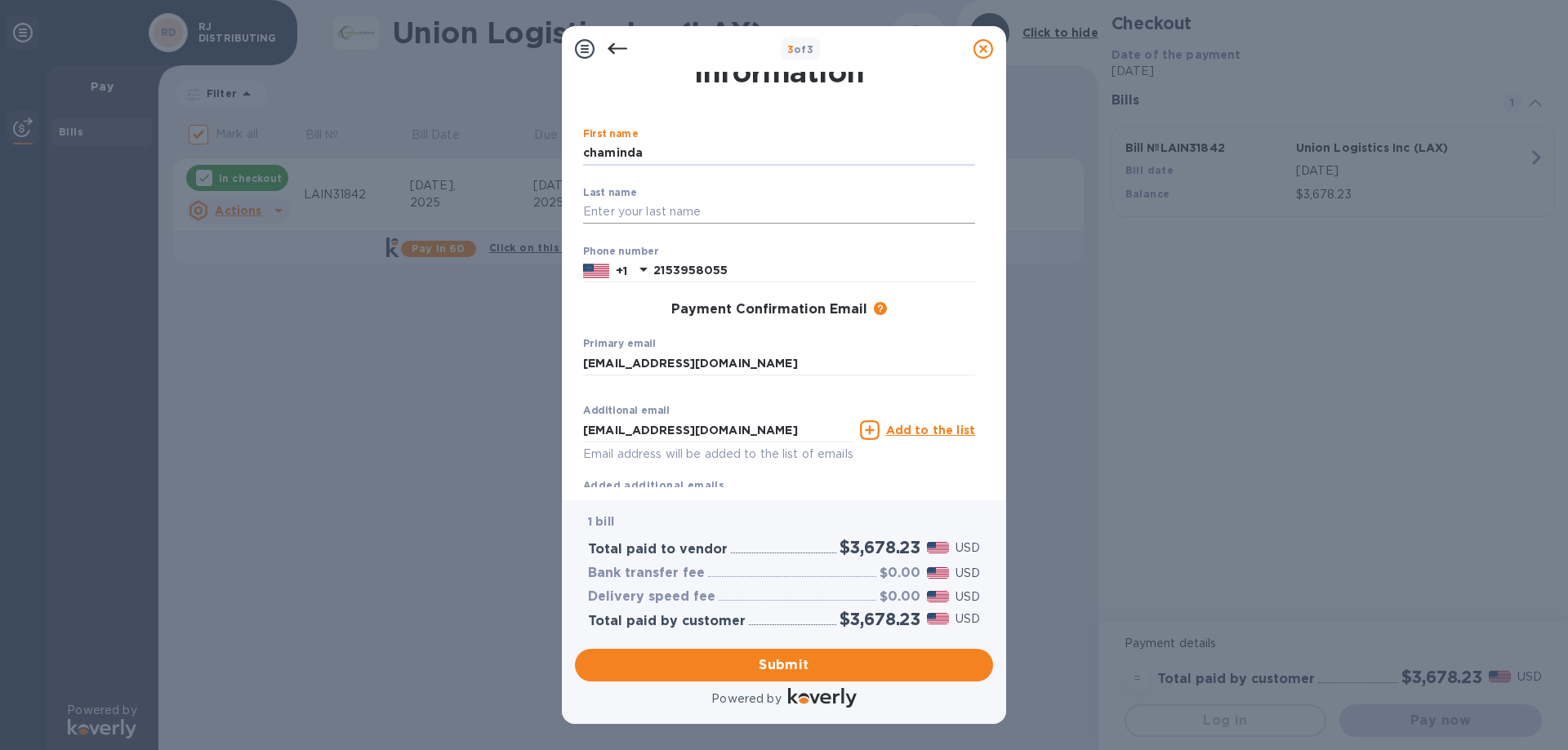
click at [693, 202] on input "text" at bounding box center [779, 212] width 392 height 24
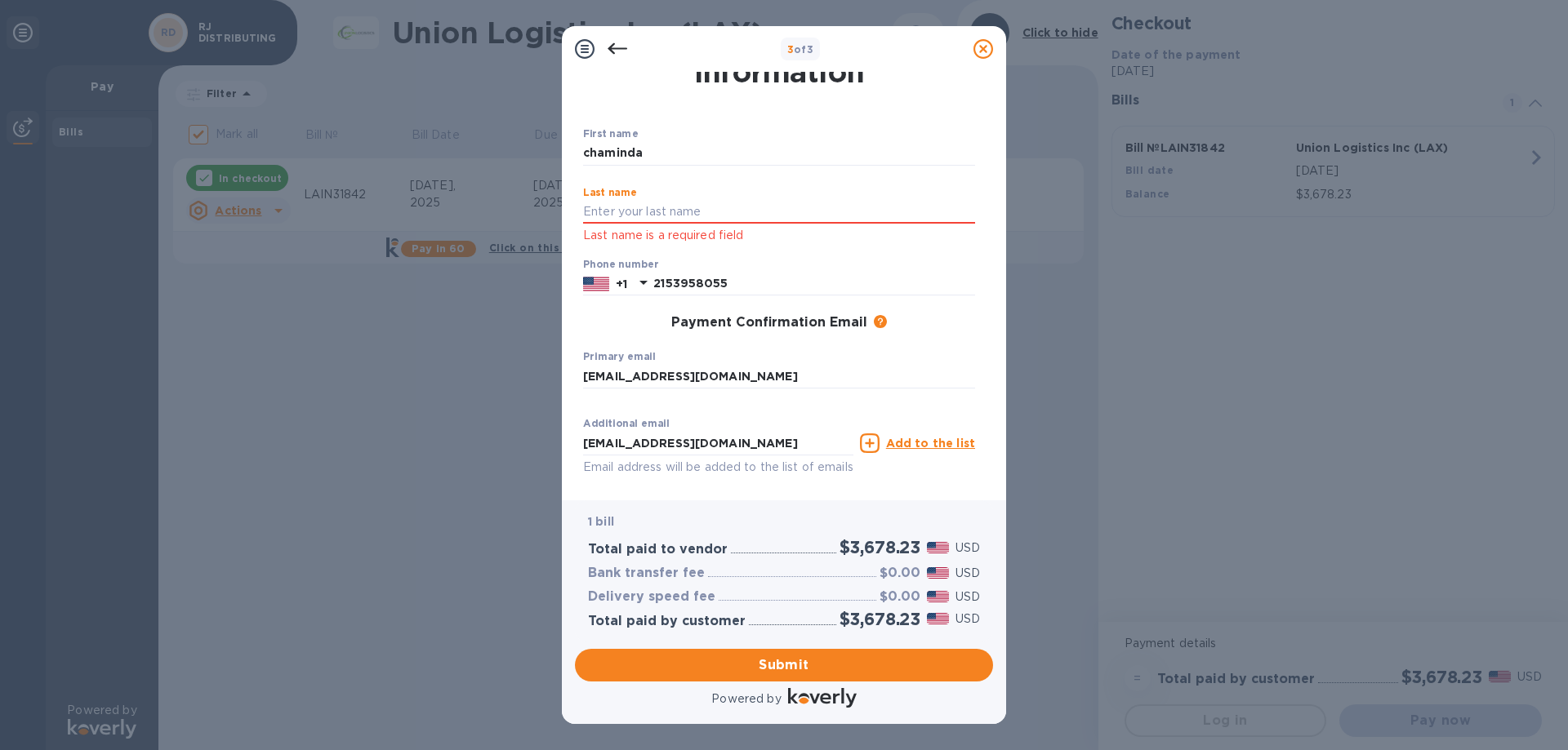
type input "Jayawardena"
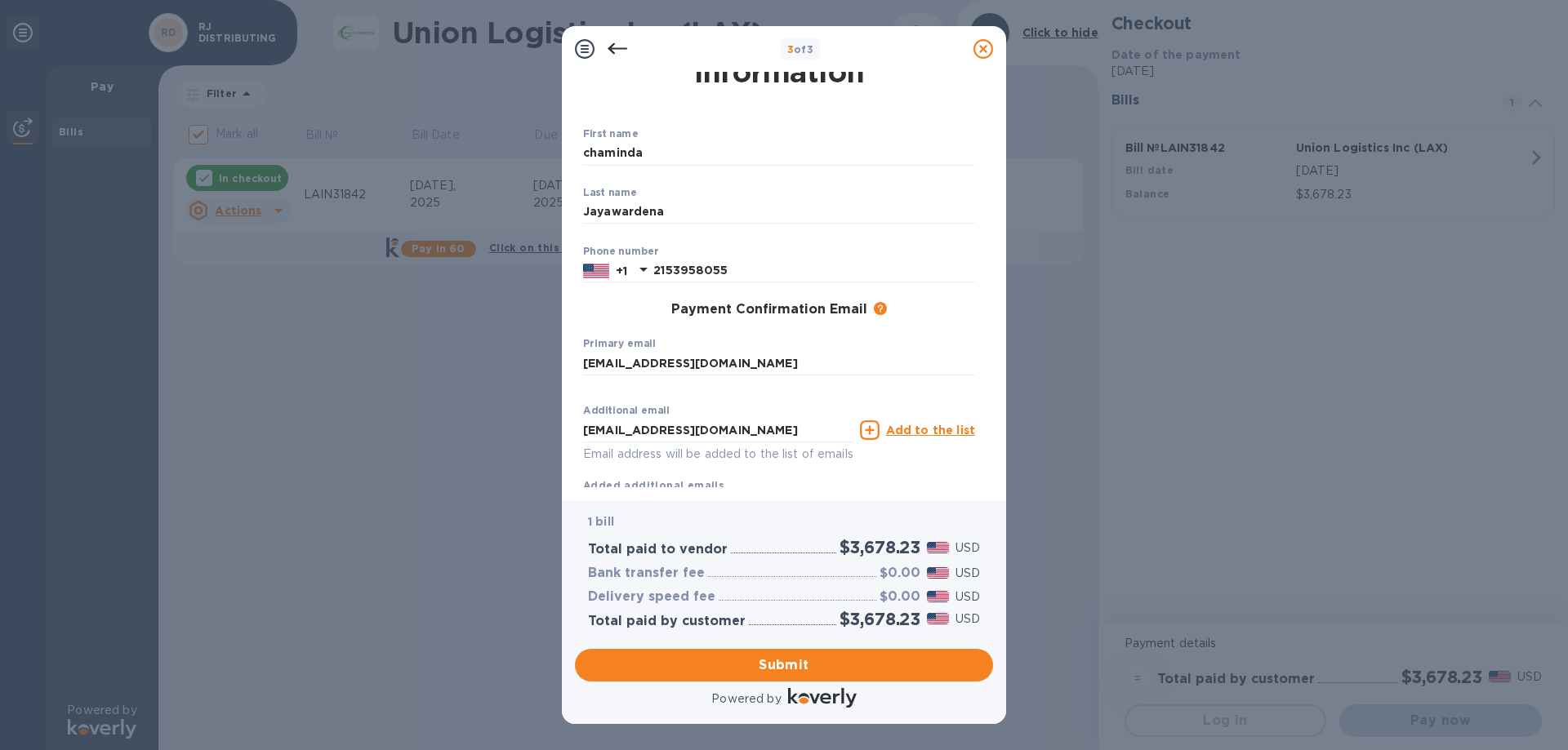
click at [562, 274] on div "Payment Contact Information First name chaminda ​ Last name Jayawardena ​ Phone…" at bounding box center [783, 285] width 444 height 428
click at [757, 272] on input "2153958055" at bounding box center [814, 271] width 322 height 24
type input "2672434764"
click at [649, 302] on div "Payment Confirmation Email The added email addresses will be used to send the p…" at bounding box center [779, 310] width 392 height 16
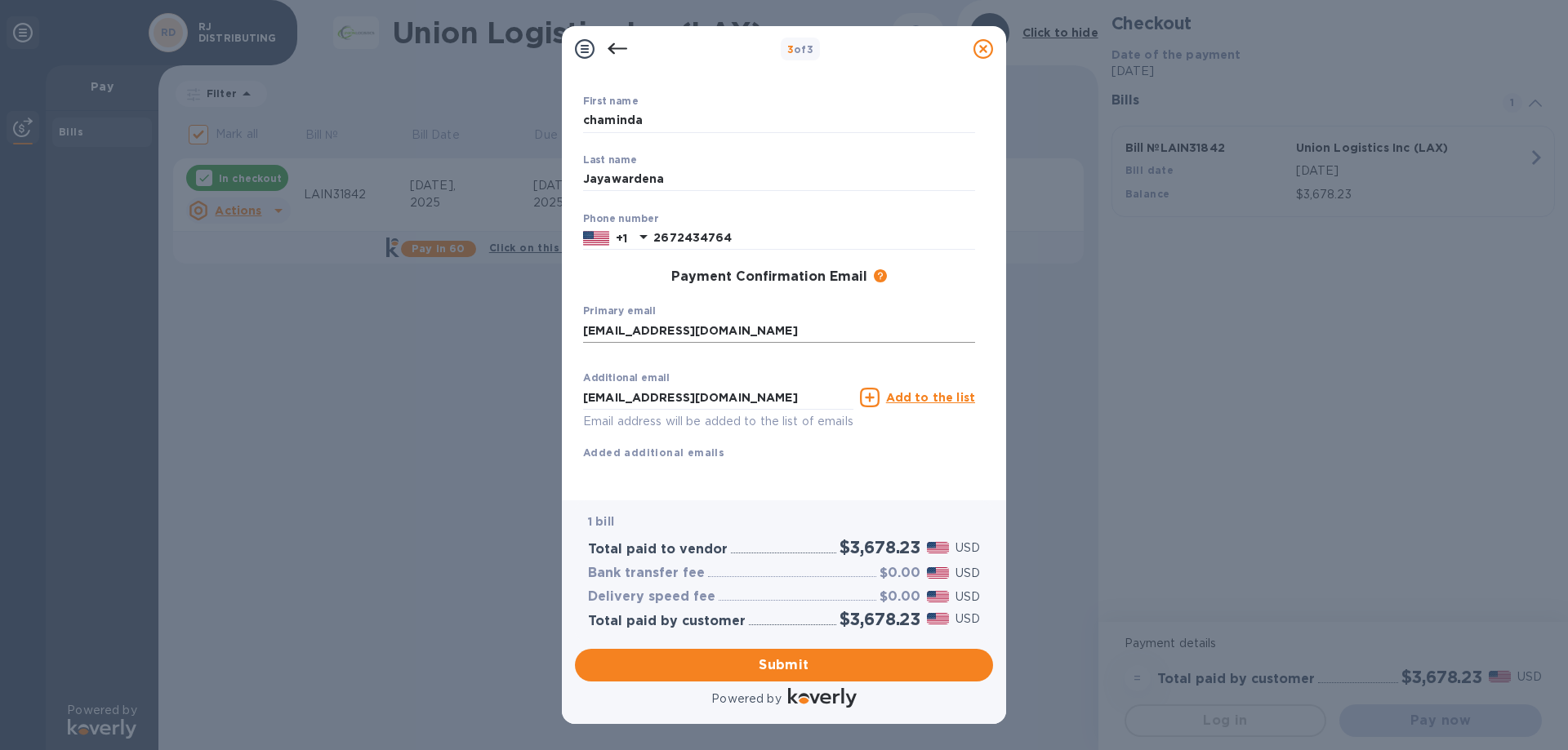
scroll to position [99, 0]
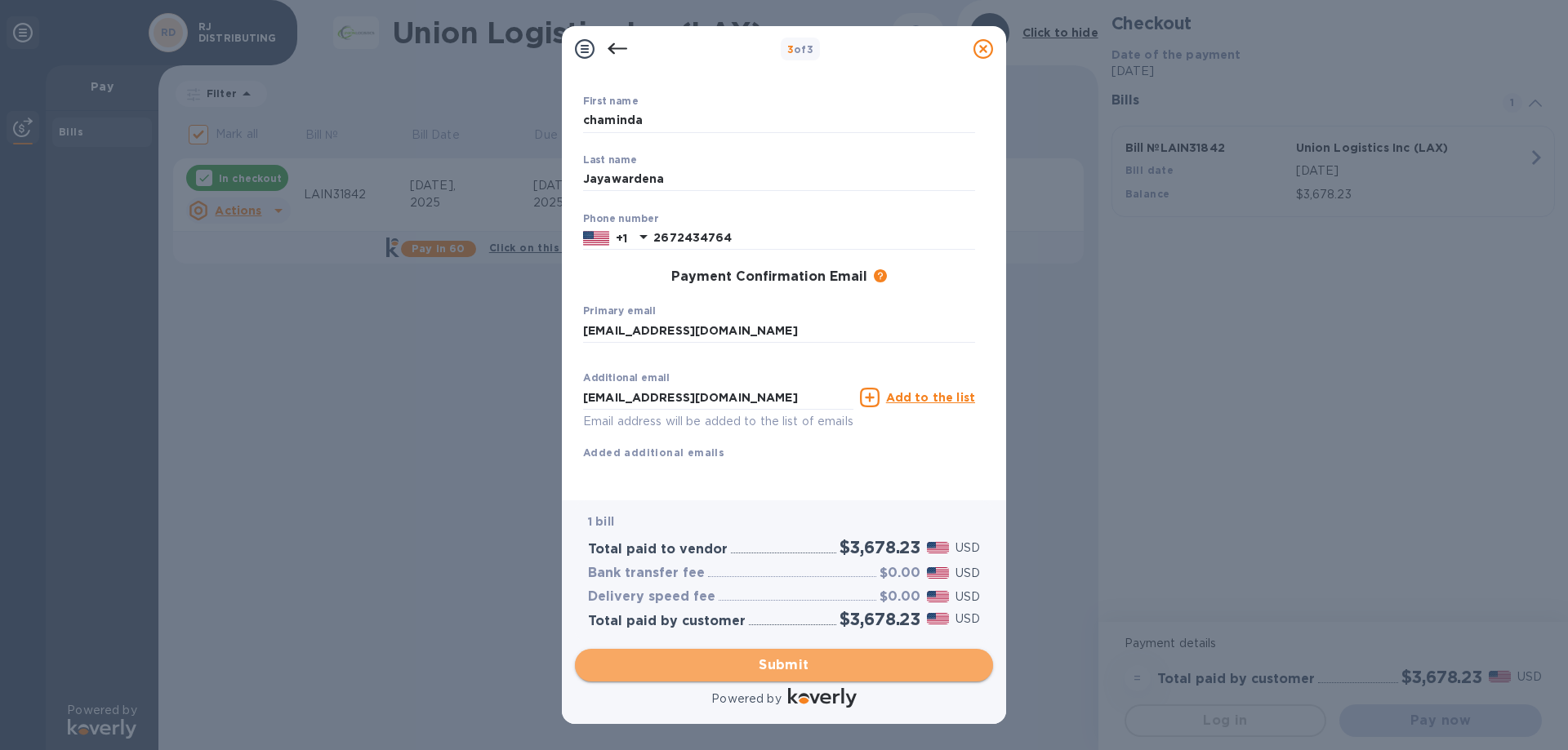
click at [804, 664] on span "Submit" at bounding box center [784, 665] width 392 height 20
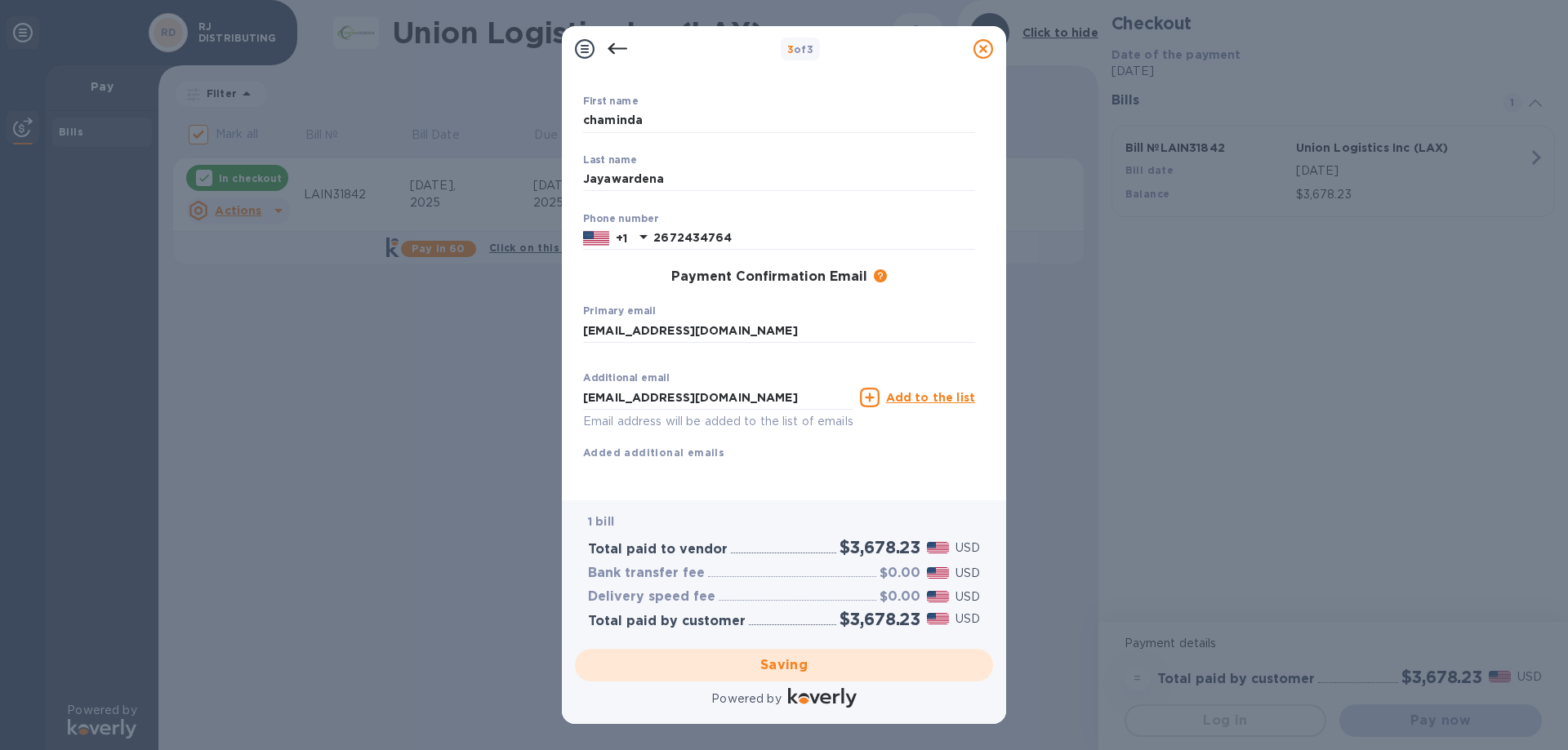
checkbox input "false"
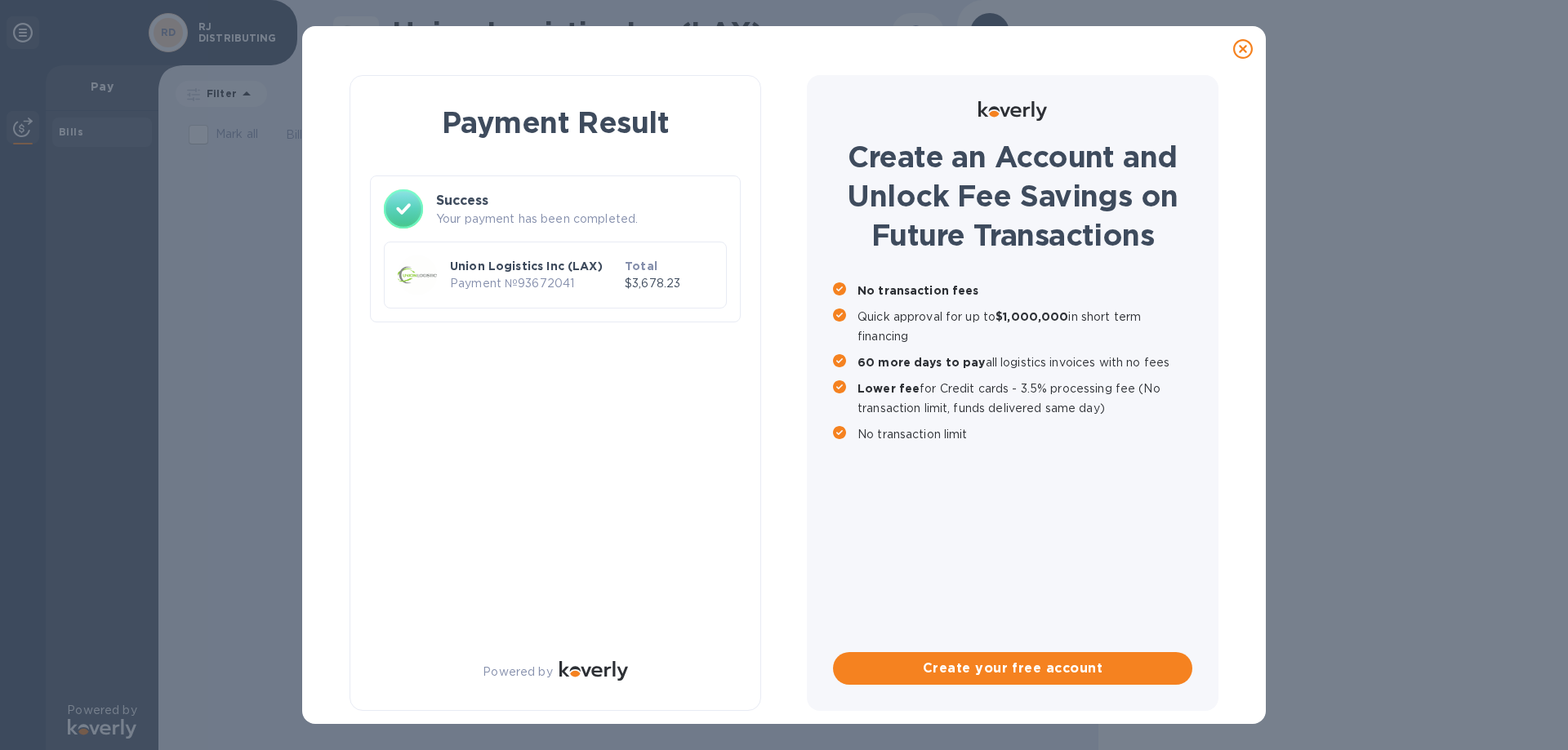
scroll to position [0, 0]
click at [515, 211] on p "Your payment has been completed." at bounding box center [582, 219] width 291 height 17
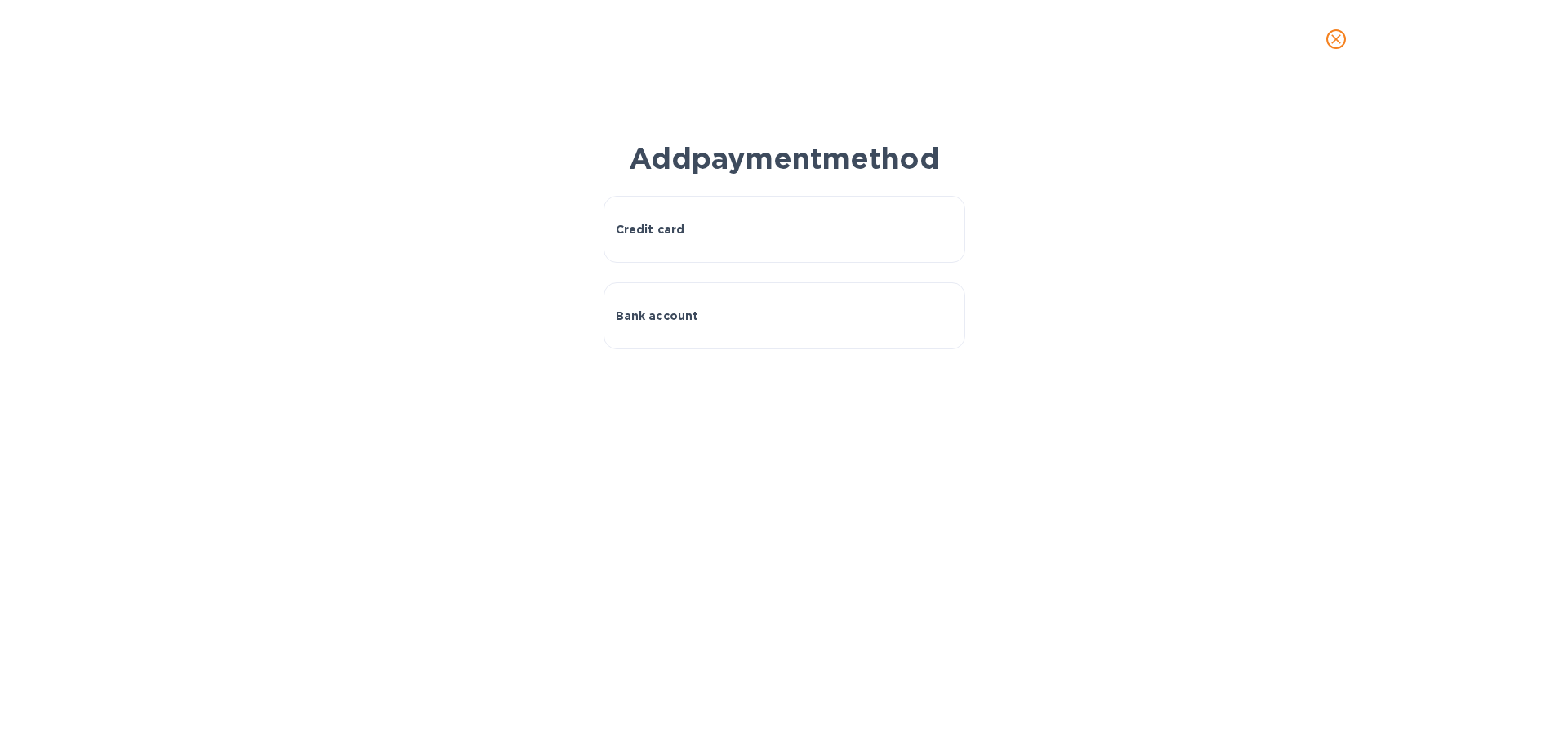
click at [1333, 41] on icon "close" at bounding box center [1336, 39] width 16 height 16
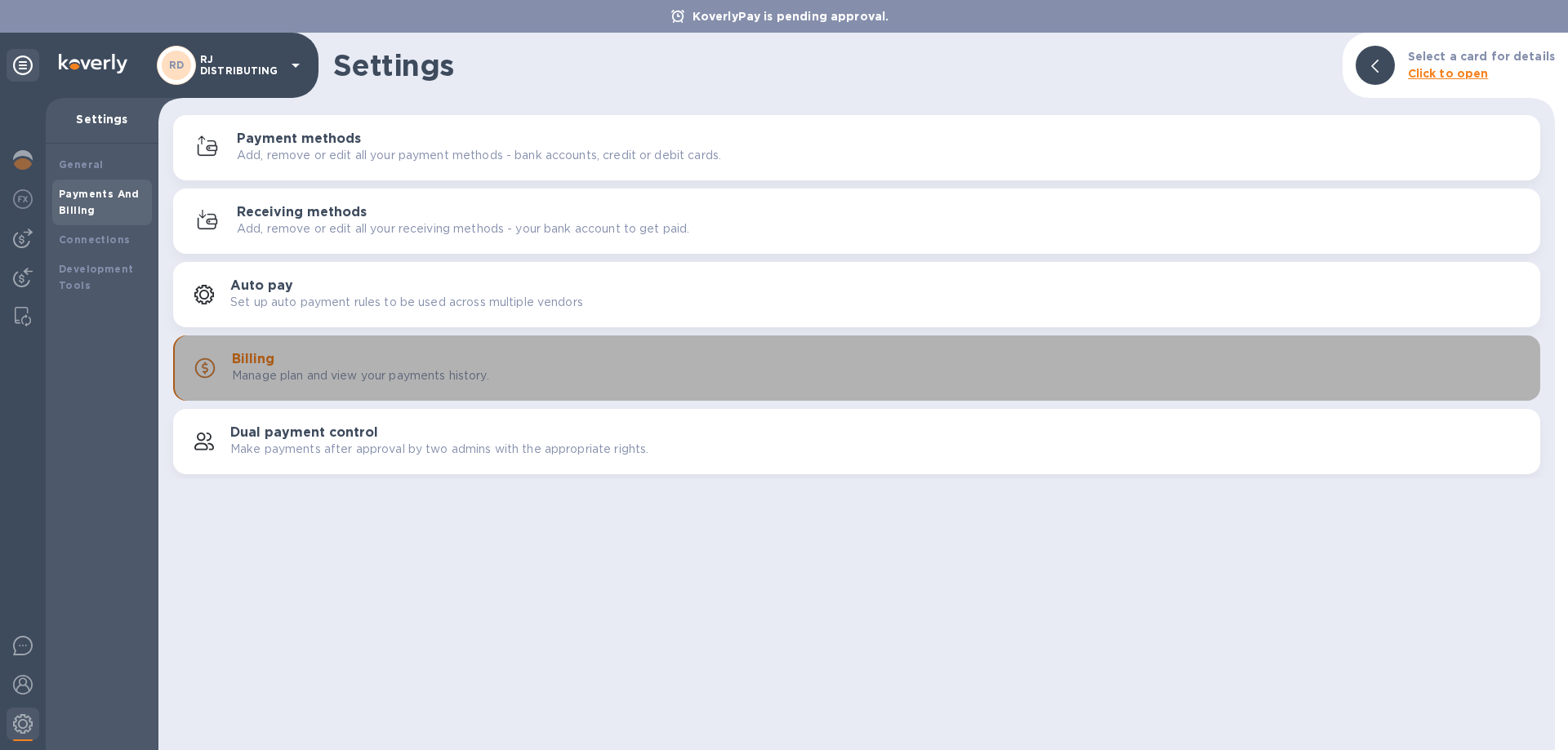
click at [344, 375] on p "Manage plan and view your payments history." at bounding box center [360, 376] width 257 height 17
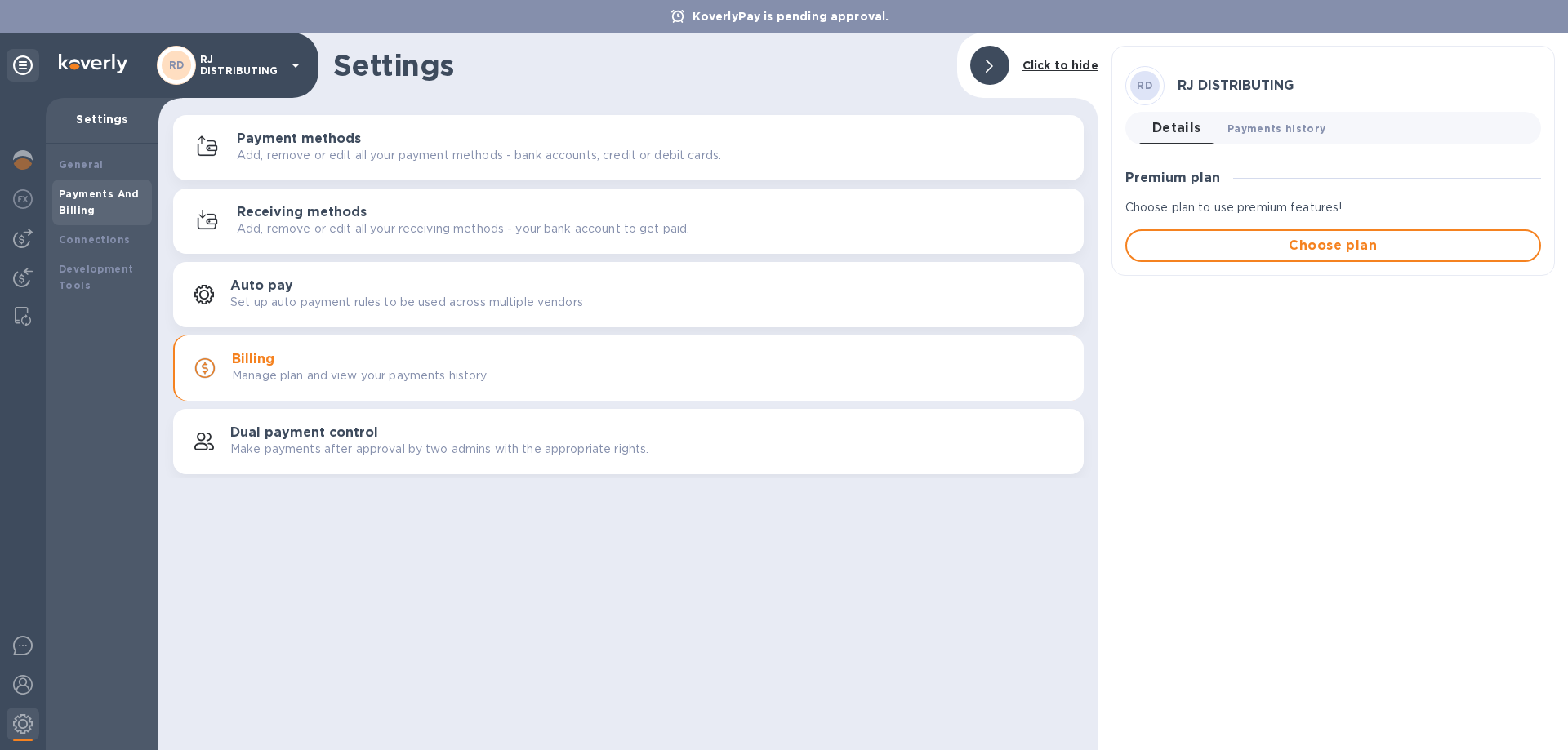
click at [1286, 135] on span "Payments history 0" at bounding box center [1277, 129] width 99 height 17
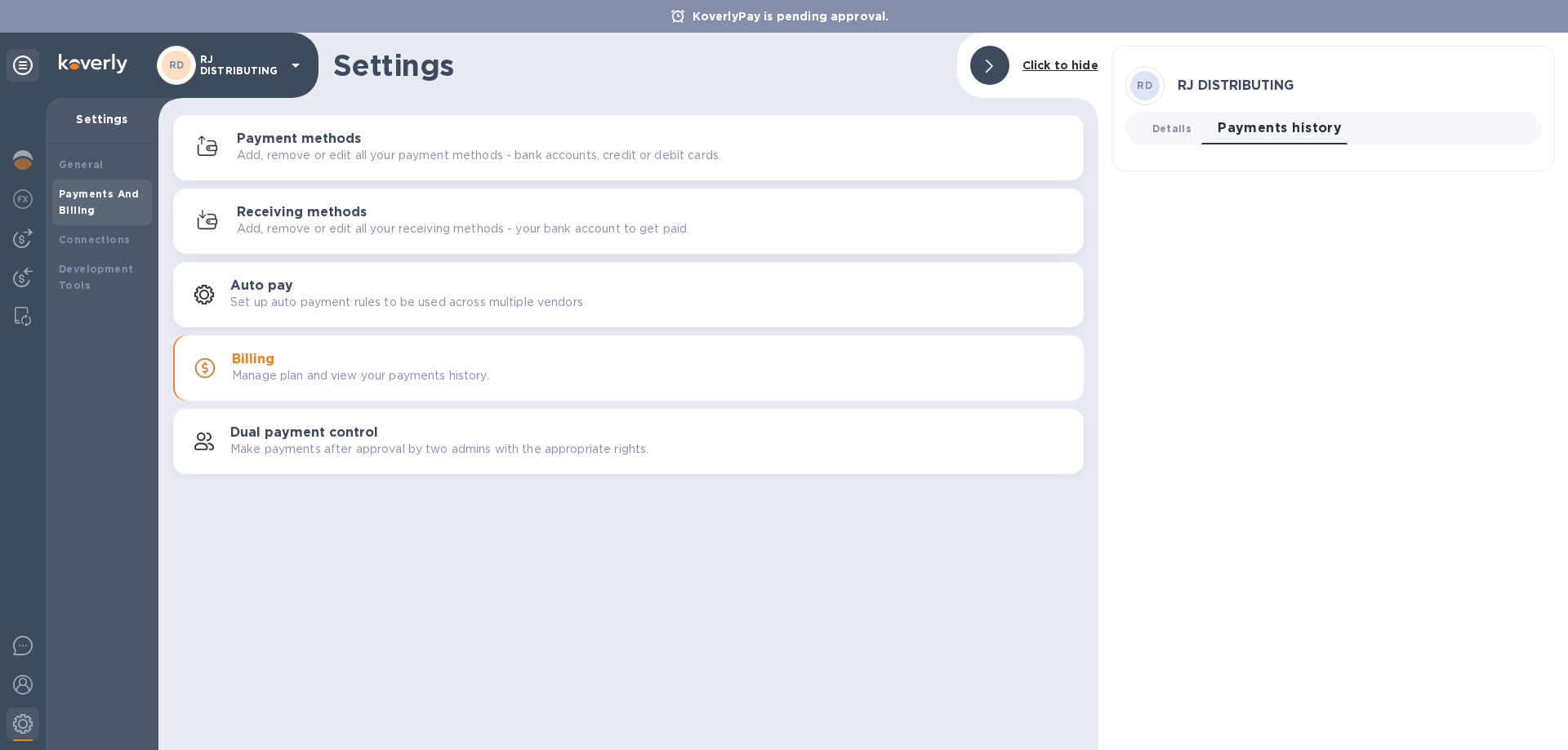
click at [1162, 125] on span "Details 0" at bounding box center [1172, 129] width 39 height 17
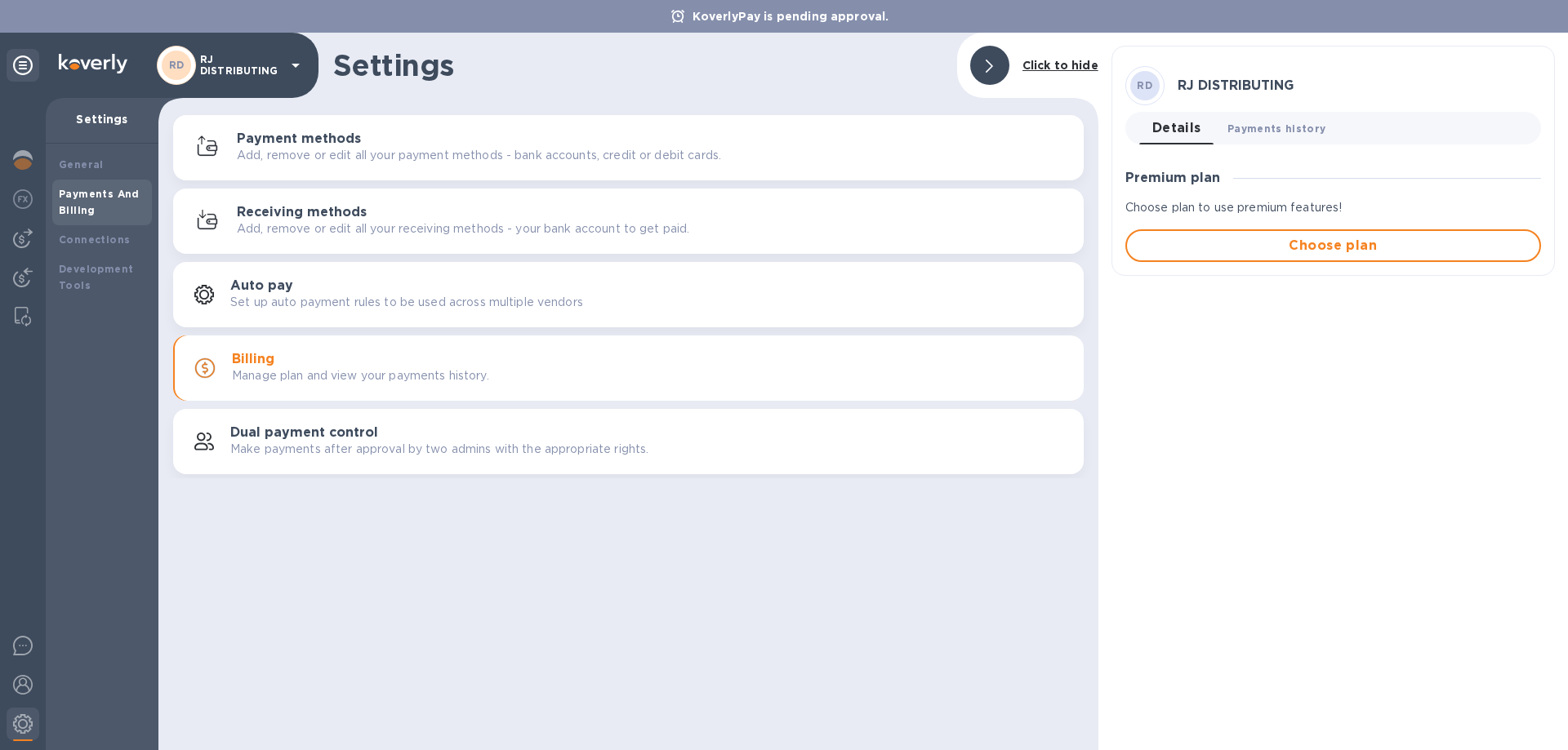
click at [1282, 131] on span "Payments history 0" at bounding box center [1277, 129] width 99 height 17
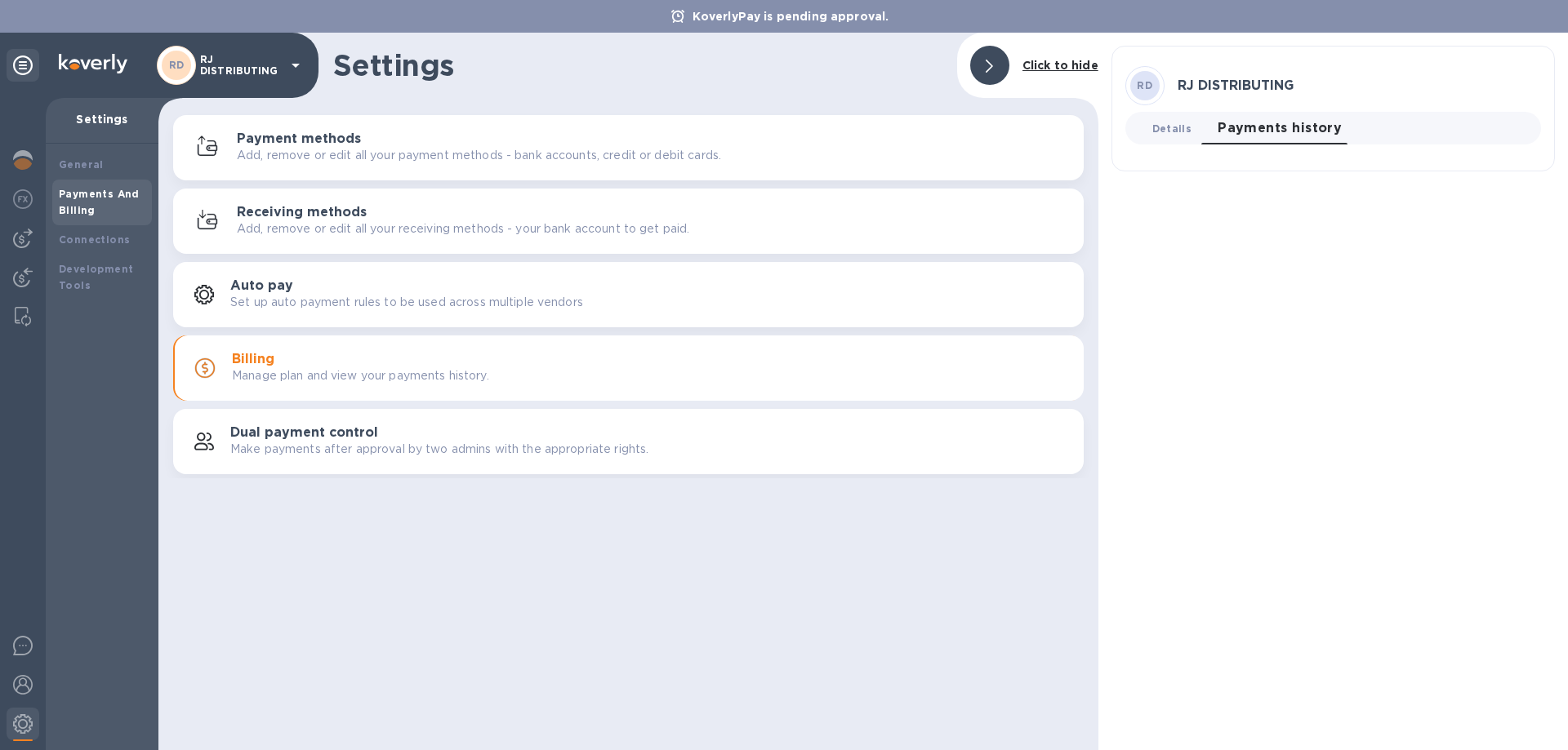
click at [1163, 138] on button "Details 0" at bounding box center [1173, 128] width 66 height 33
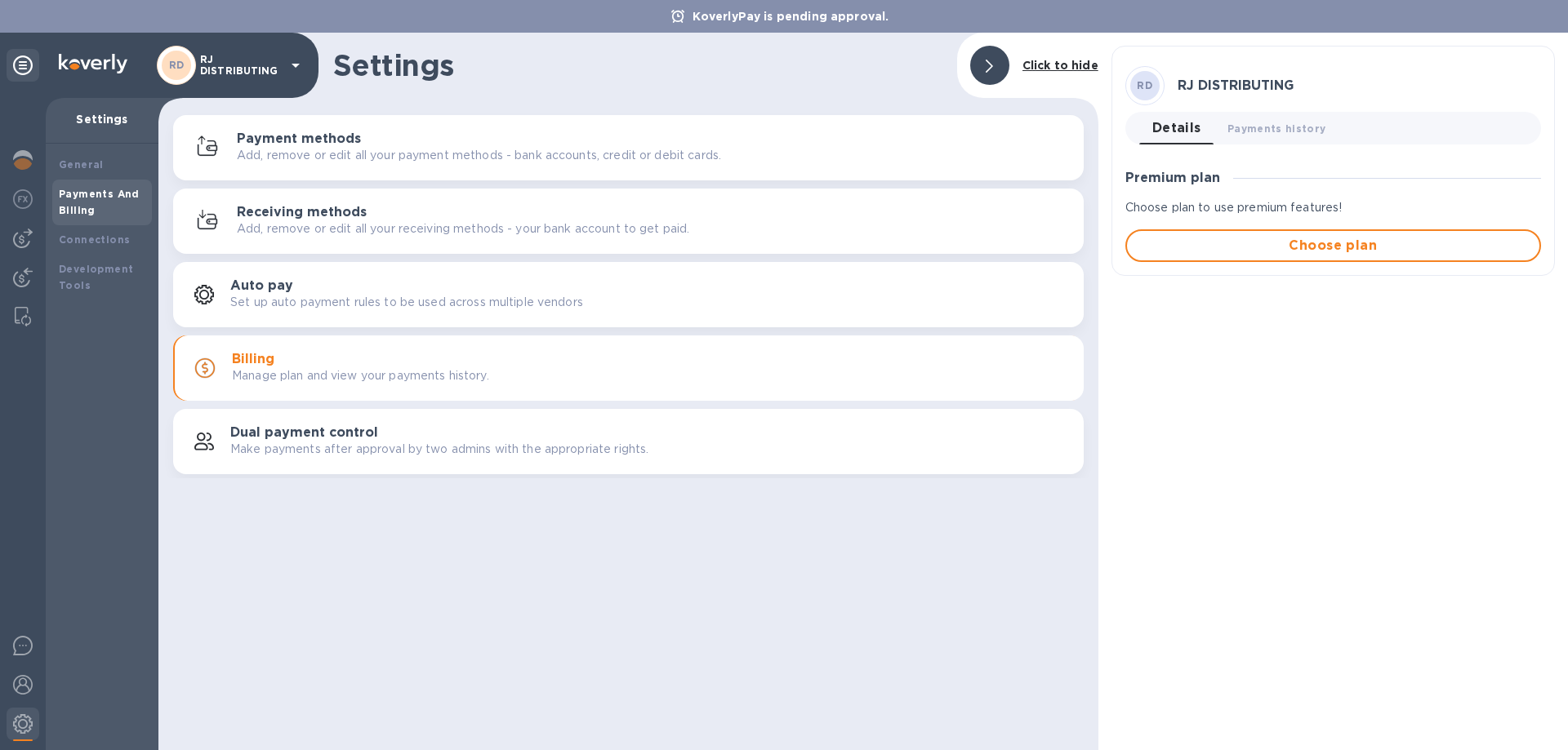
click at [118, 119] on p "Settings" at bounding box center [102, 119] width 87 height 16
click at [274, 62] on p "RJ DISTRIBUTING" at bounding box center [241, 65] width 81 height 22
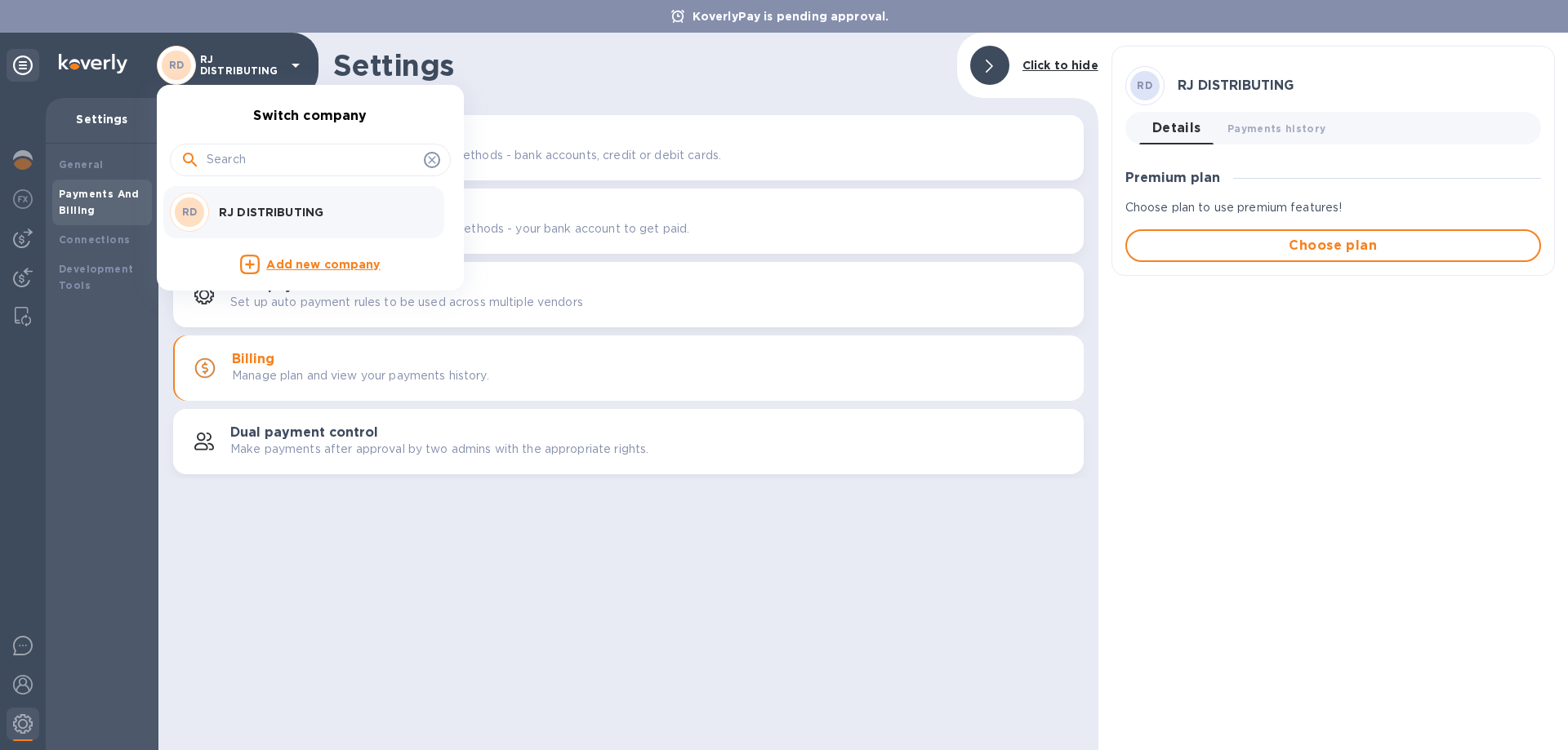
click at [634, 73] on div at bounding box center [784, 375] width 1568 height 750
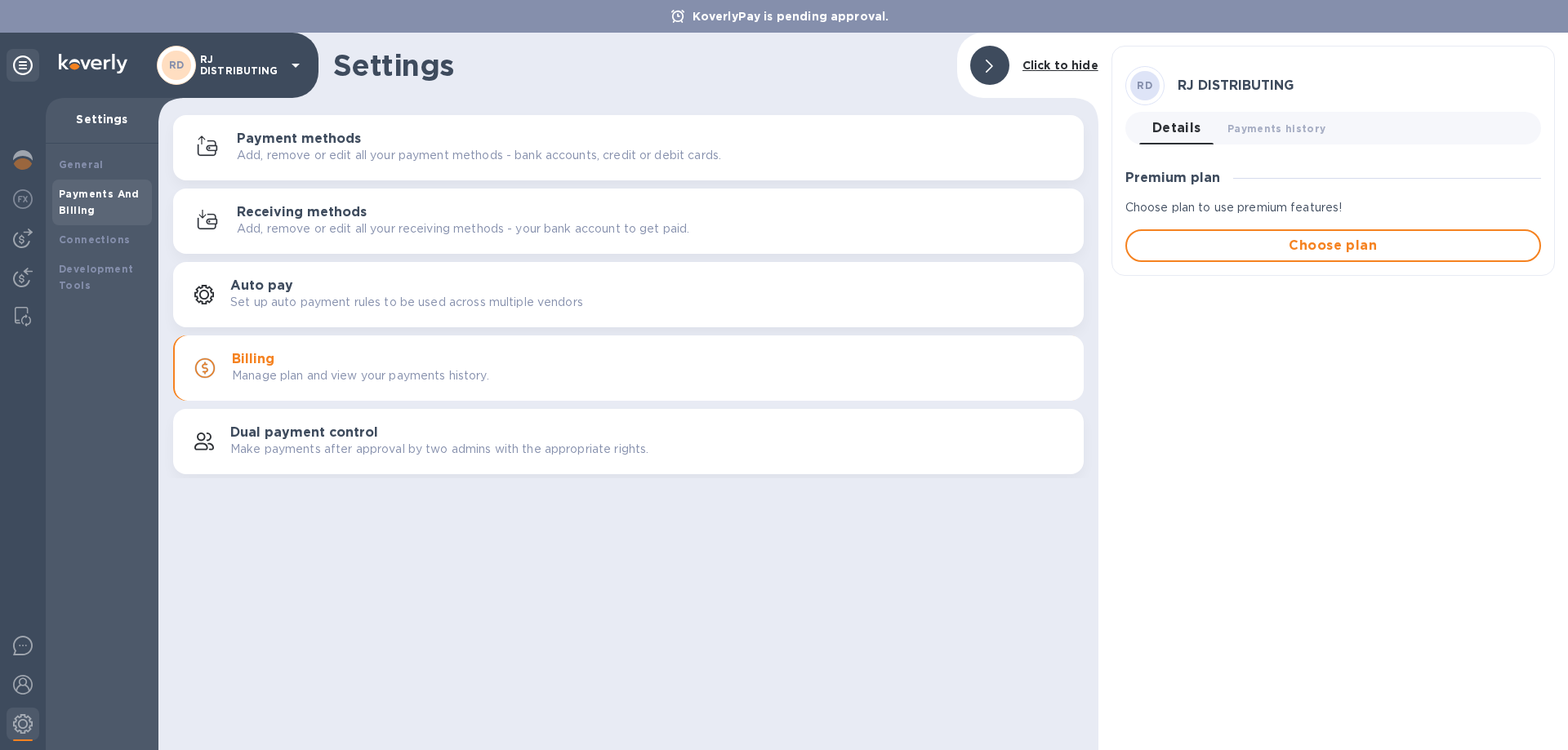
click at [1052, 60] on b "Click to hide" at bounding box center [1061, 65] width 76 height 13
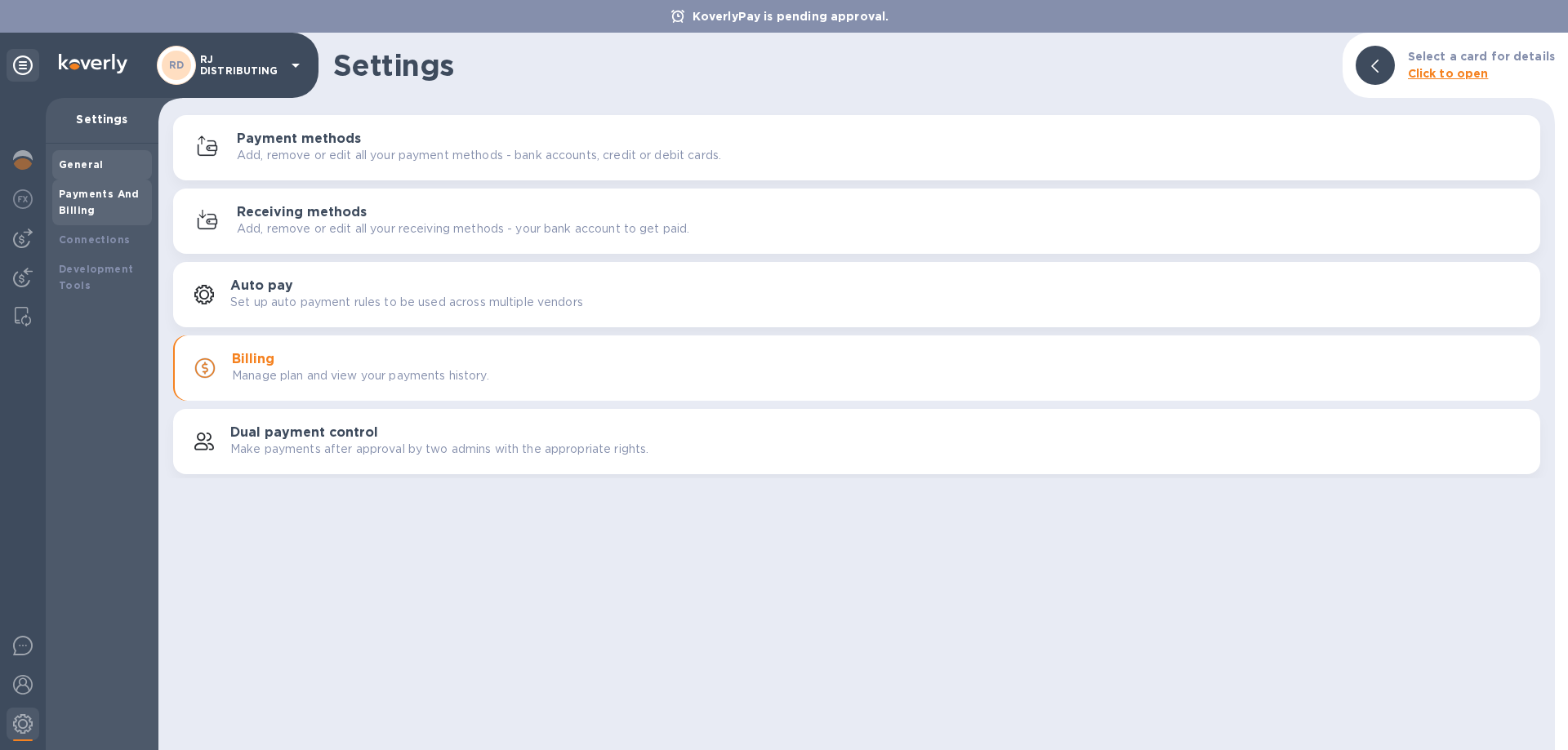
click at [94, 155] on div "General" at bounding box center [101, 165] width 100 height 29
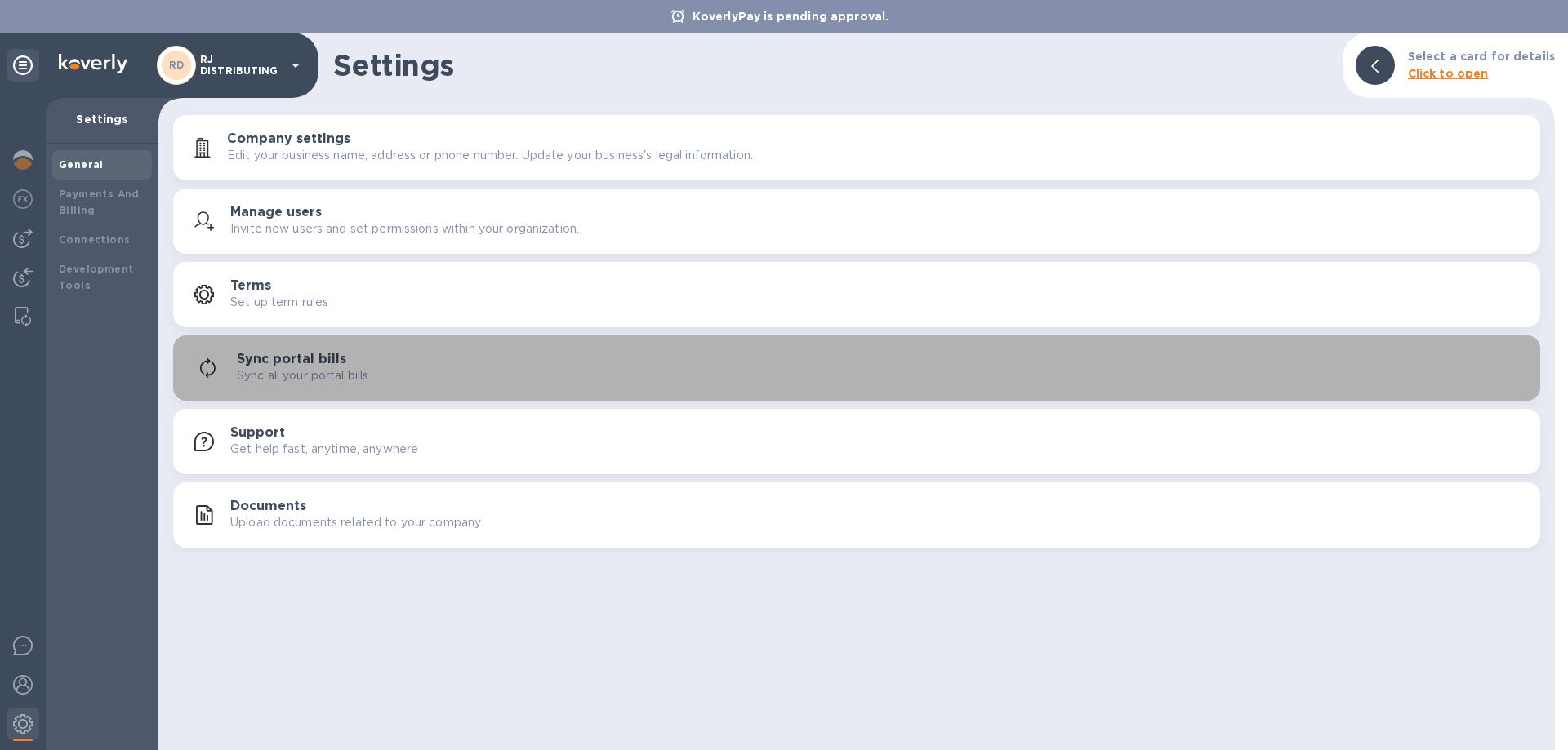
click at [350, 371] on p "Sync all your portal bills" at bounding box center [303, 376] width 132 height 17
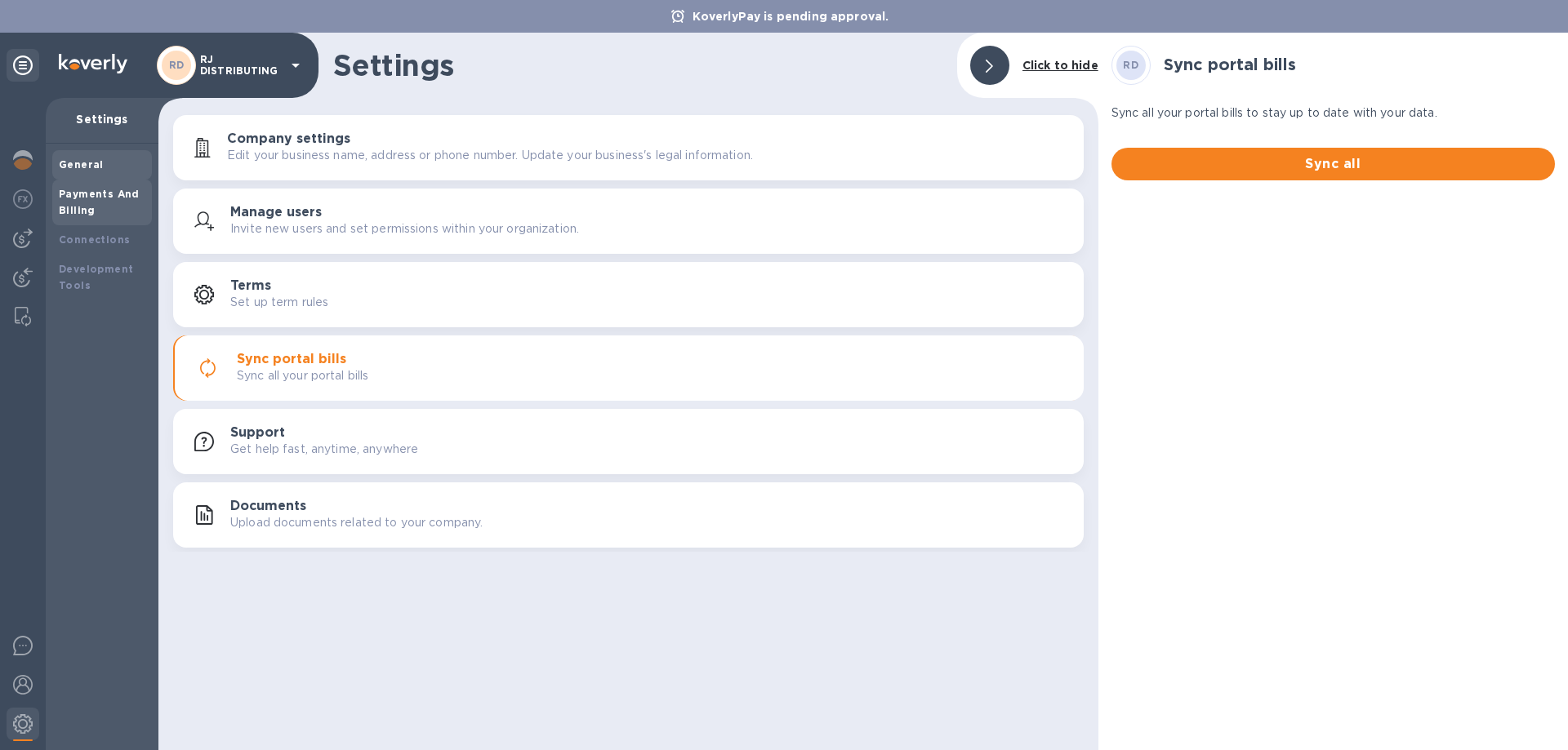
click at [61, 210] on b "Payments And Billing" at bounding box center [99, 202] width 80 height 29
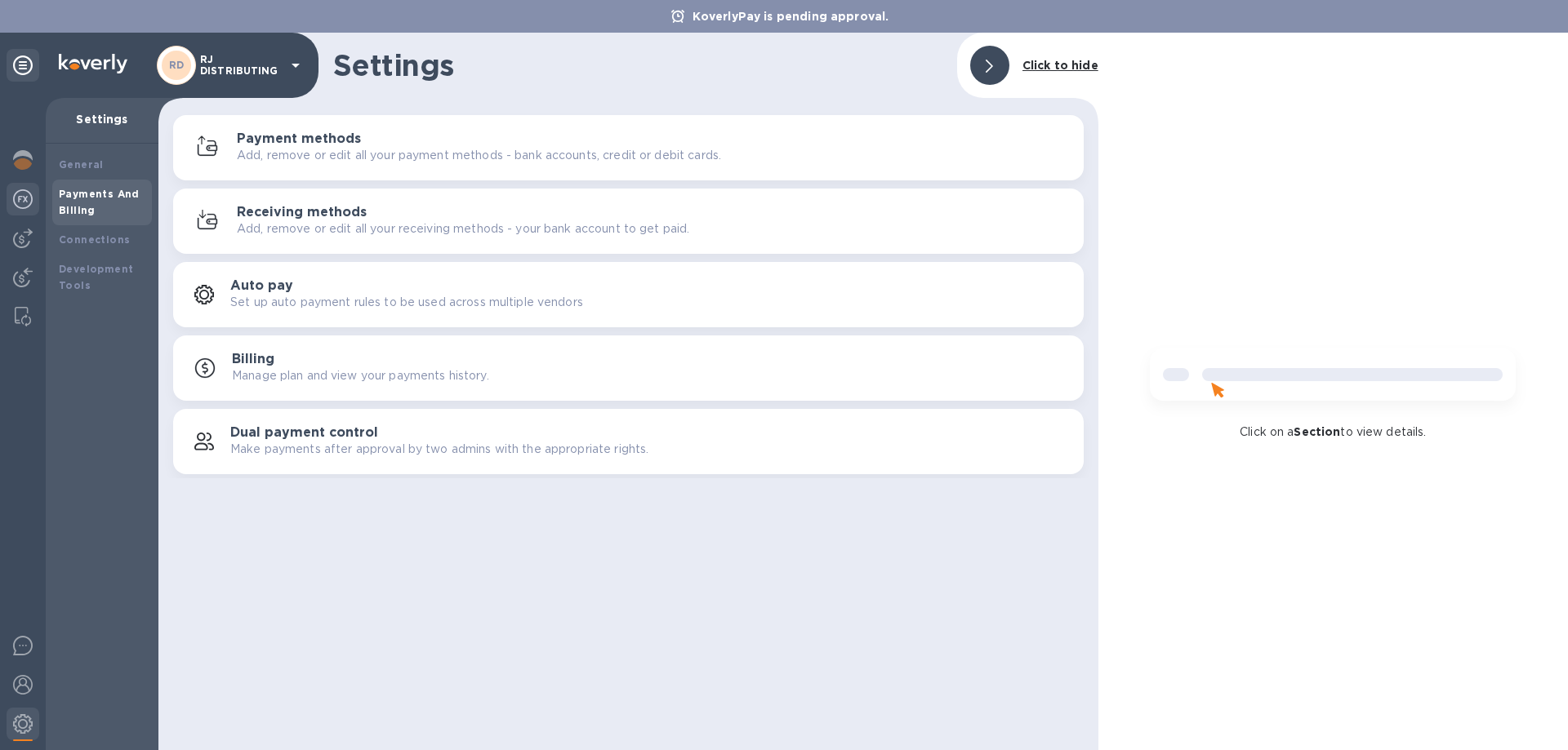
click at [28, 193] on img at bounding box center [22, 199] width 20 height 20
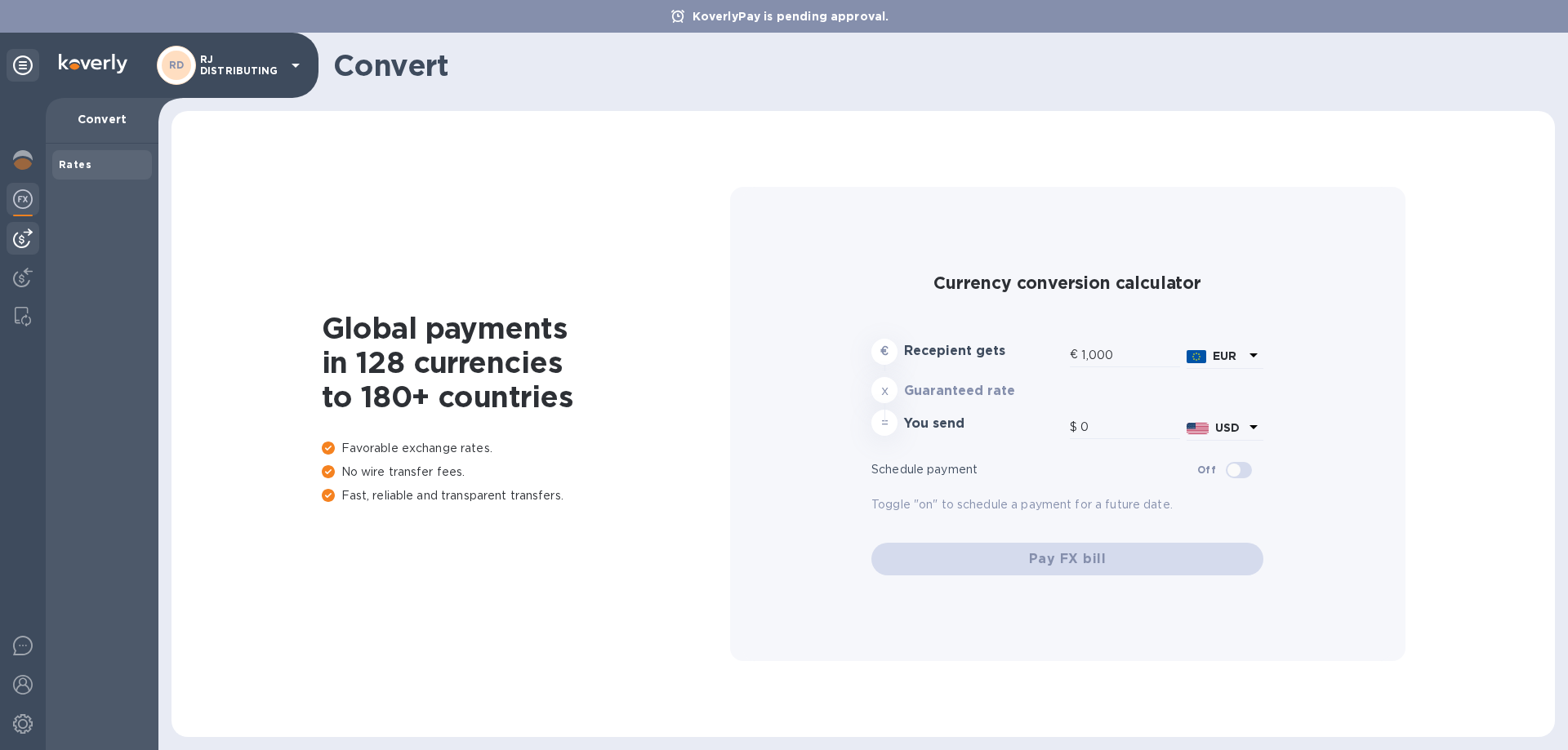
click at [19, 231] on img at bounding box center [22, 238] width 20 height 20
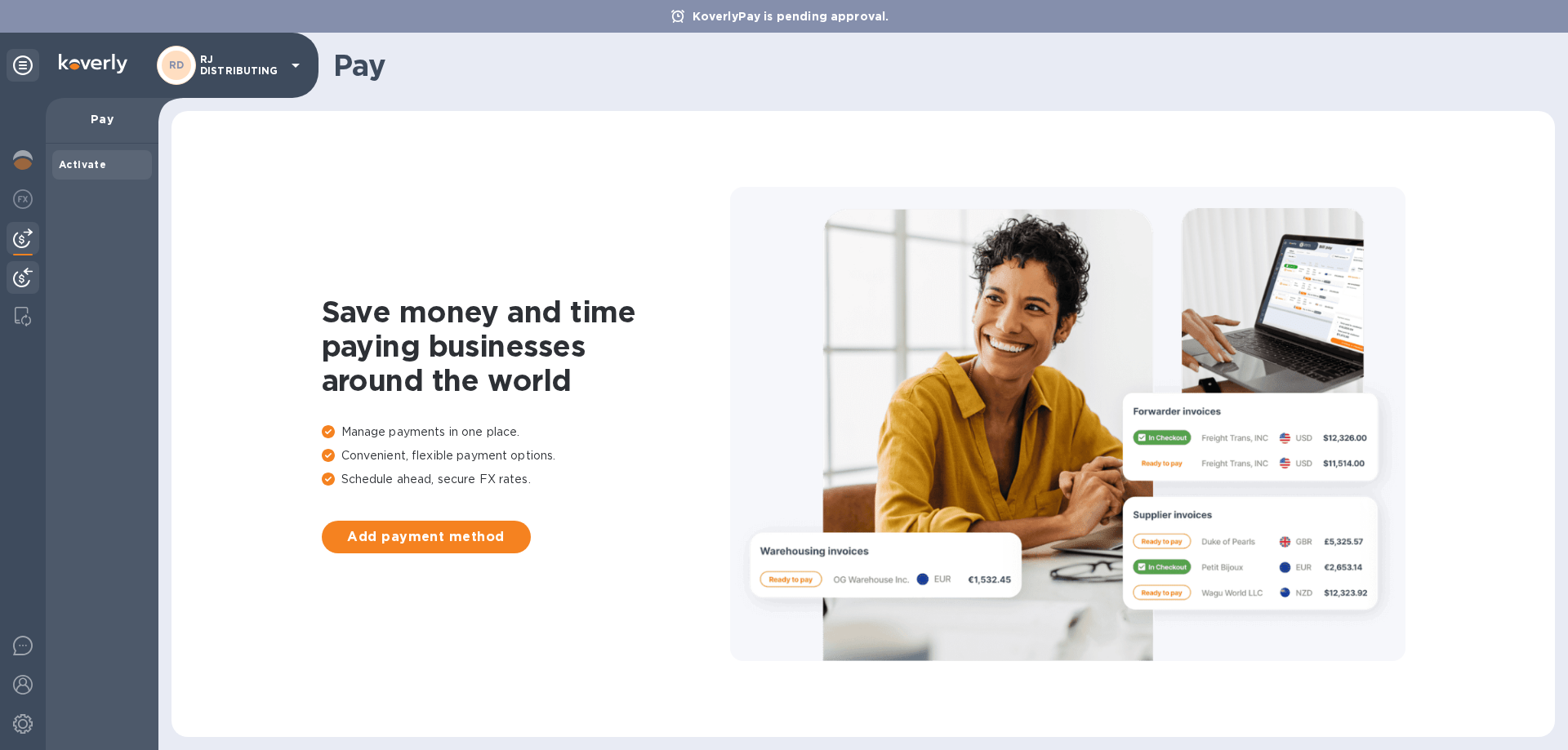
click at [23, 267] on div at bounding box center [23, 279] width 33 height 36
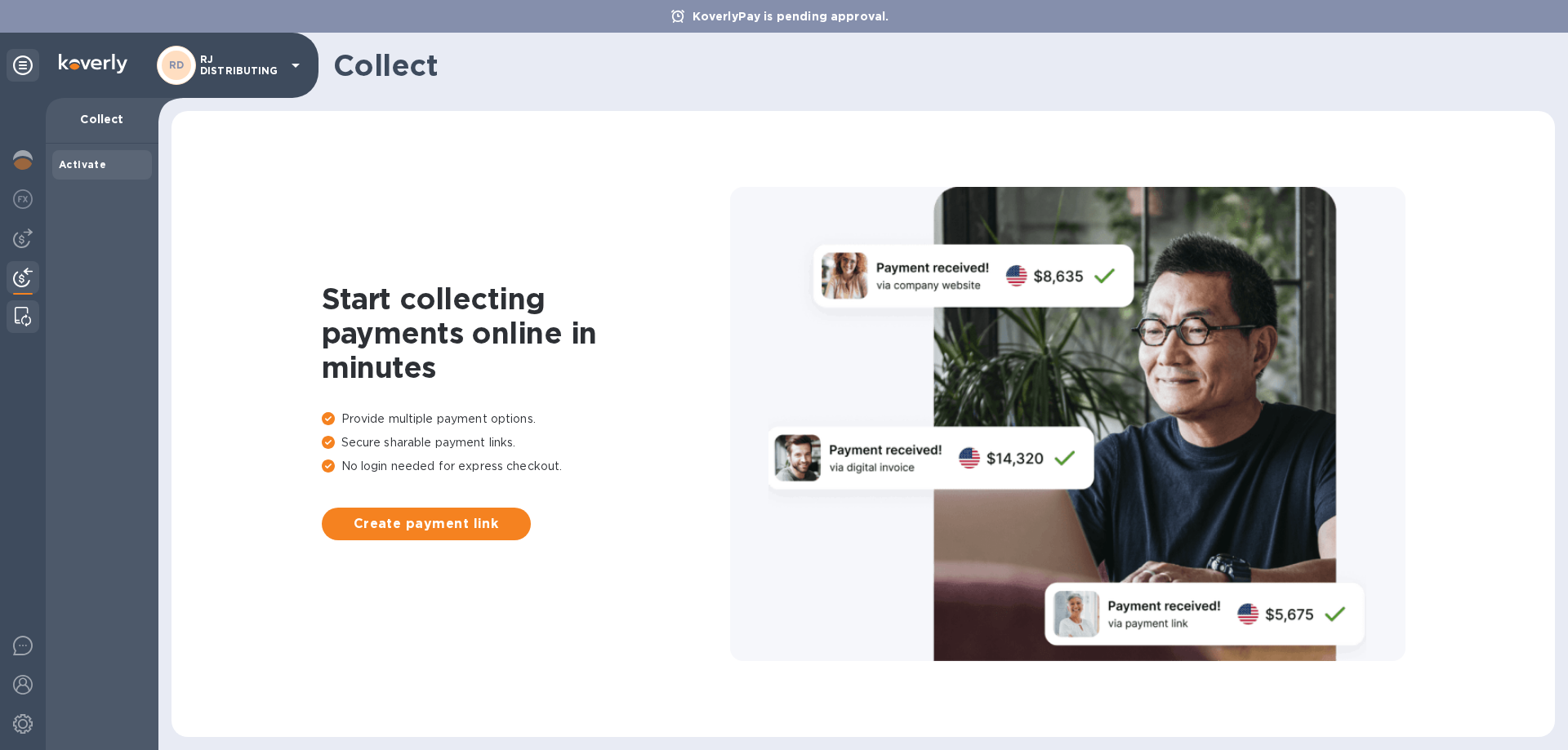
click at [23, 310] on img at bounding box center [22, 317] width 16 height 20
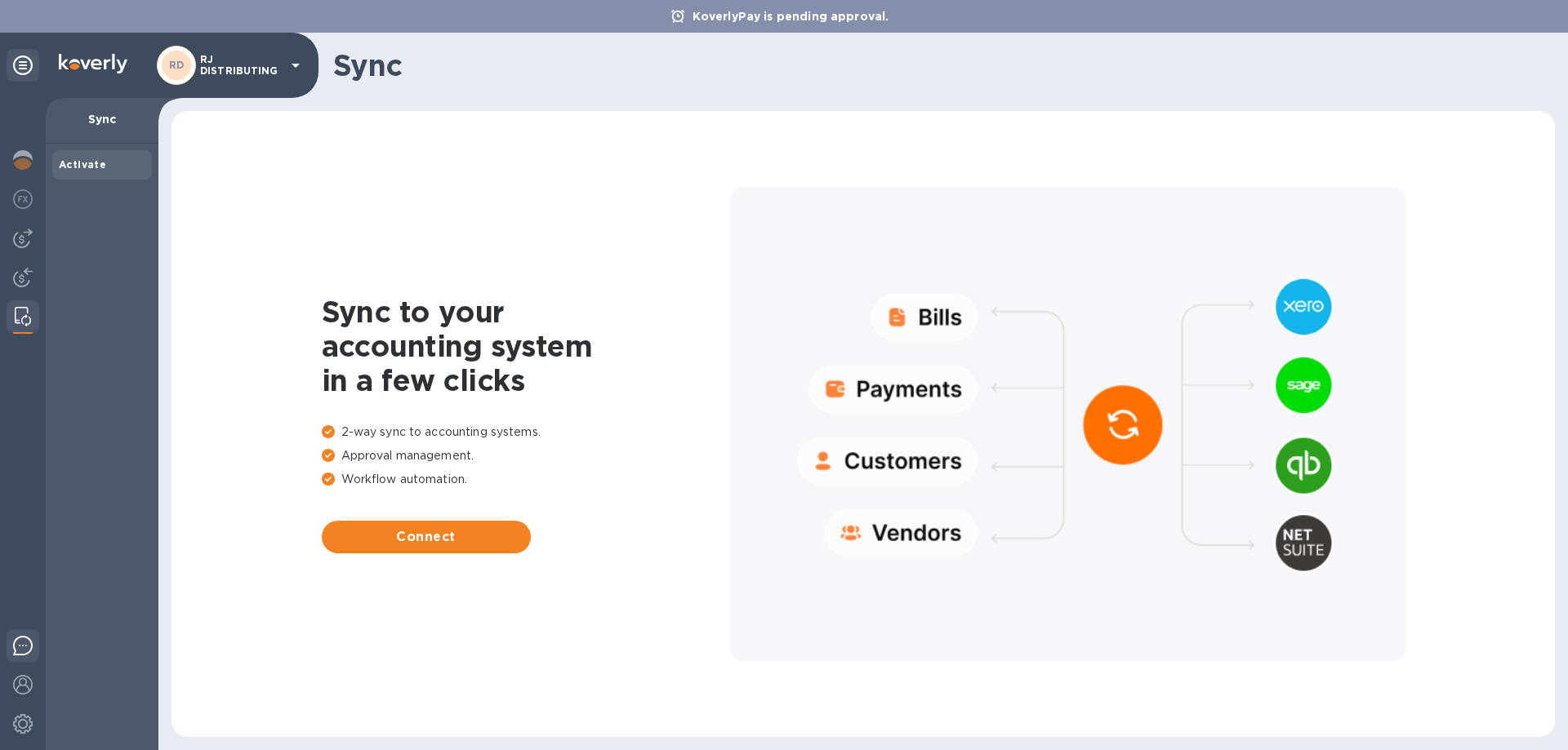
click at [10, 640] on div at bounding box center [23, 649] width 33 height 38
click at [17, 682] on img at bounding box center [22, 685] width 20 height 20
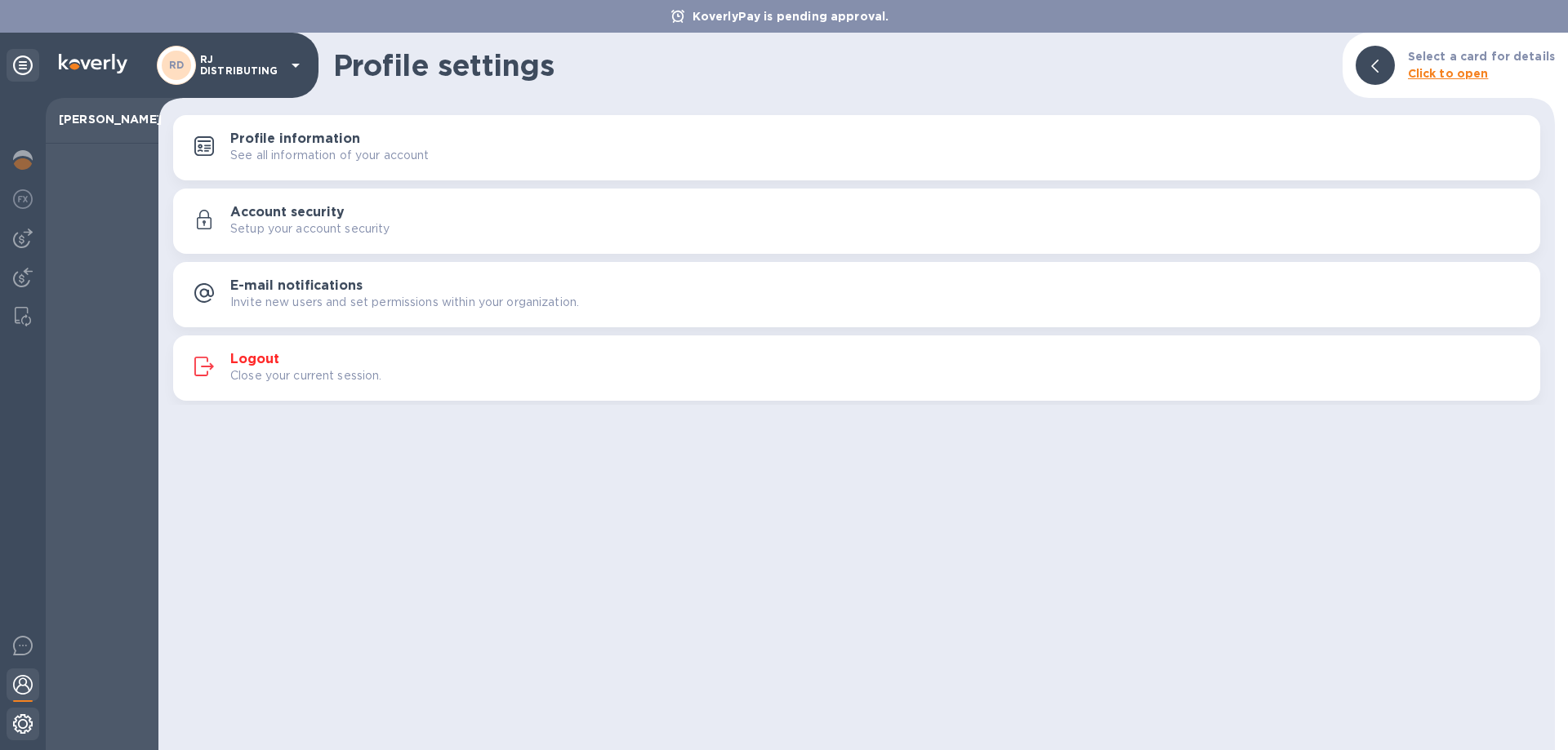
click at [22, 719] on img at bounding box center [22, 724] width 20 height 20
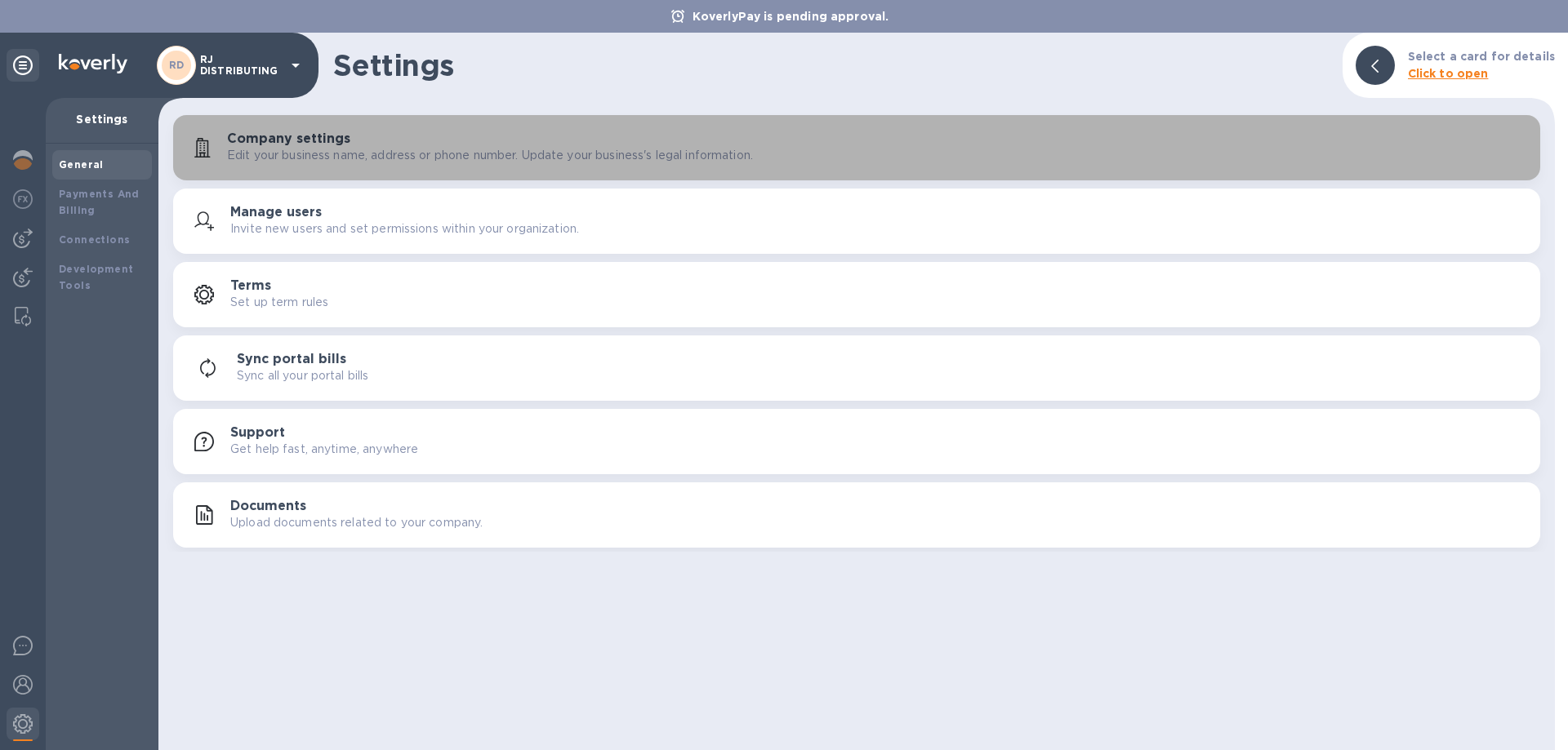
click at [331, 138] on h3 "Company settings" at bounding box center [288, 139] width 124 height 16
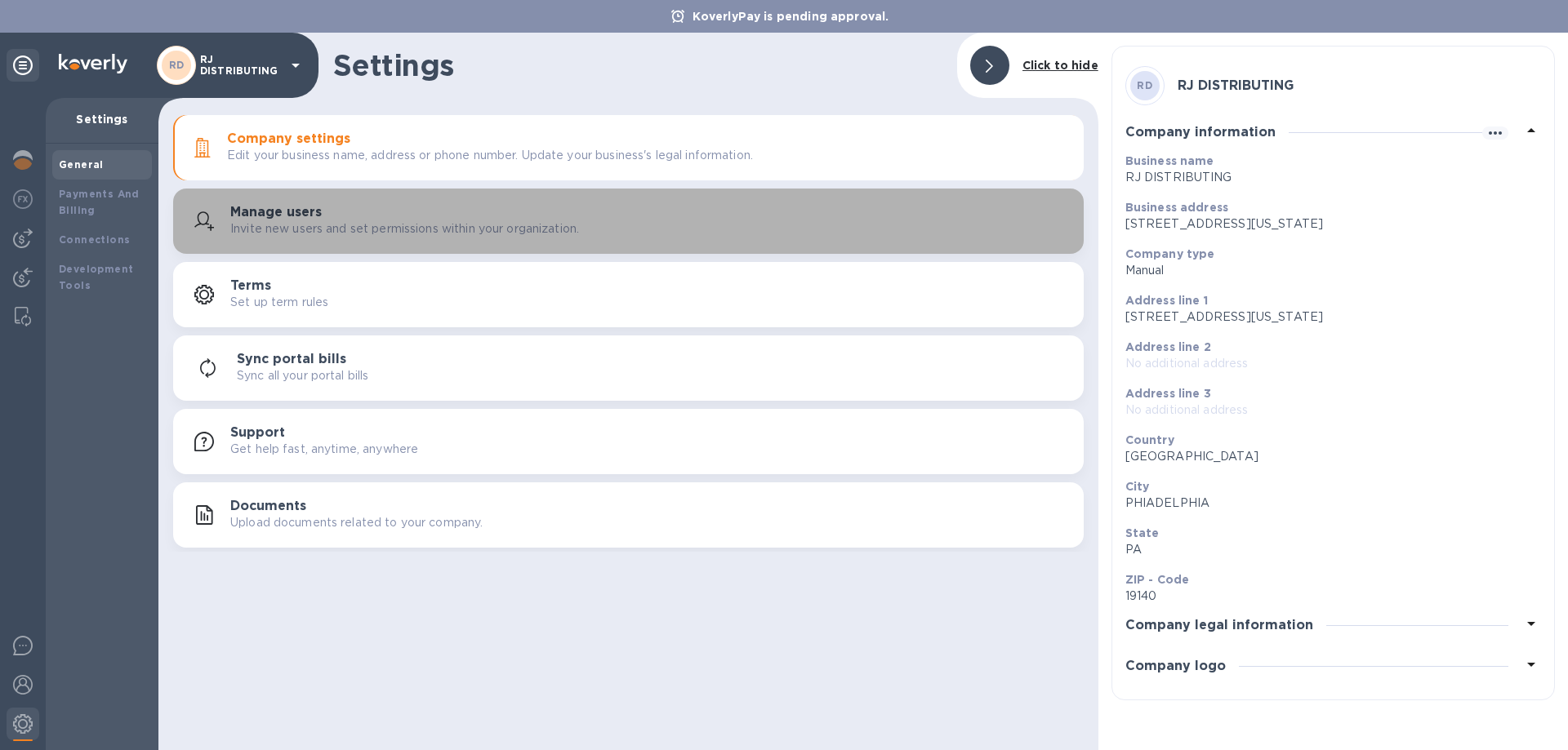
click at [314, 205] on h3 "Manage users" at bounding box center [276, 213] width 92 height 16
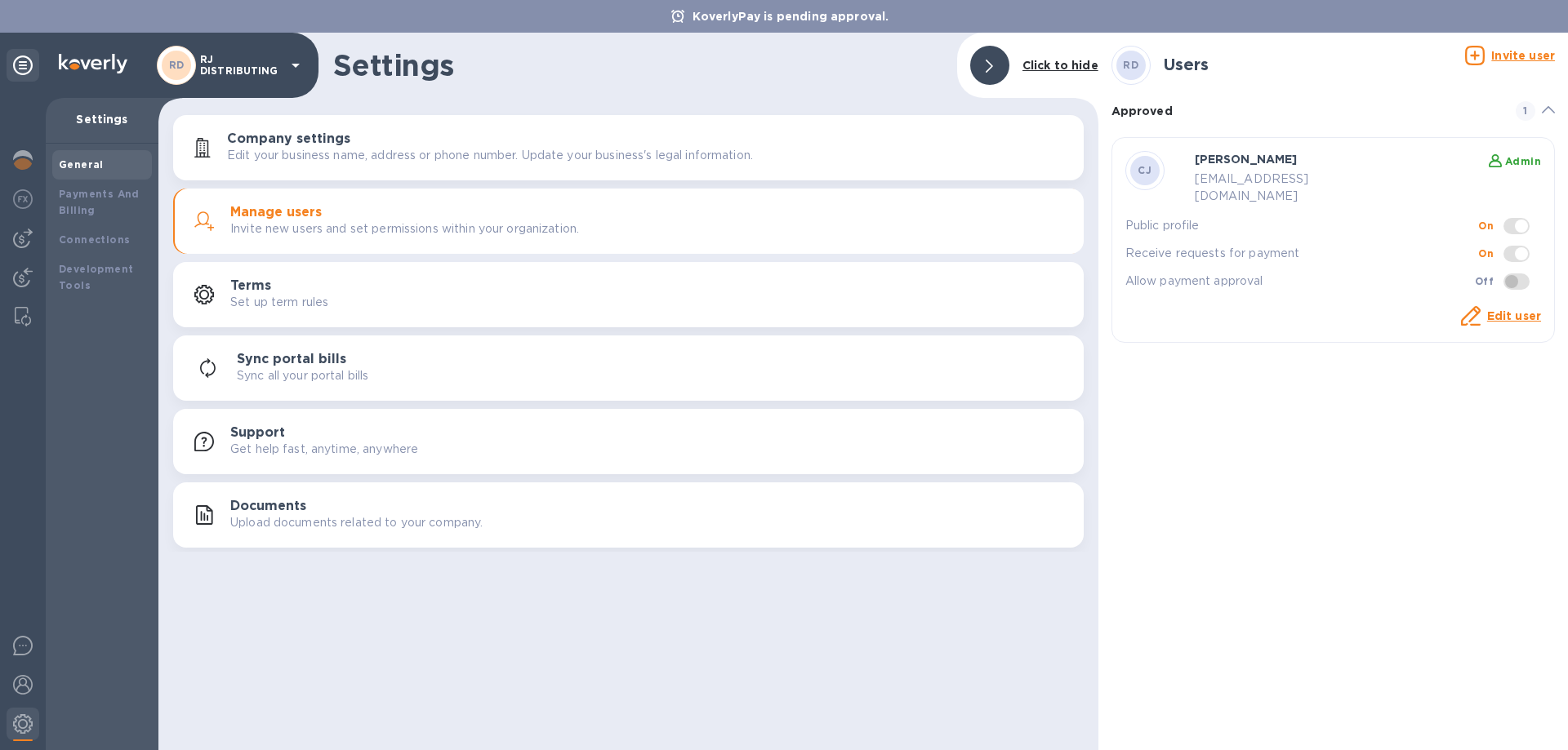
click at [299, 286] on div "Terms Set up term rules" at bounding box center [650, 295] width 840 height 33
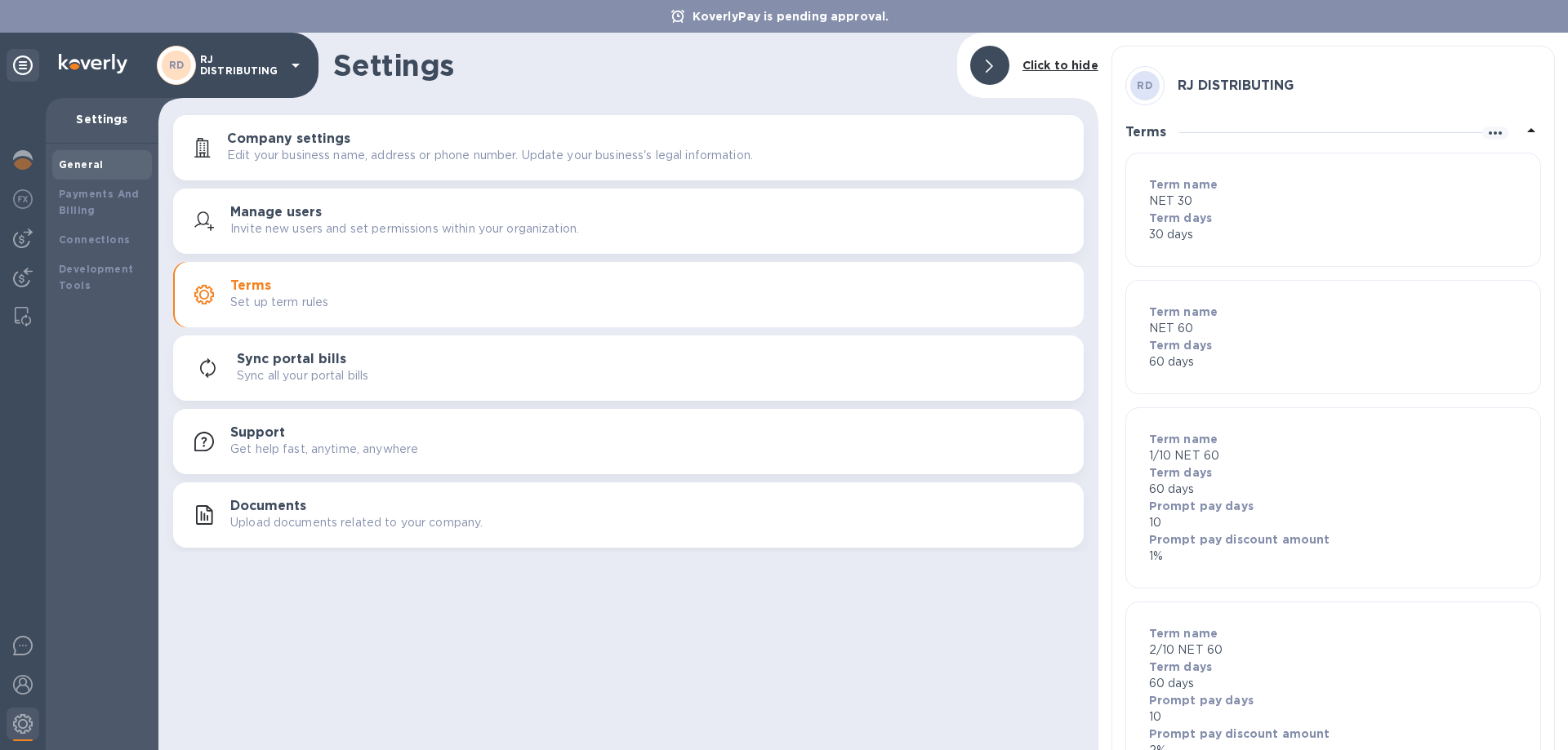
click at [308, 368] on p "Sync all your portal bills" at bounding box center [303, 376] width 132 height 17
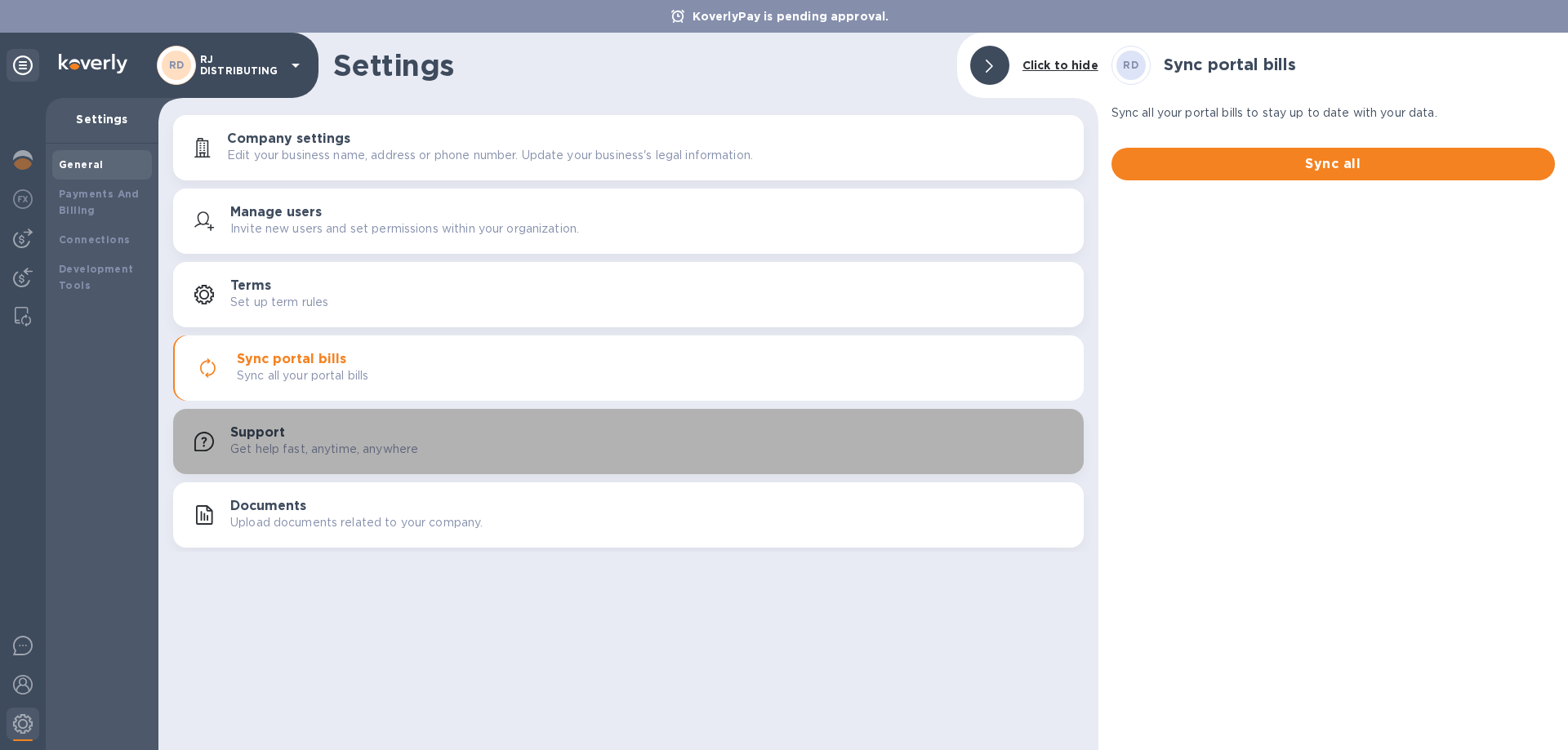
click at [327, 441] on p "Get help fast, anytime, anywhere" at bounding box center [324, 450] width 188 height 17
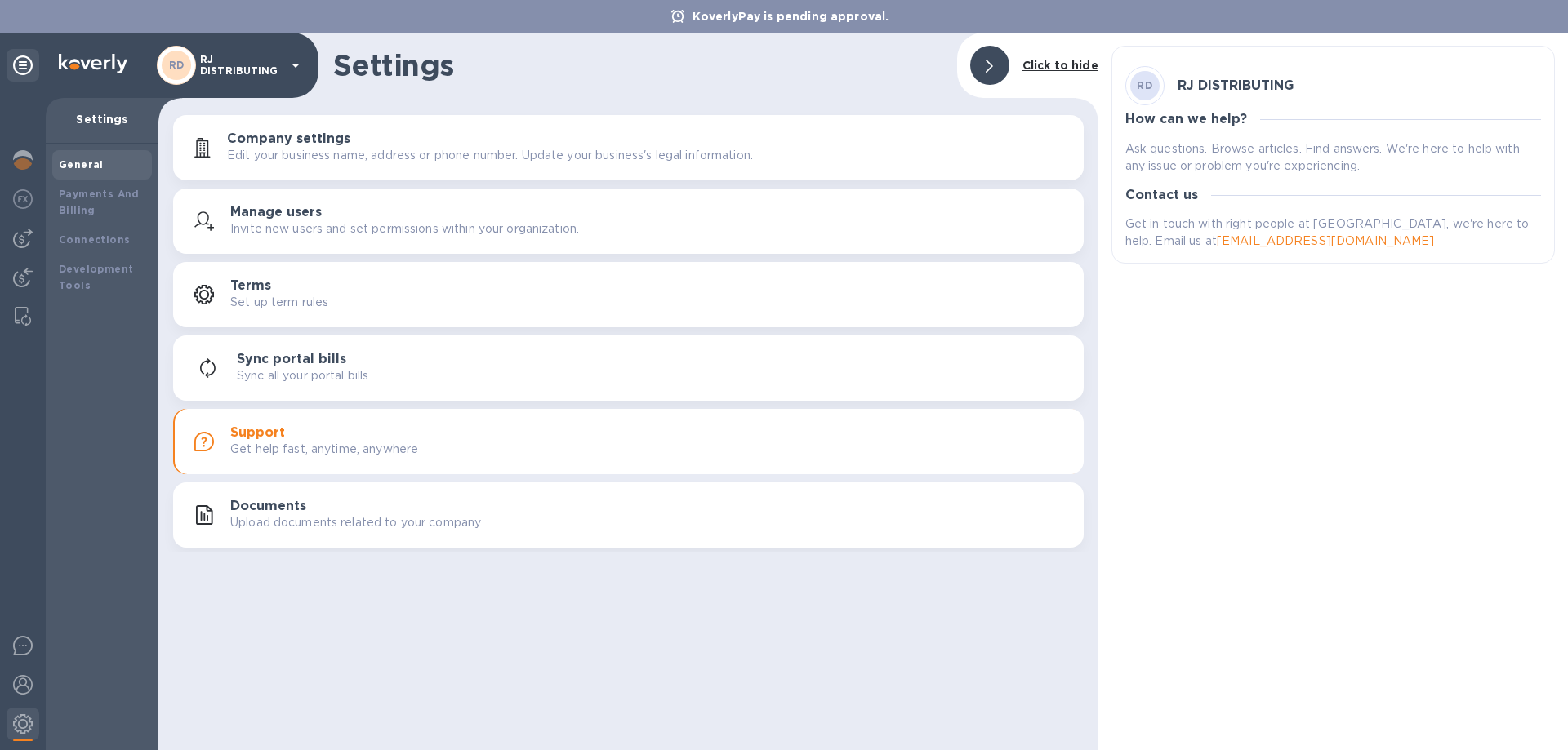
click at [311, 516] on p "Upload documents related to your company." at bounding box center [357, 523] width 253 height 17
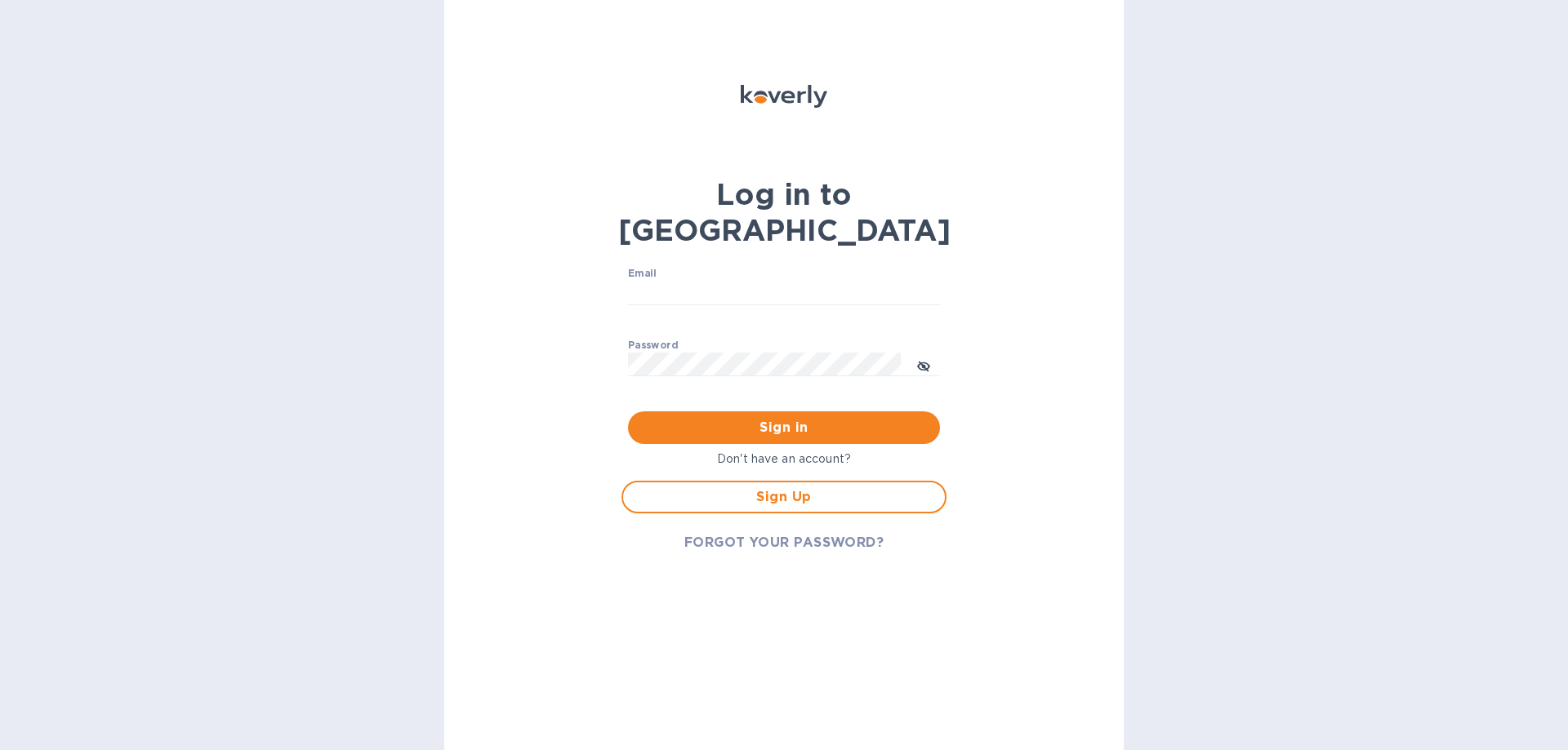
type input "[EMAIL_ADDRESS][DOMAIN_NAME]"
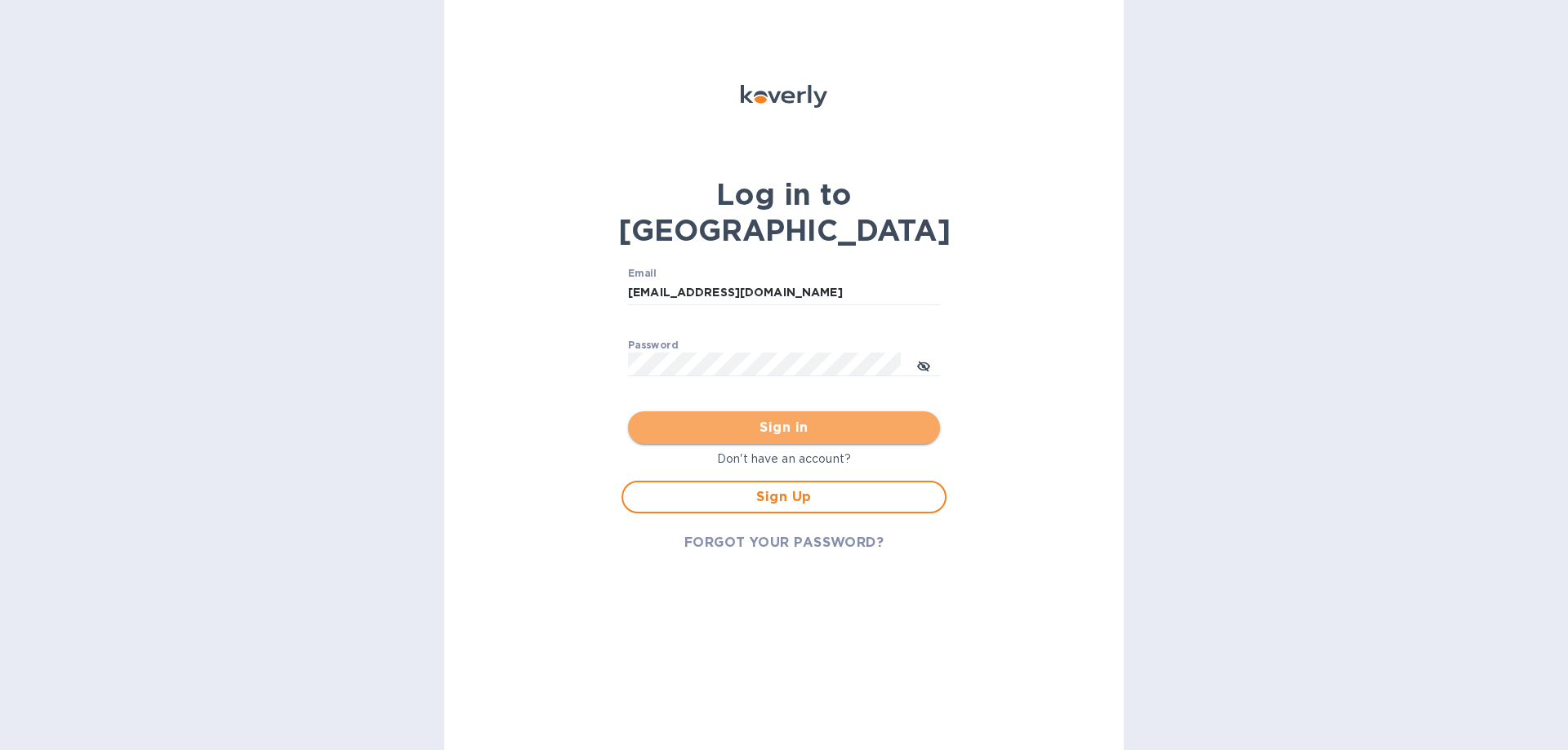
click at [785, 418] on span "Sign in" at bounding box center [784, 427] width 286 height 20
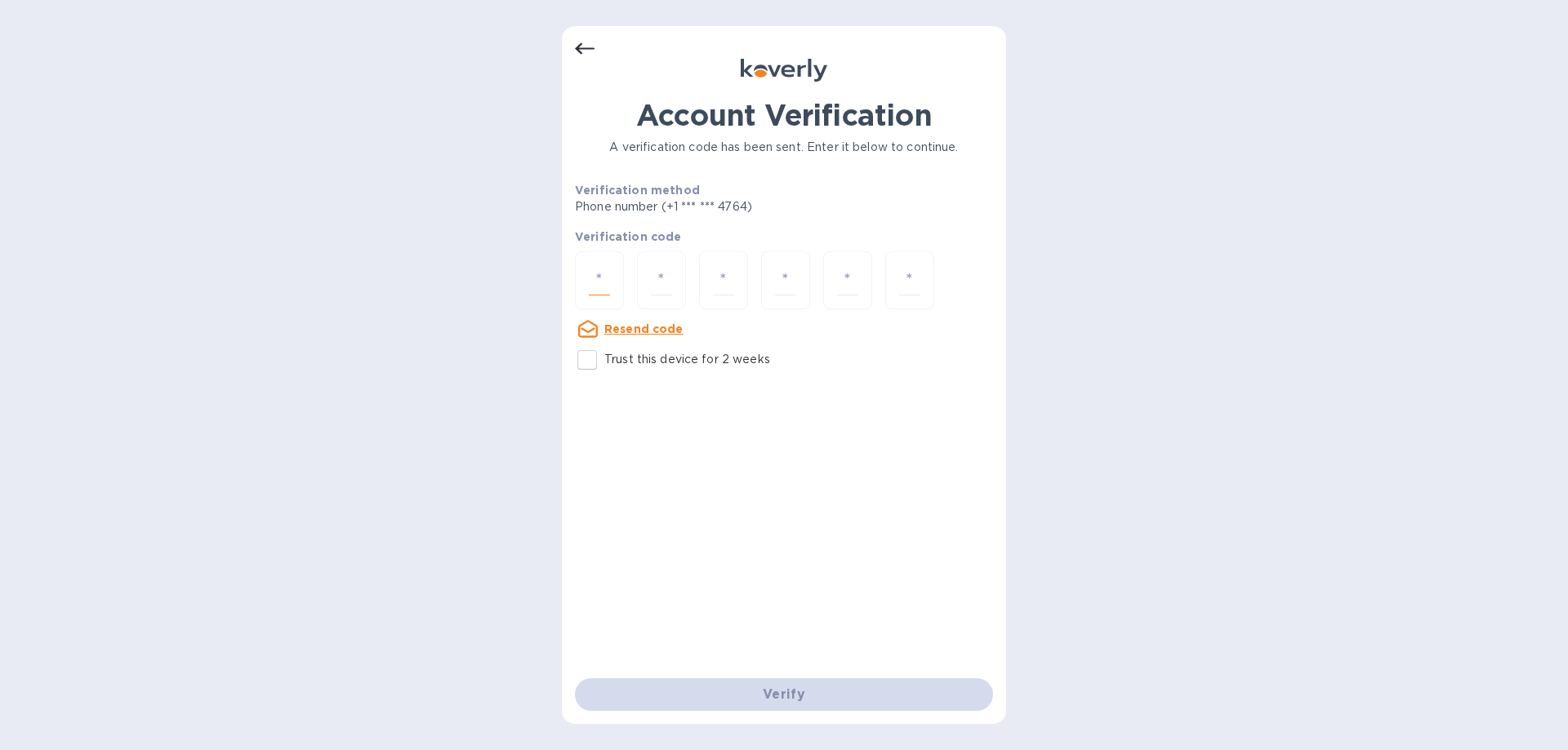
click at [601, 283] on input "number" at bounding box center [599, 280] width 22 height 30
type input "3"
type input "2"
type input "7"
type input "8"
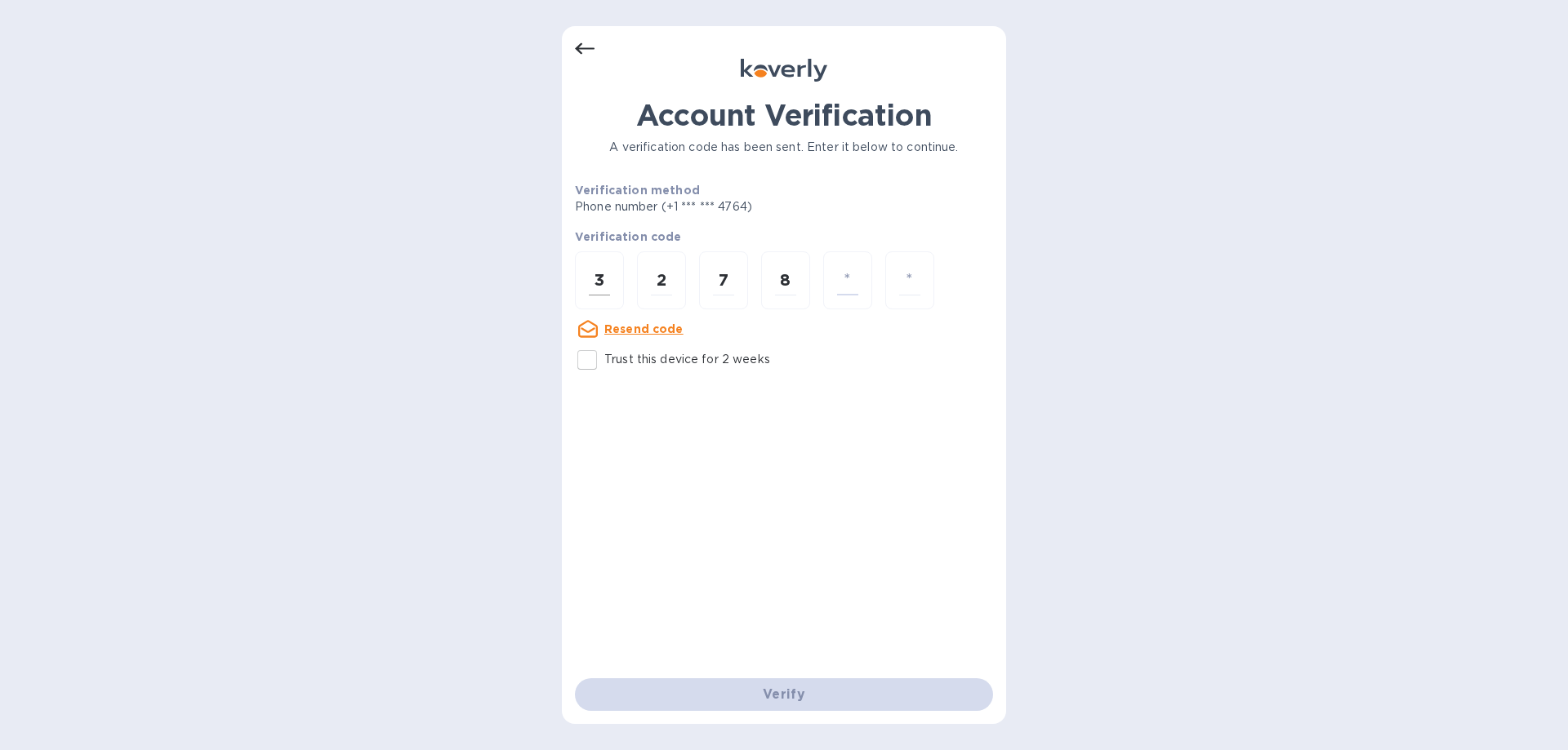
type input "9"
type input "5"
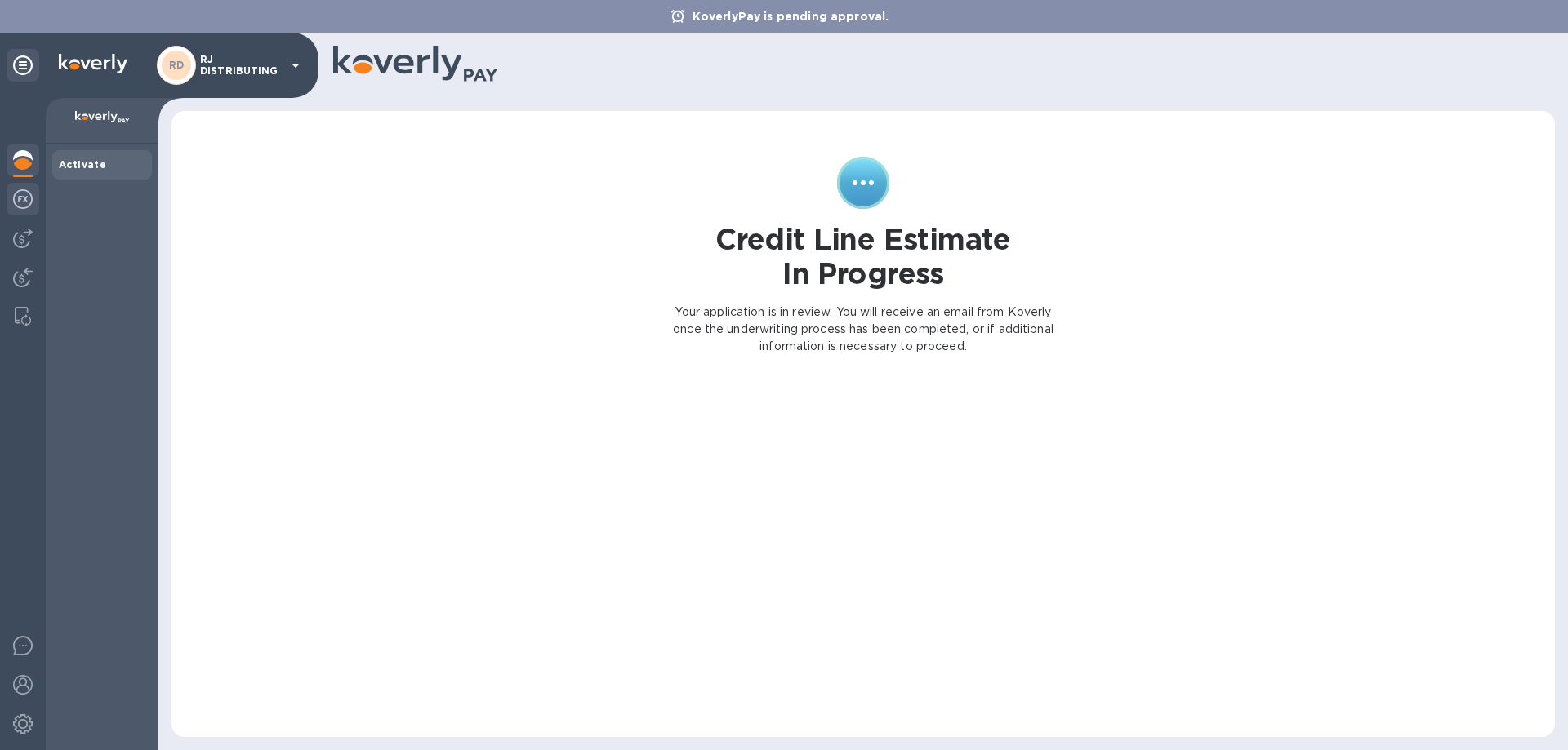
click at [22, 201] on img at bounding box center [22, 199] width 20 height 20
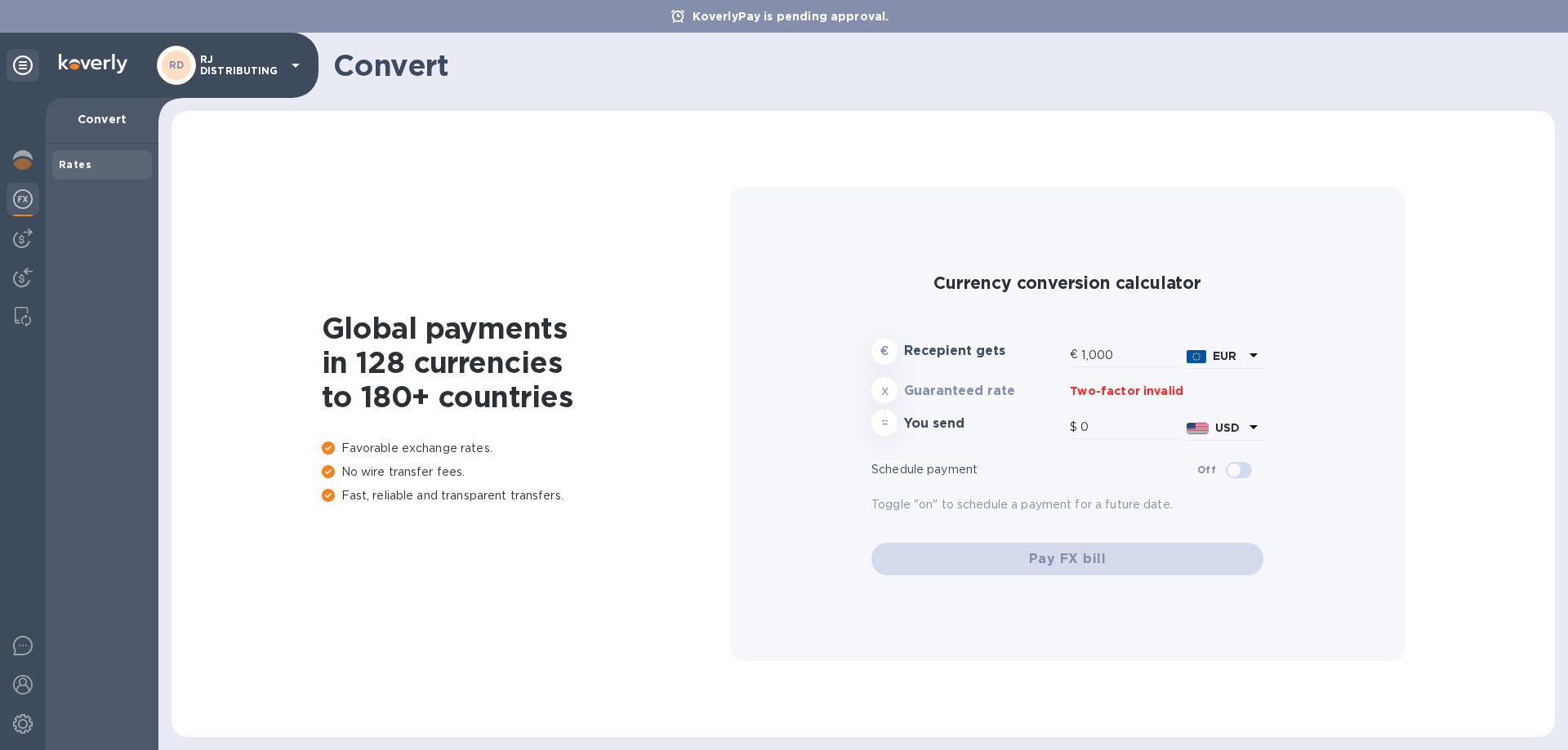
click at [27, 202] on img at bounding box center [22, 199] width 20 height 20
click at [78, 152] on div "Rates" at bounding box center [101, 165] width 100 height 29
click at [99, 110] on div "Convert" at bounding box center [102, 120] width 112 height 46
click at [109, 121] on p "Convert" at bounding box center [102, 119] width 87 height 16
click at [279, 74] on p "RJ DISTRIBUTING" at bounding box center [241, 65] width 81 height 22
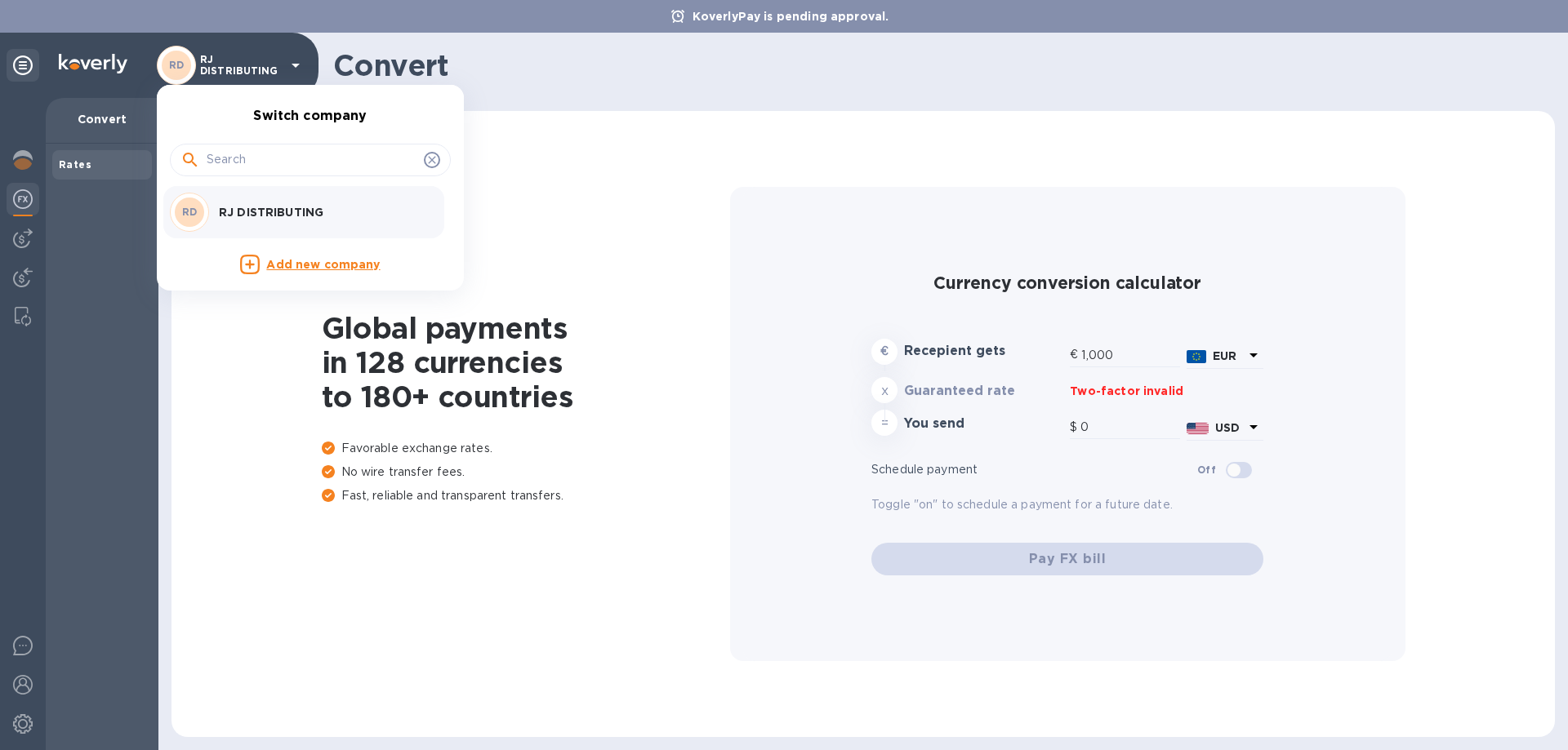
click at [76, 346] on div at bounding box center [784, 375] width 1568 height 750
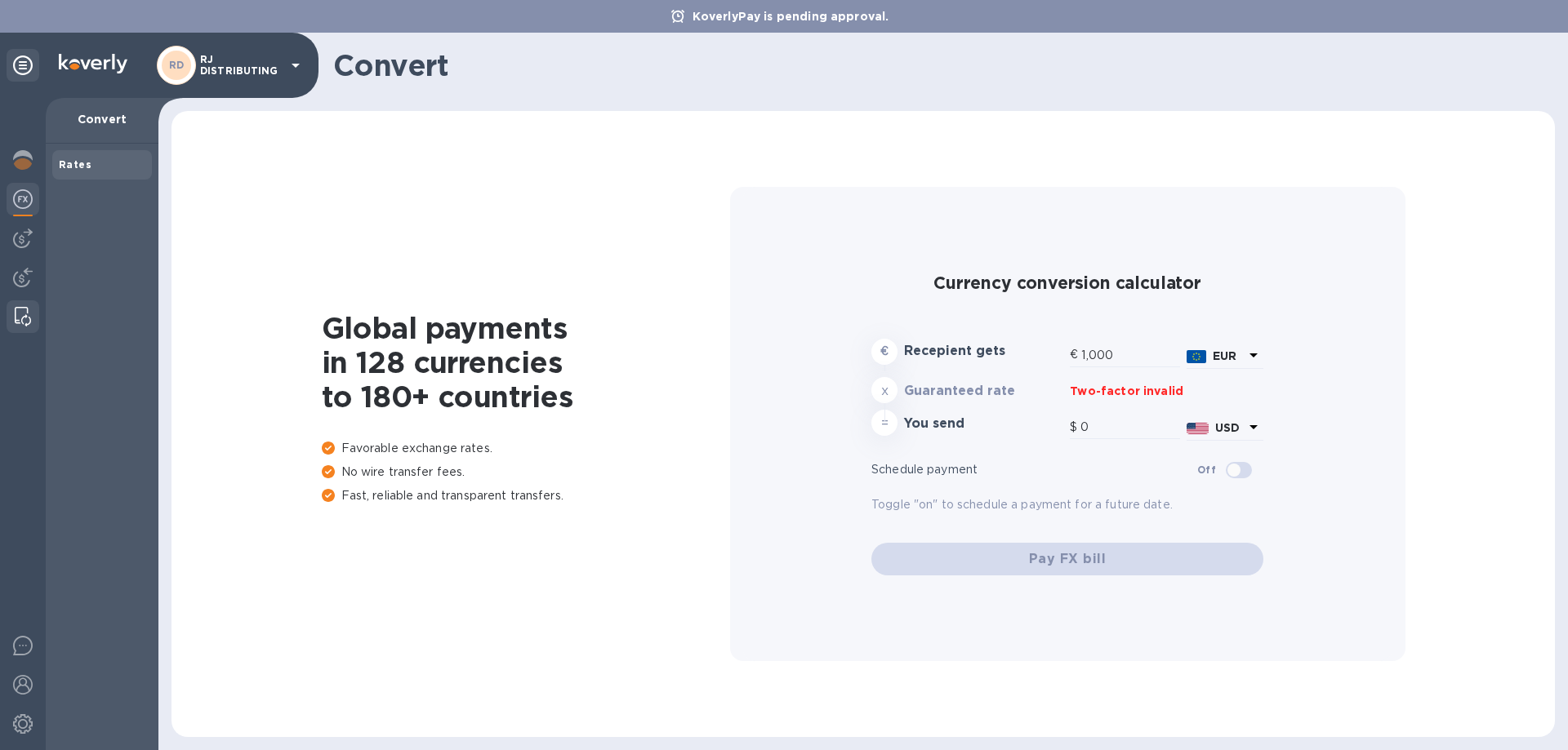
click at [22, 320] on img at bounding box center [22, 317] width 16 height 20
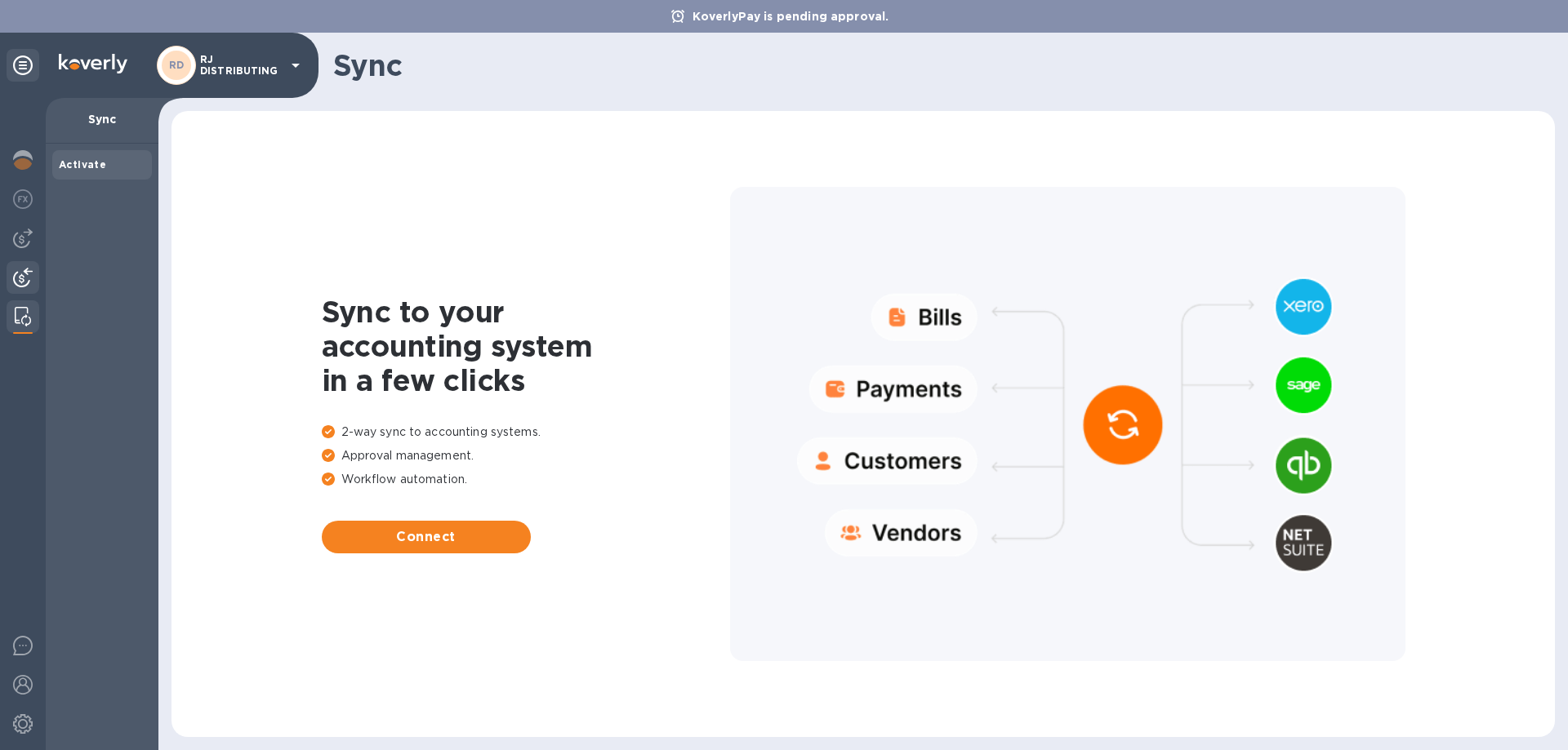
click at [17, 286] on img at bounding box center [22, 278] width 20 height 20
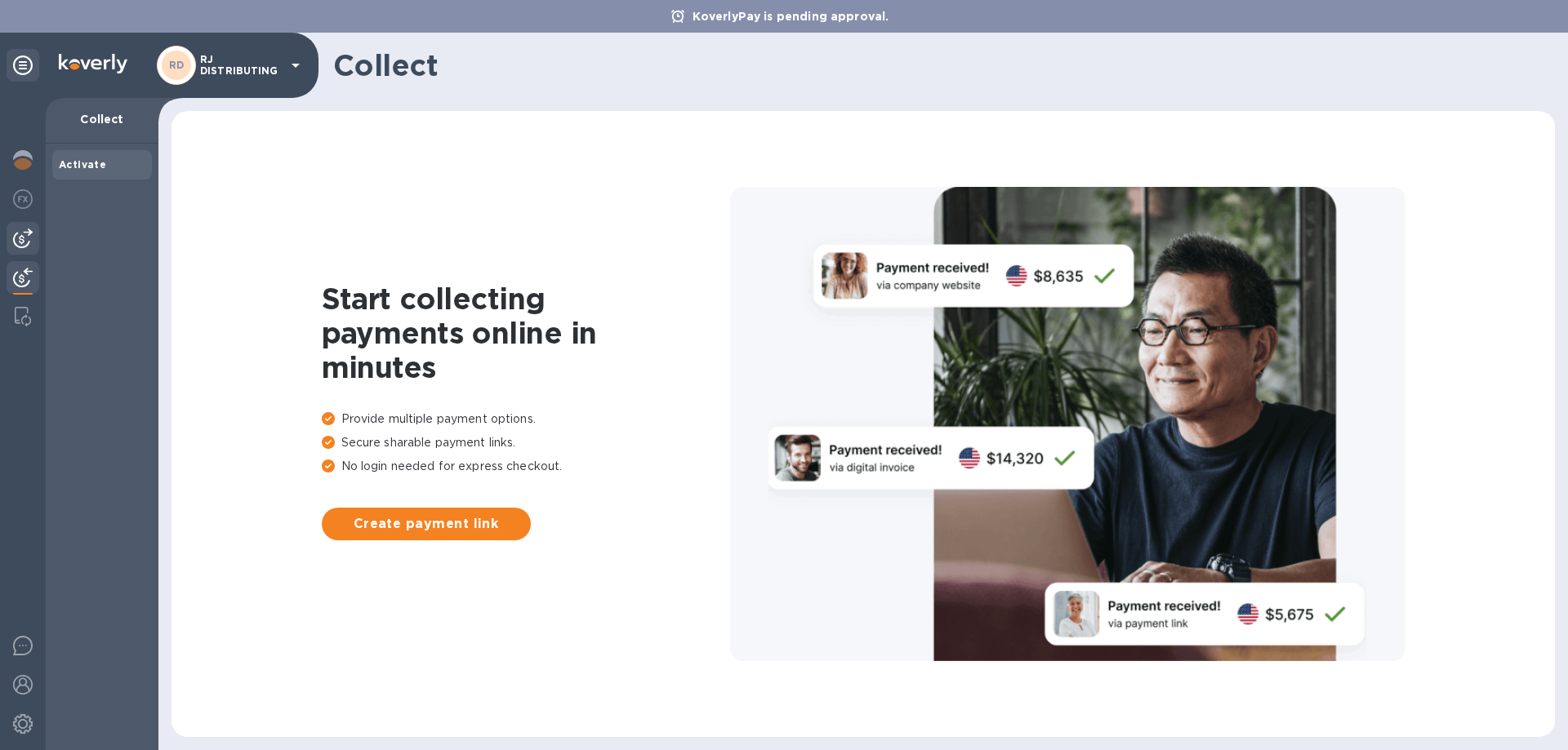
click at [32, 235] on img at bounding box center [22, 238] width 20 height 20
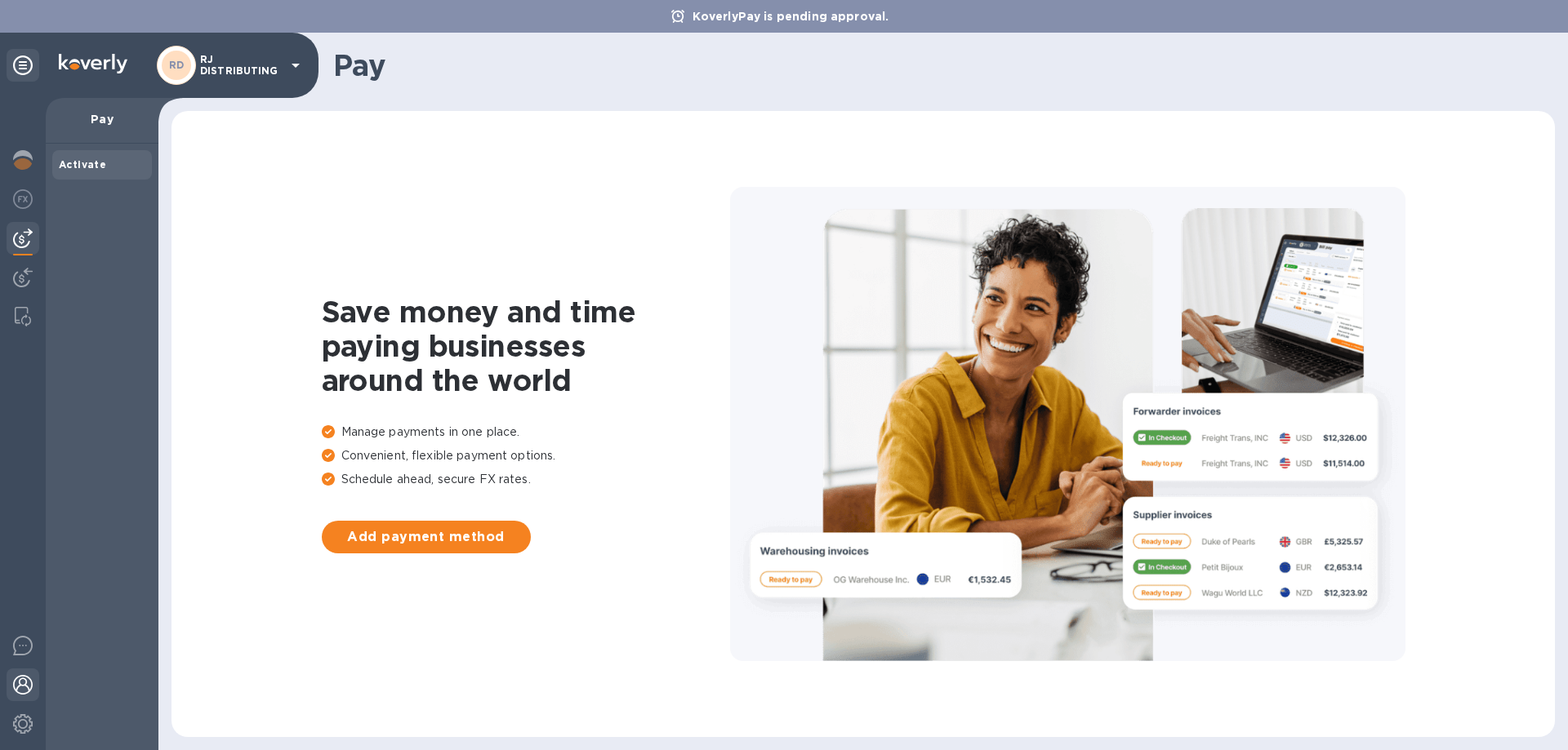
click at [23, 680] on img at bounding box center [22, 685] width 20 height 20
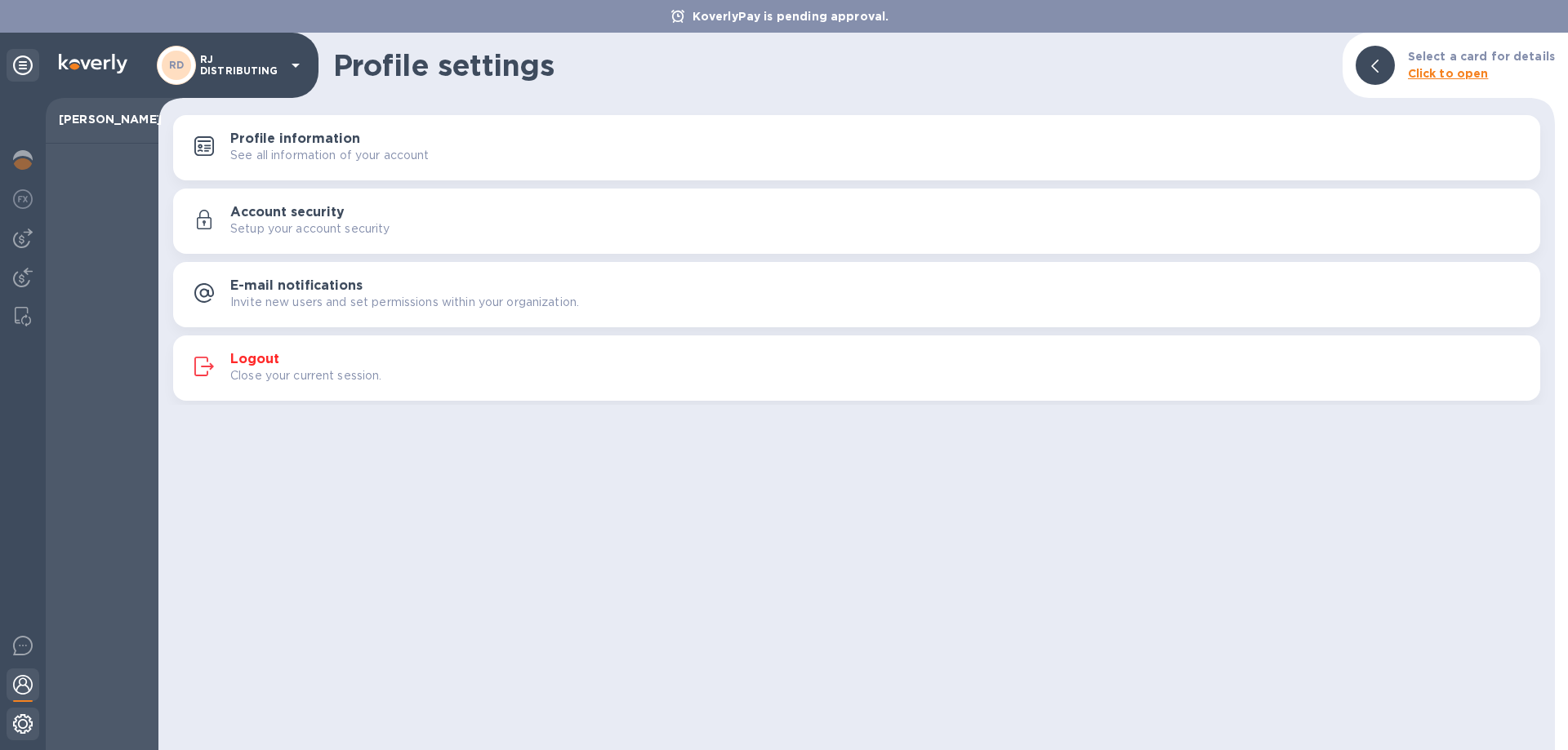
click at [22, 731] on img at bounding box center [22, 724] width 20 height 20
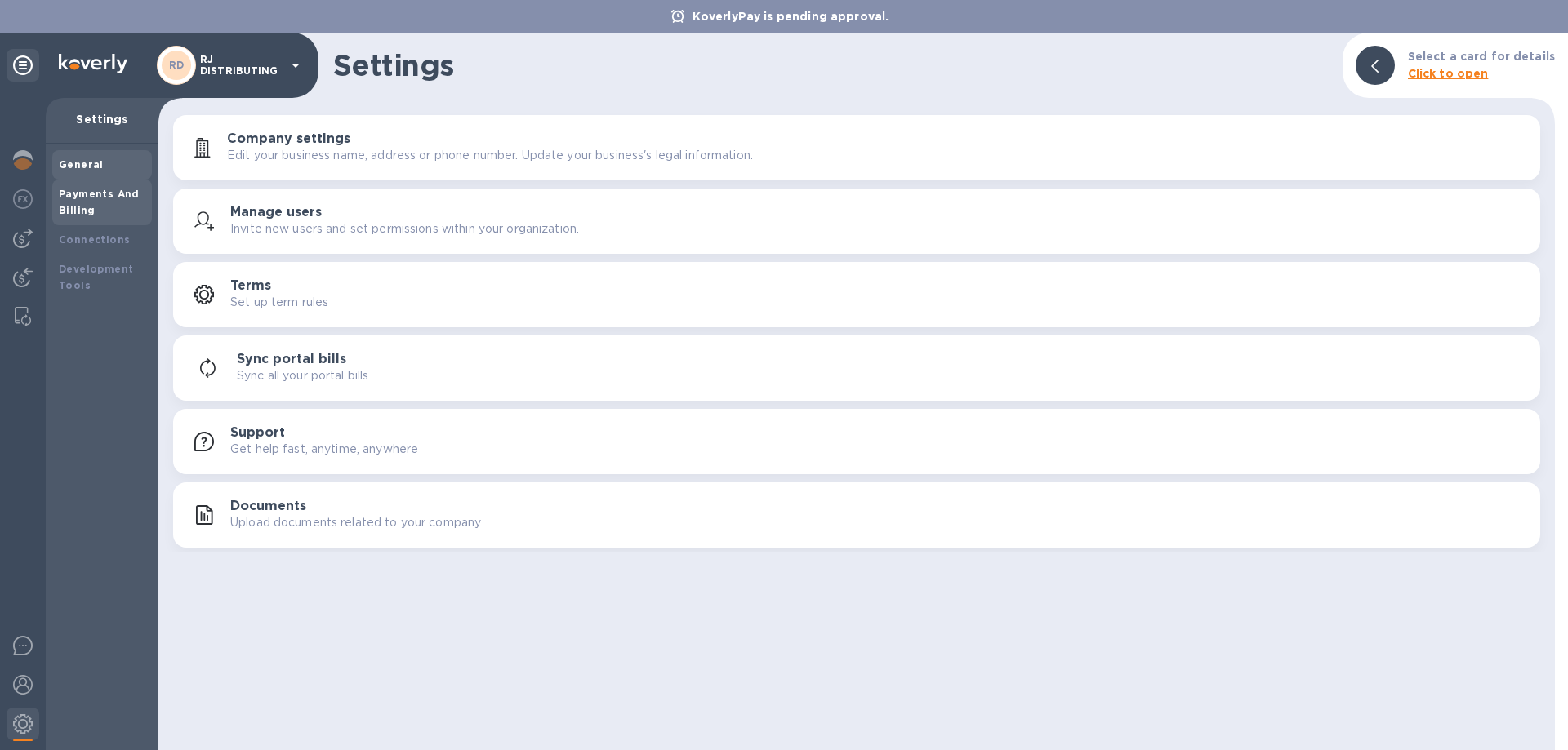
click at [95, 209] on div "Payments And Billing" at bounding box center [102, 202] width 87 height 33
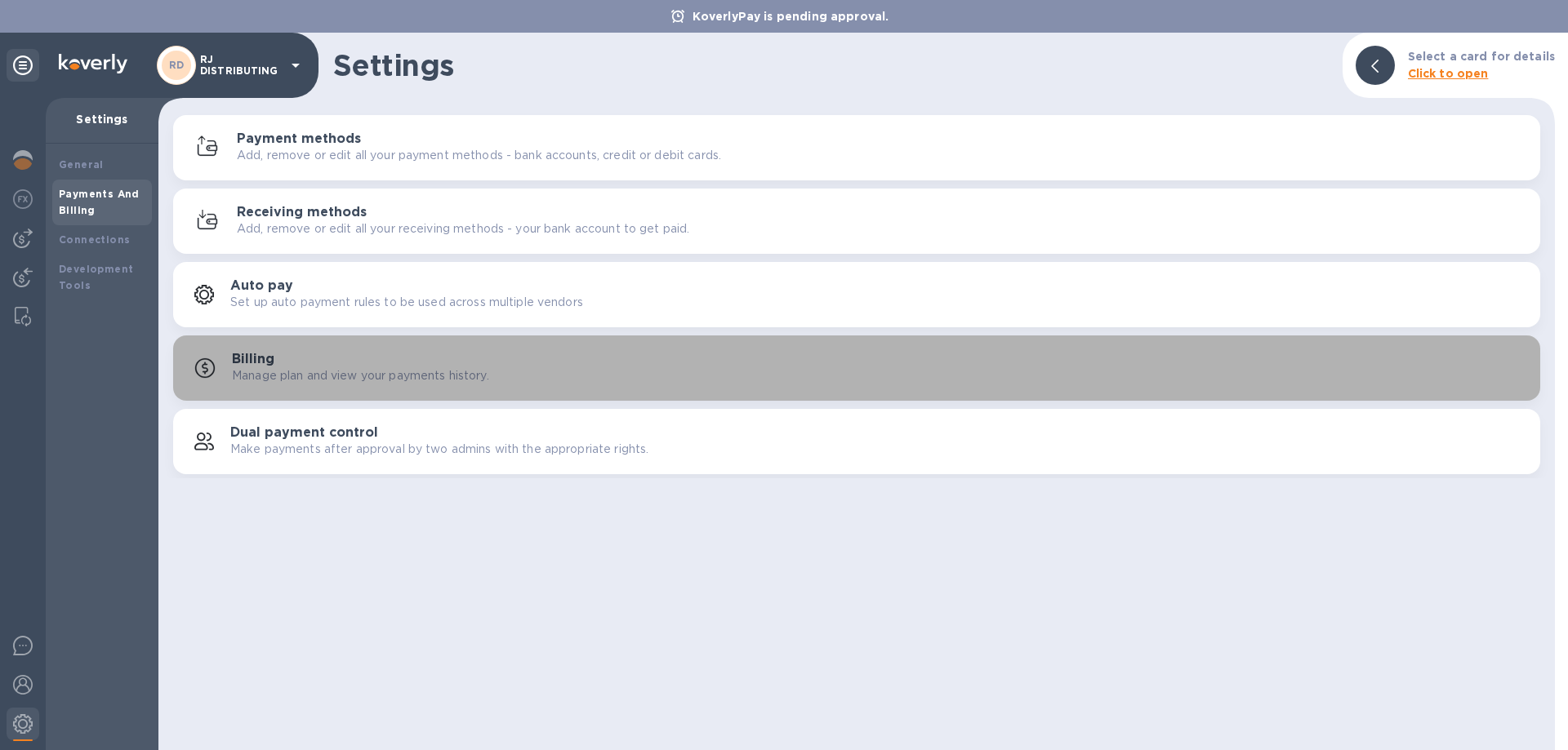
click at [274, 357] on div "Billing Manage plan and view your payments history." at bounding box center [879, 369] width 1295 height 33
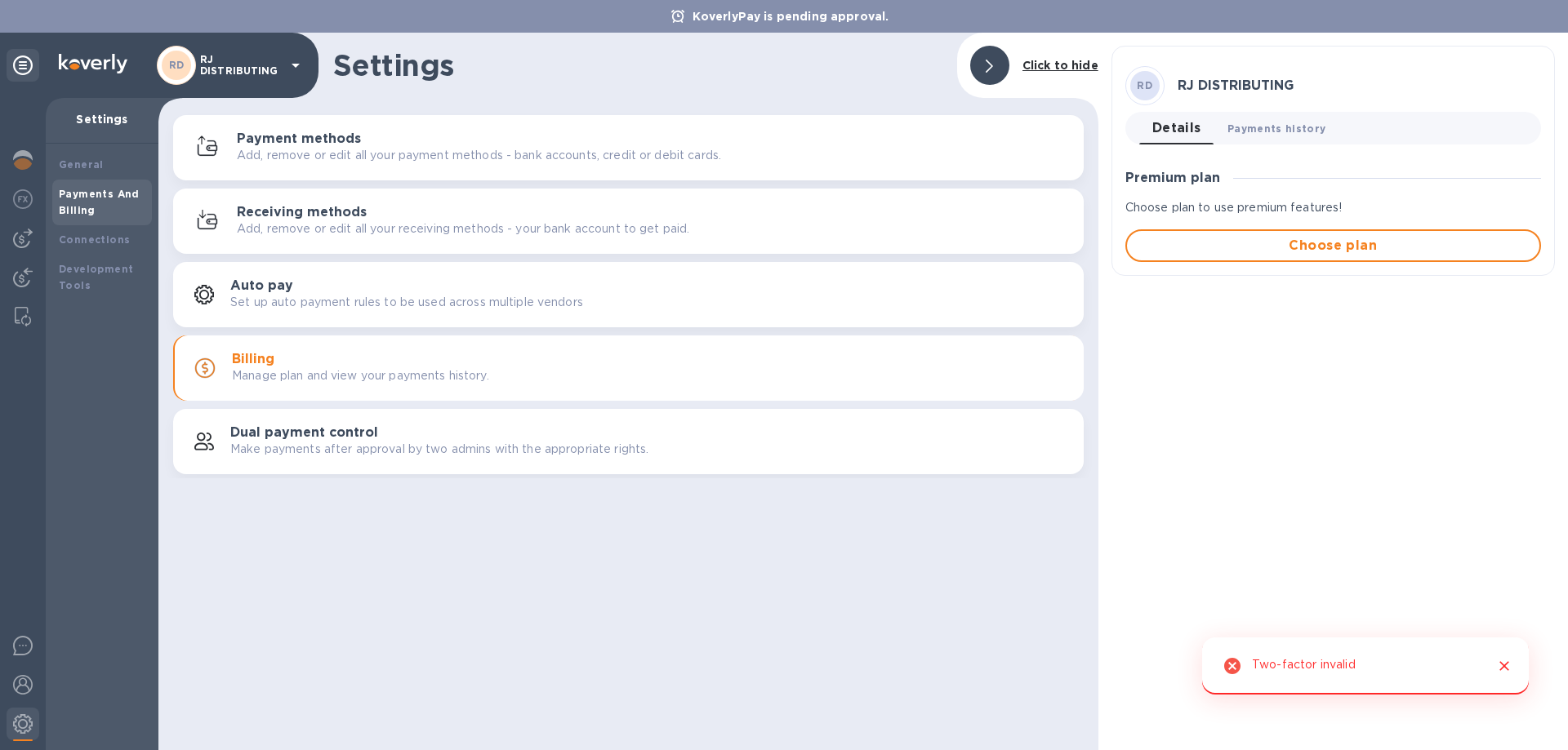
click at [1264, 129] on span "Payments history 0" at bounding box center [1277, 129] width 99 height 17
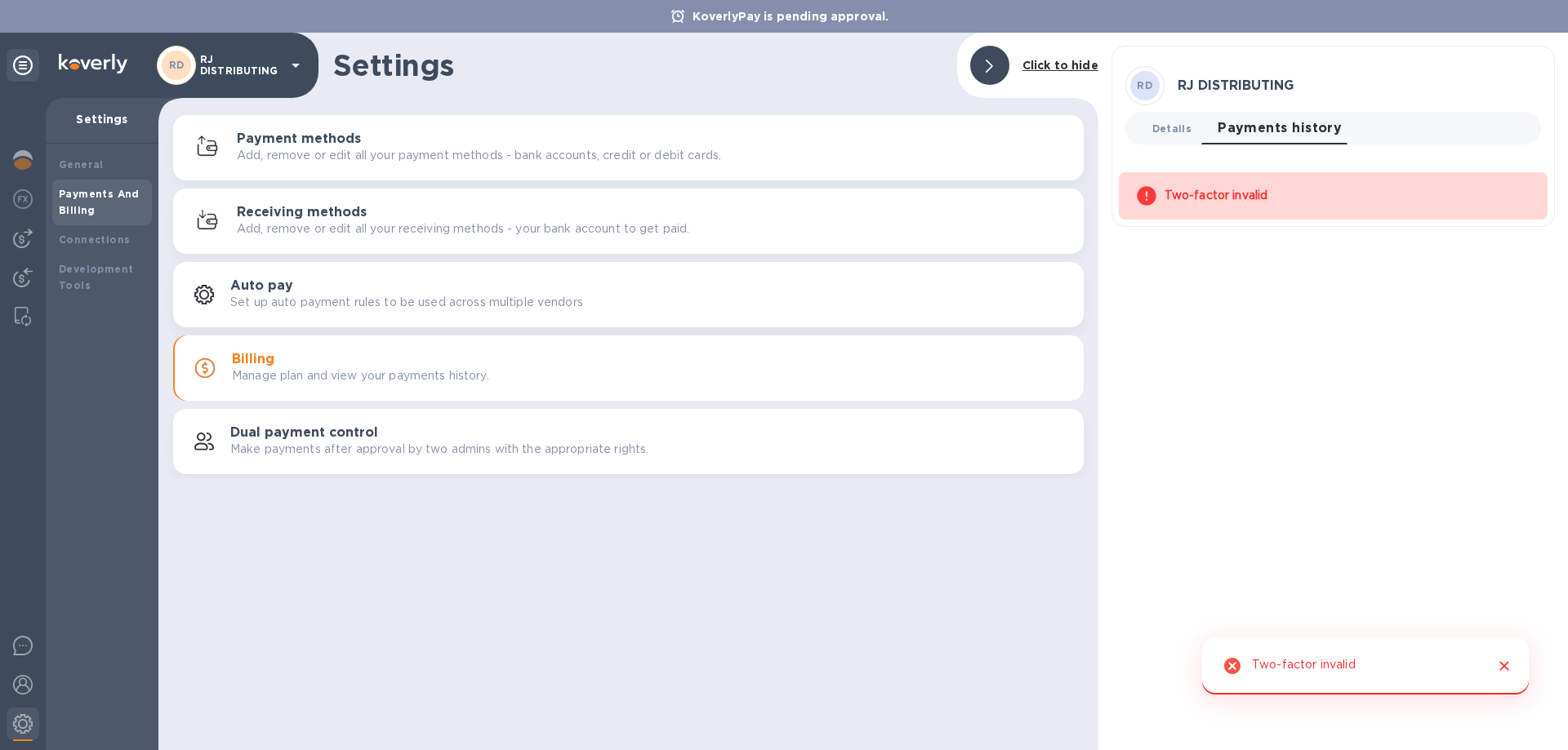
click at [1155, 136] on span "Details 0" at bounding box center [1172, 129] width 39 height 17
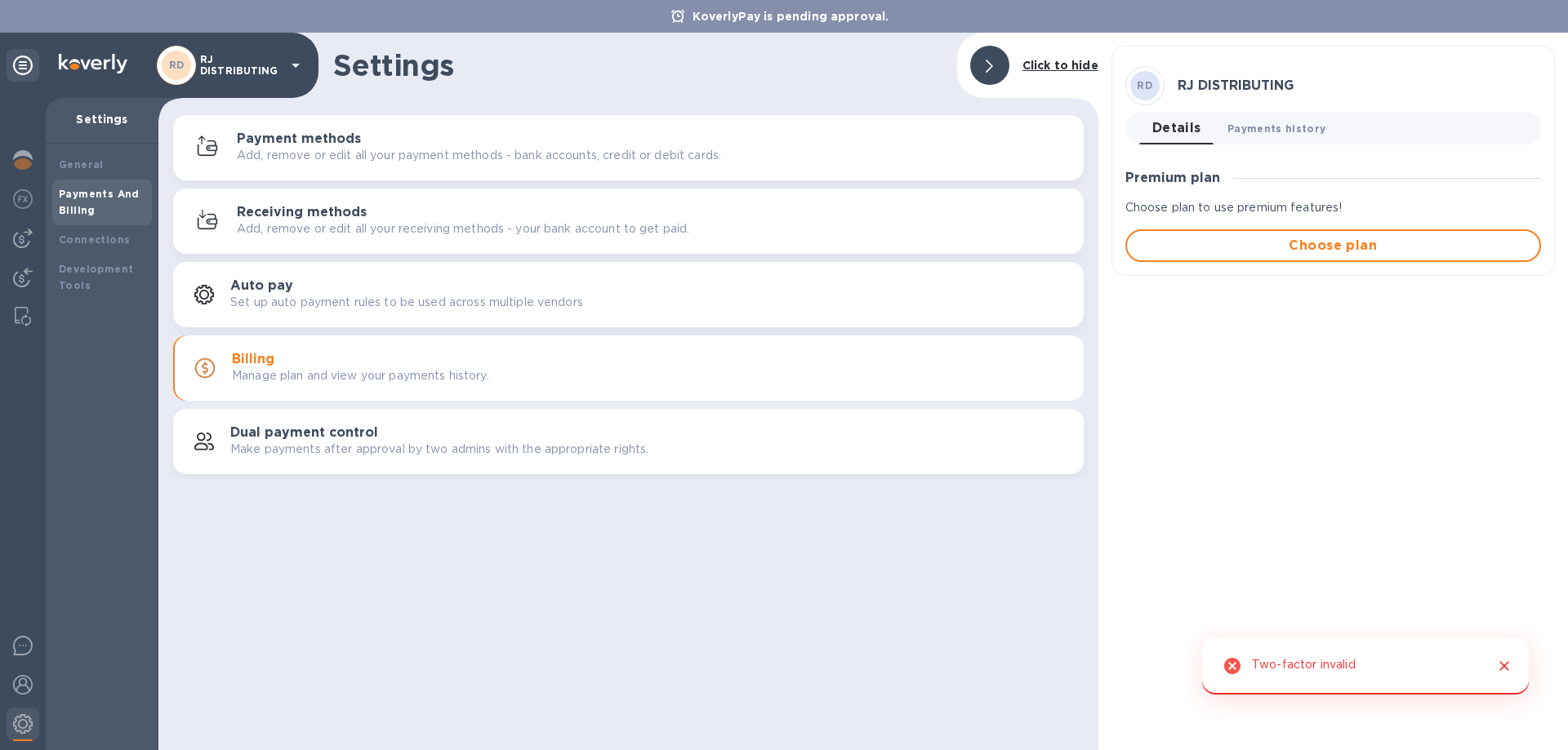
click at [1275, 131] on span "Payments history 0" at bounding box center [1277, 129] width 99 height 17
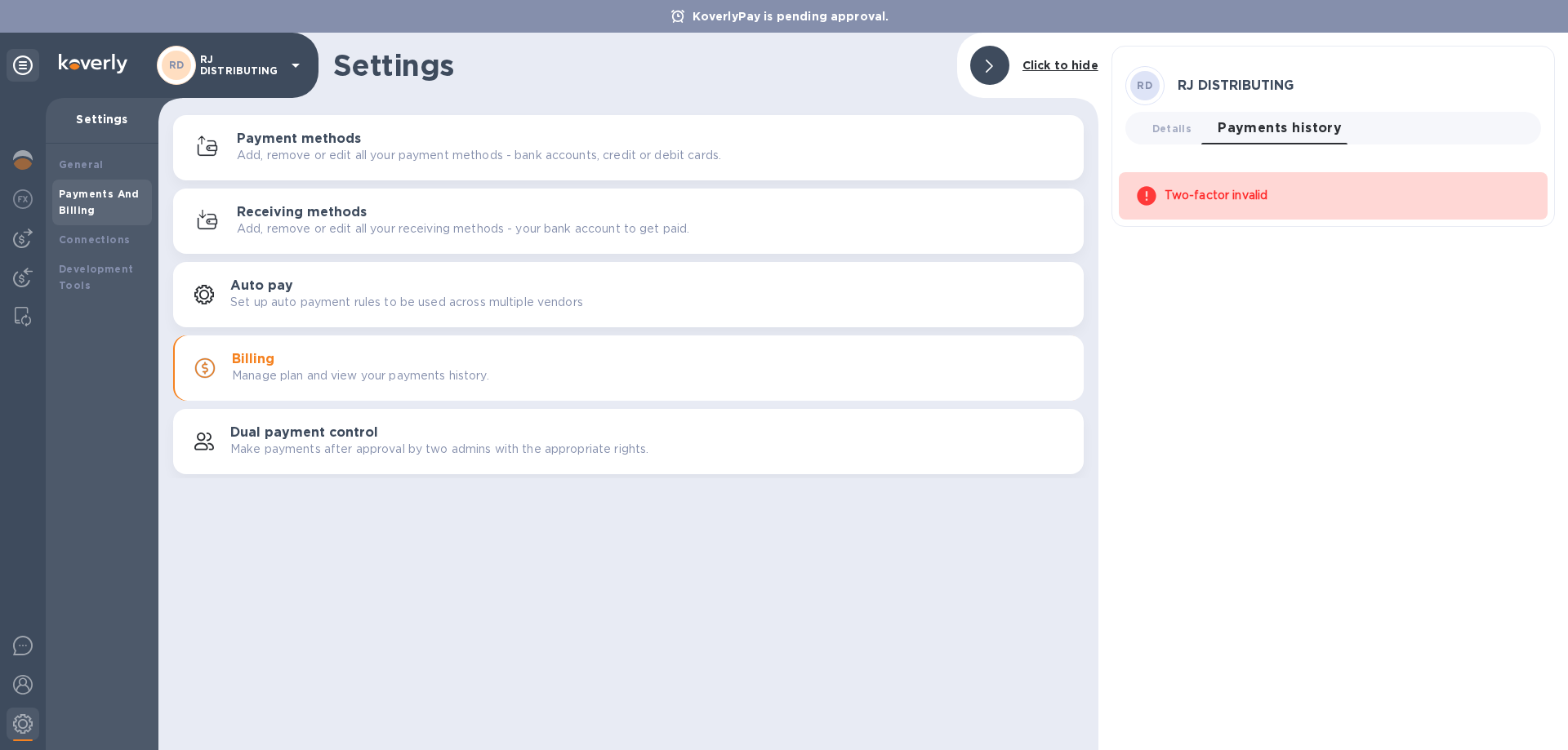
click at [1058, 71] on b "Click to hide" at bounding box center [1061, 65] width 76 height 13
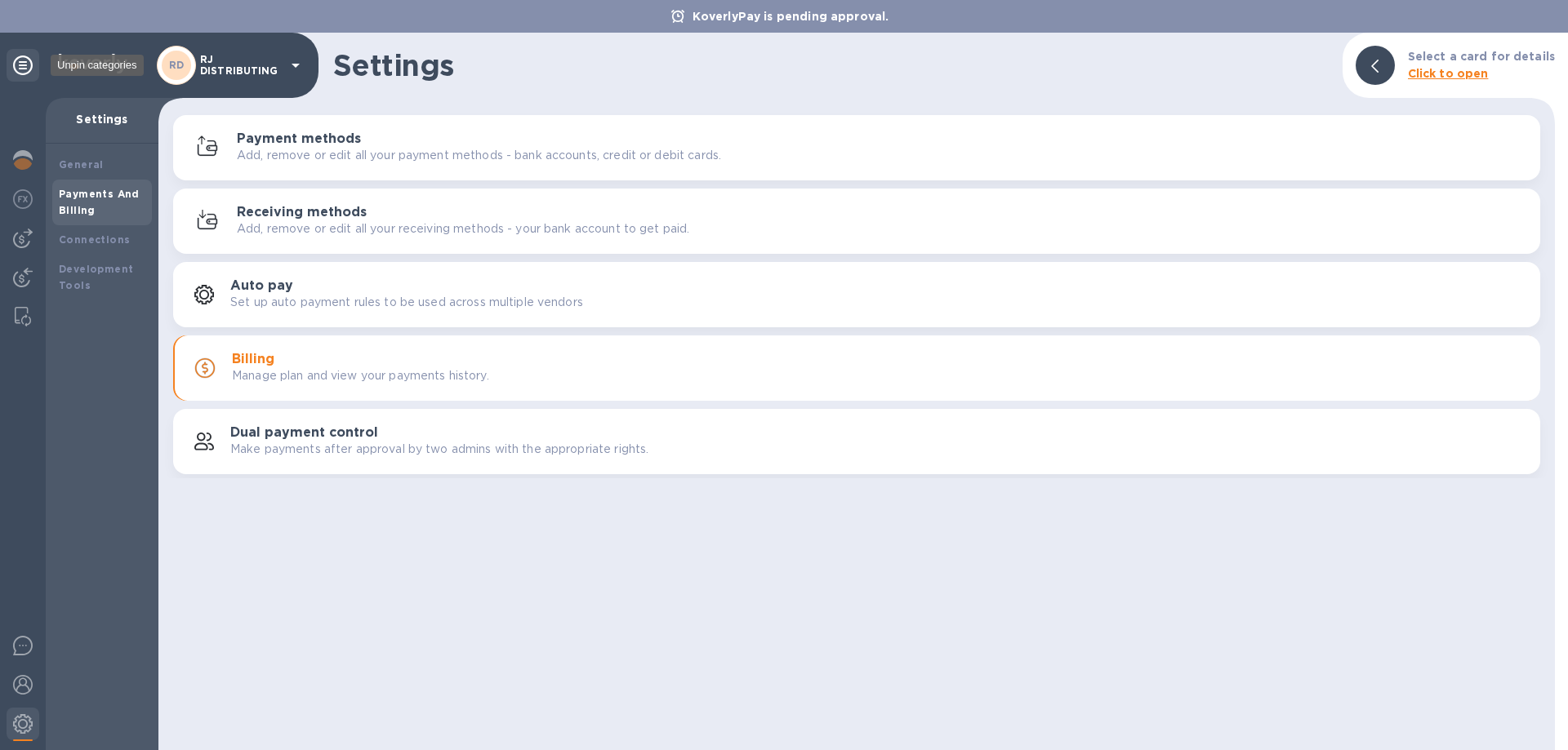
click at [23, 66] on icon at bounding box center [22, 65] width 20 height 20
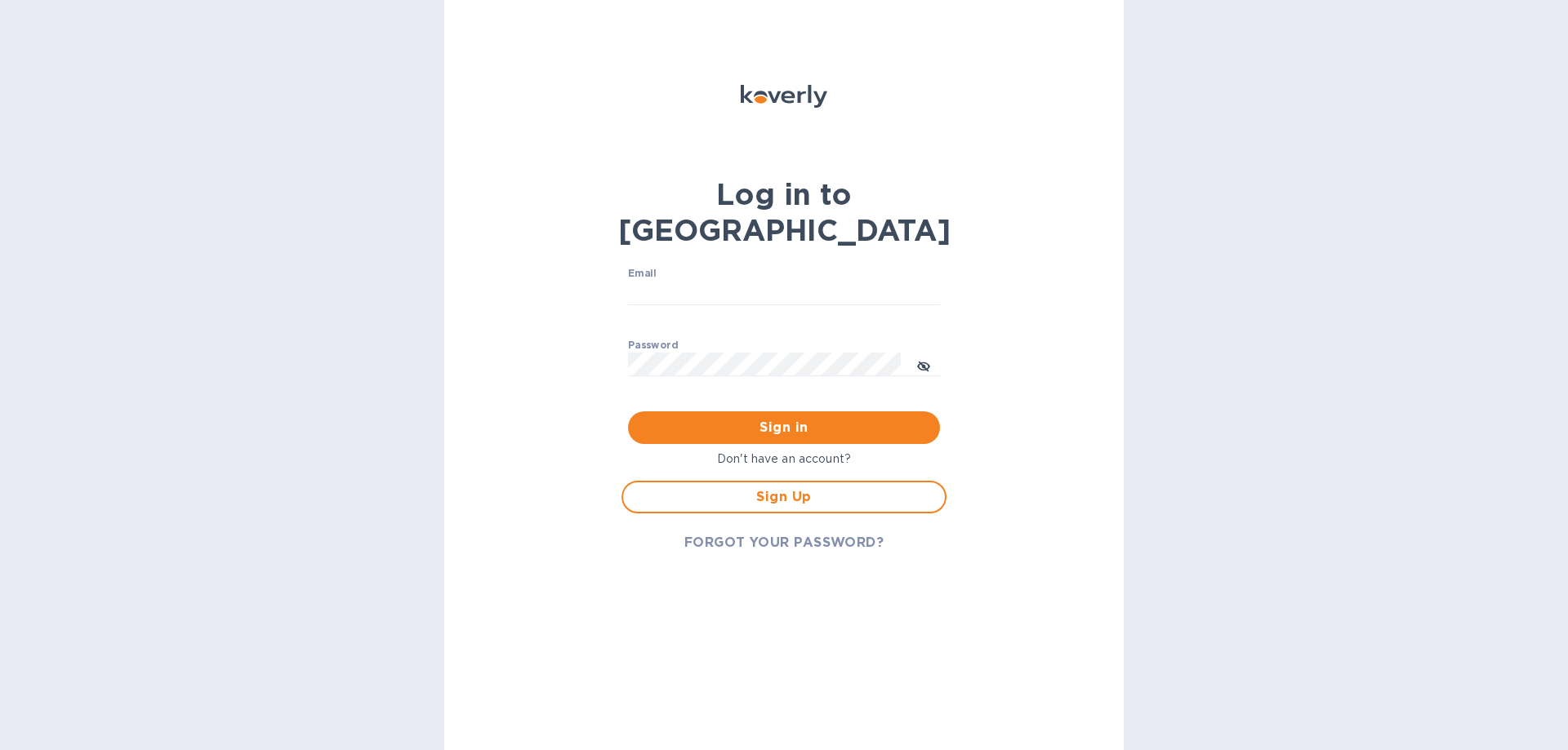
type input "[EMAIL_ADDRESS][DOMAIN_NAME]"
click at [809, 418] on span "Sign in" at bounding box center [784, 427] width 286 height 20
